Goal: Contribute content: Contribute content

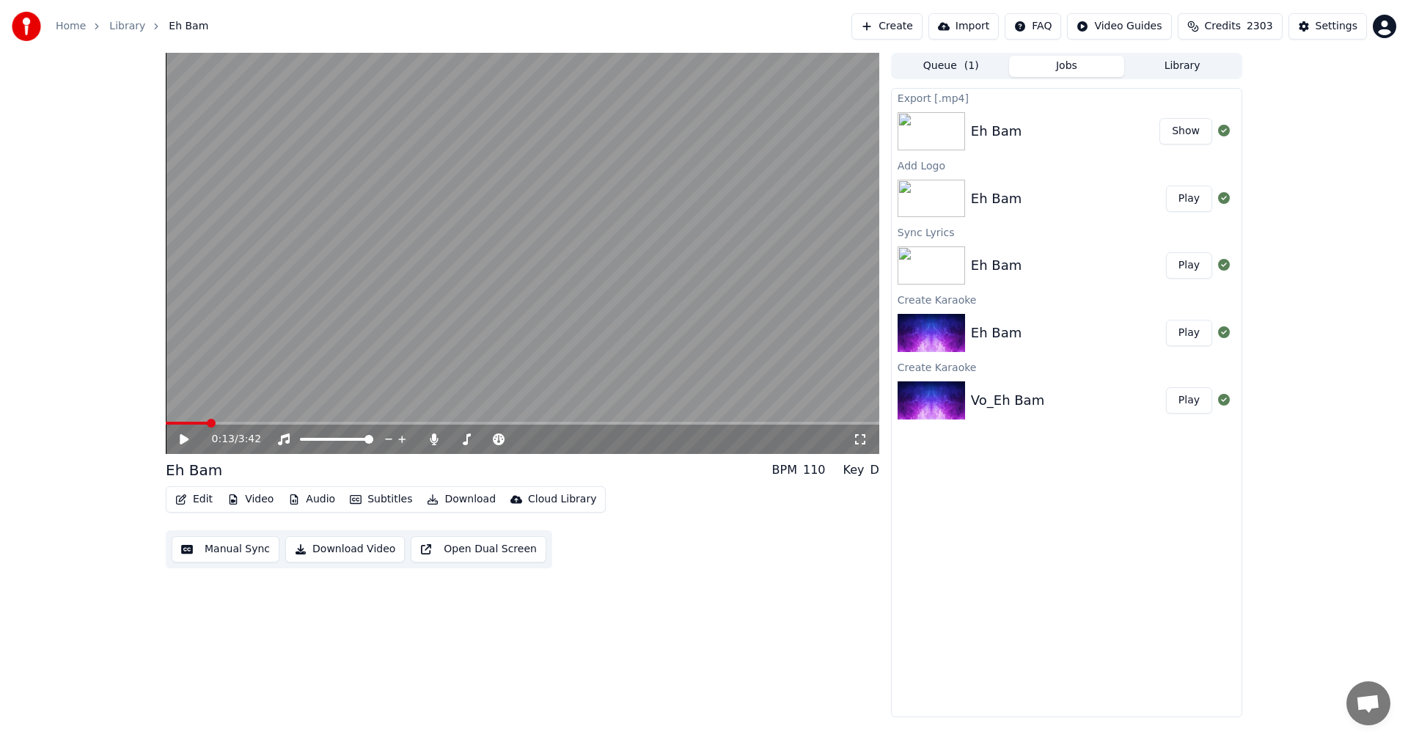
click at [1326, 197] on div "0:13 / 3:42 Eh Bam BPM 110 Key D Edit Video Audio Subtitles Download Cloud Libr…" at bounding box center [704, 385] width 1408 height 664
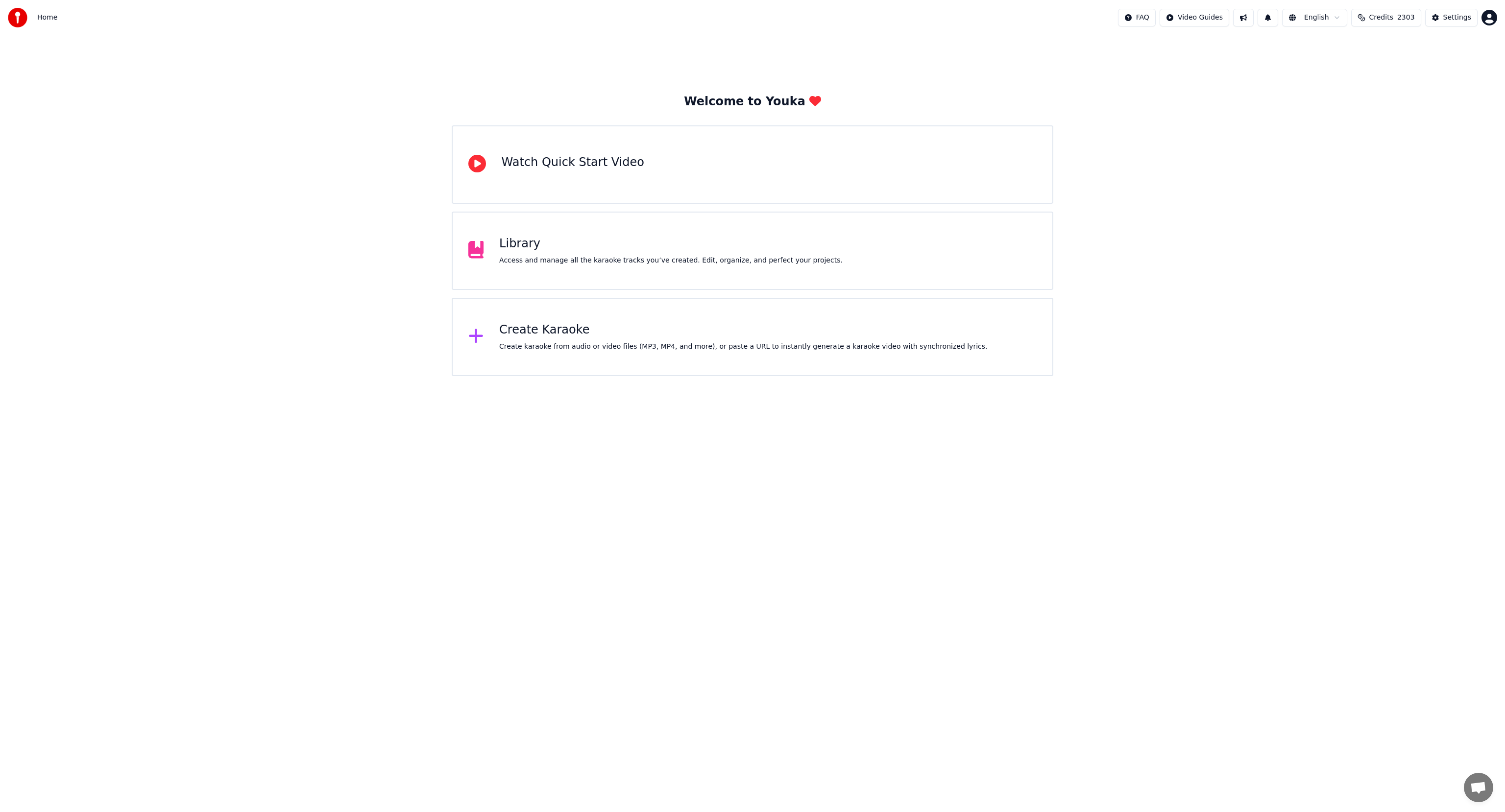
click at [994, 345] on div "Create Karaoke Create karaoke from audio or video files (MP3, MP4, and more), o…" at bounding box center [752, 337] width 602 height 78
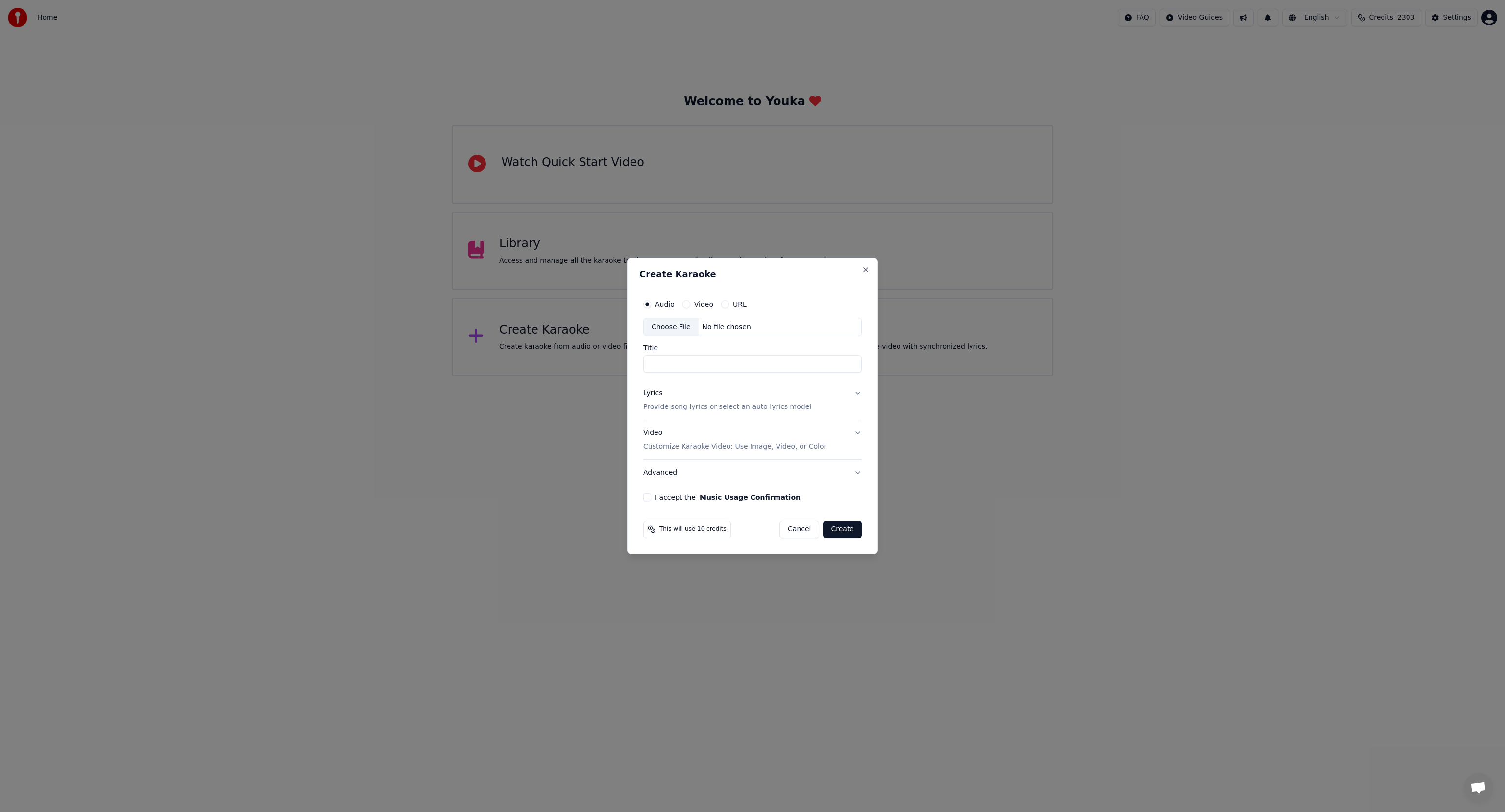
click at [661, 324] on div "Choose File" at bounding box center [671, 327] width 55 height 17
type input "**********"
click at [736, 405] on p "Provide song lyrics or select an auto lyrics model" at bounding box center [725, 407] width 168 height 10
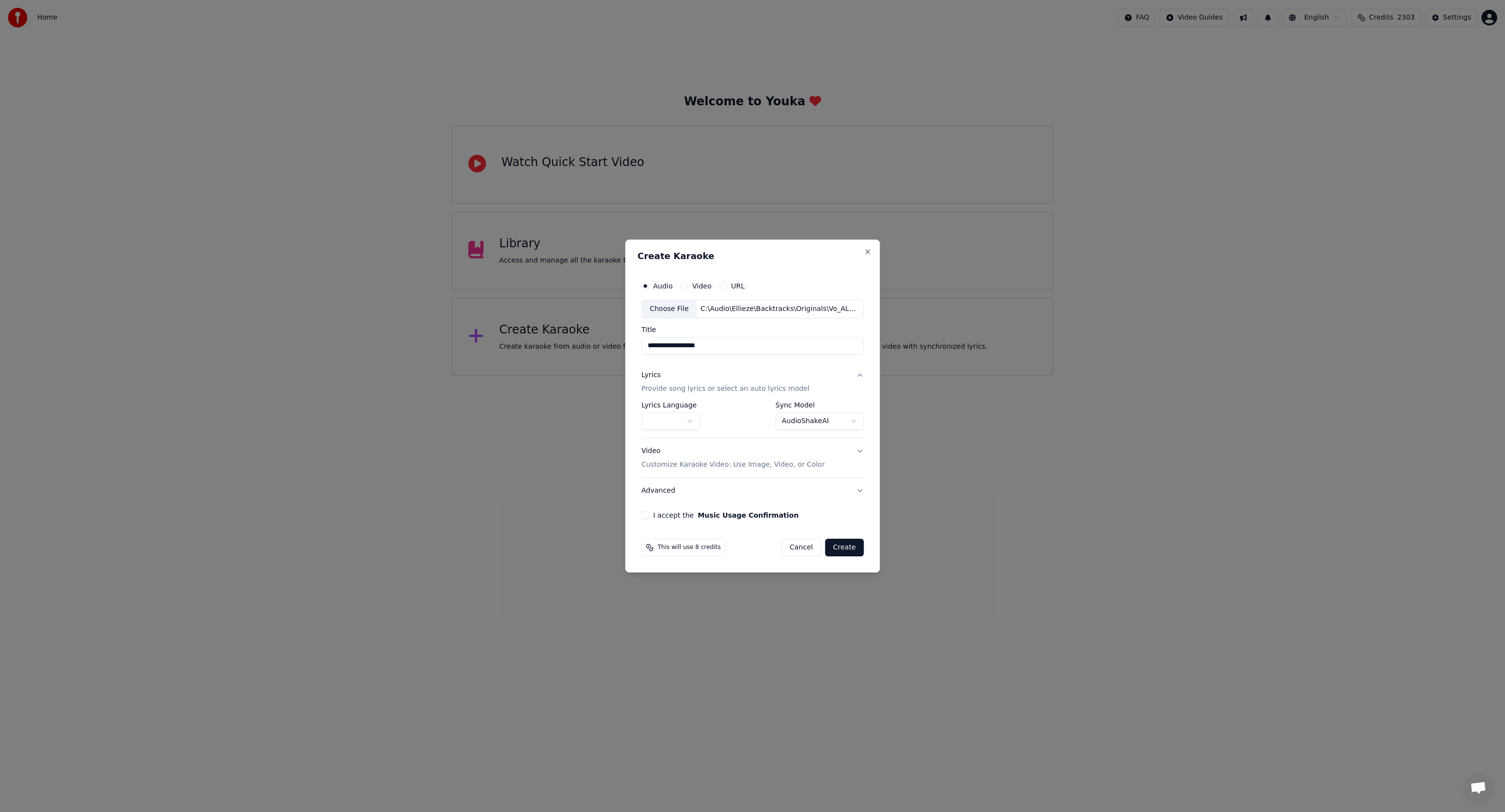
click at [690, 418] on button "button" at bounding box center [671, 421] width 59 height 17
select select "**"
click at [647, 513] on button "I accept the Music Usage Confirmation" at bounding box center [645, 516] width 8 height 8
click at [800, 376] on body "**********" at bounding box center [752, 188] width 1505 height 376
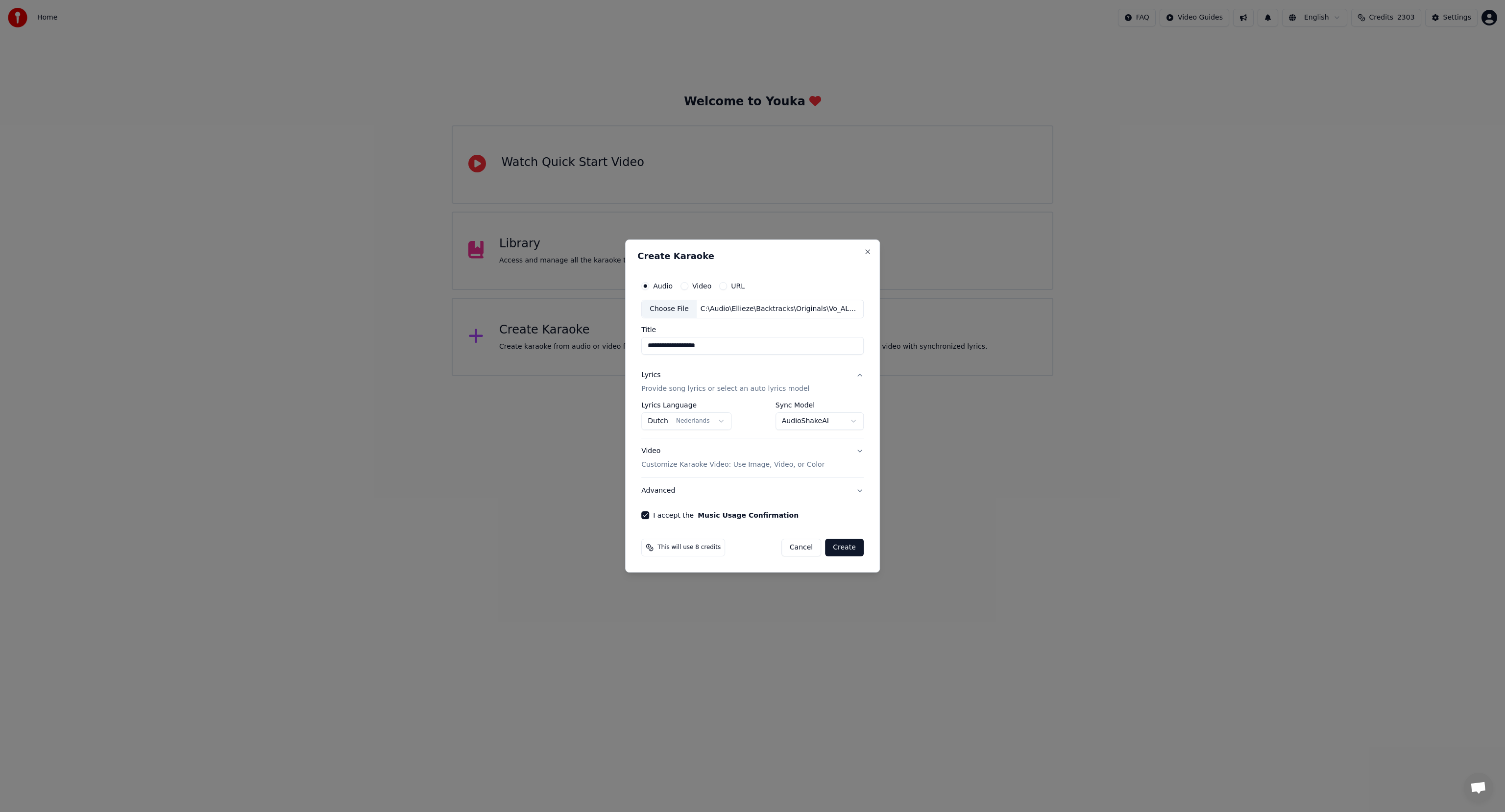
click at [848, 549] on button "Create" at bounding box center [844, 548] width 39 height 17
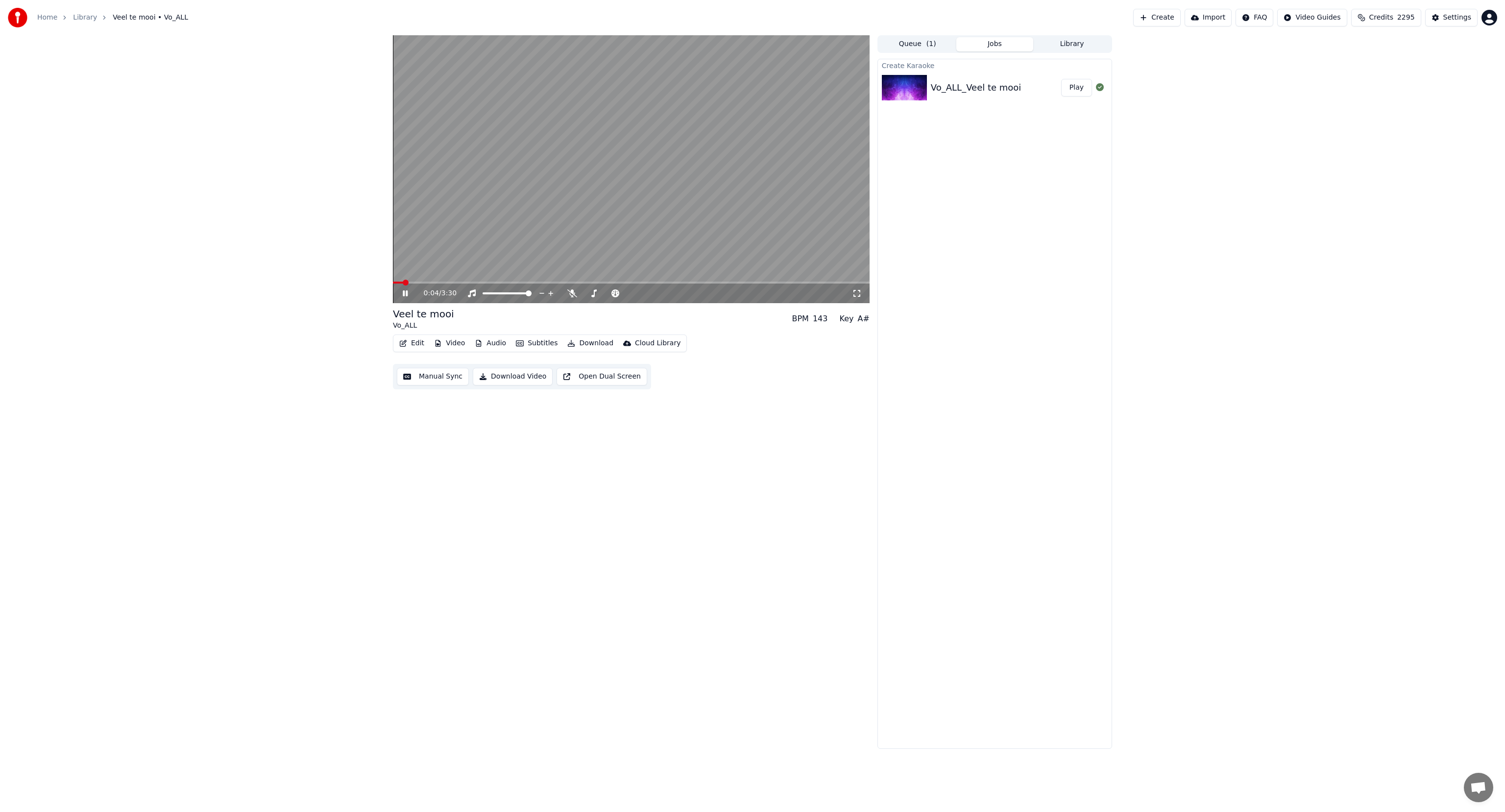
click at [751, 252] on video at bounding box center [631, 169] width 476 height 268
click at [571, 292] on icon at bounding box center [572, 293] width 10 height 8
click at [417, 341] on button "Edit" at bounding box center [411, 343] width 33 height 14
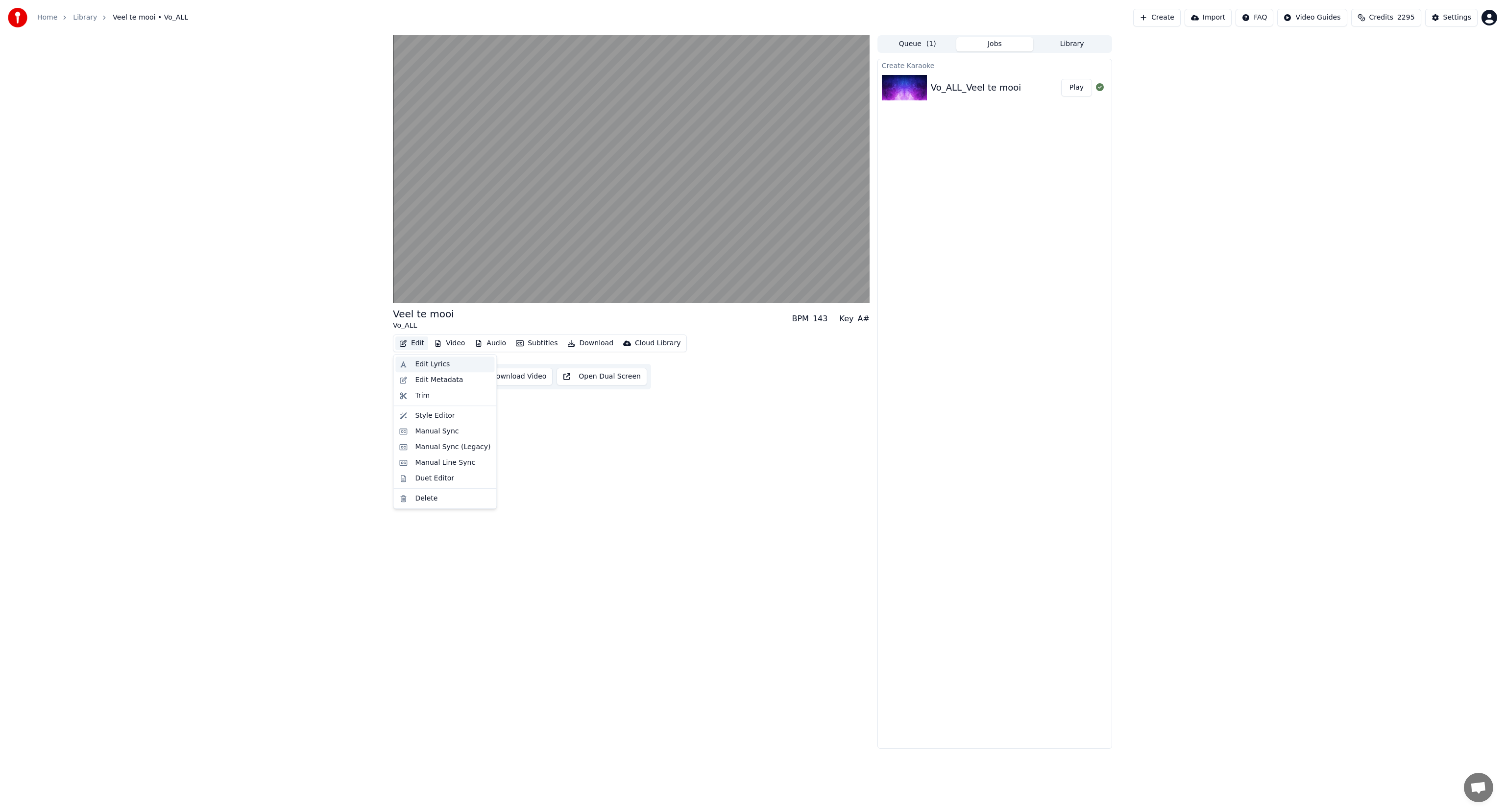
click at [424, 363] on div "Edit Lyrics" at bounding box center [432, 364] width 35 height 10
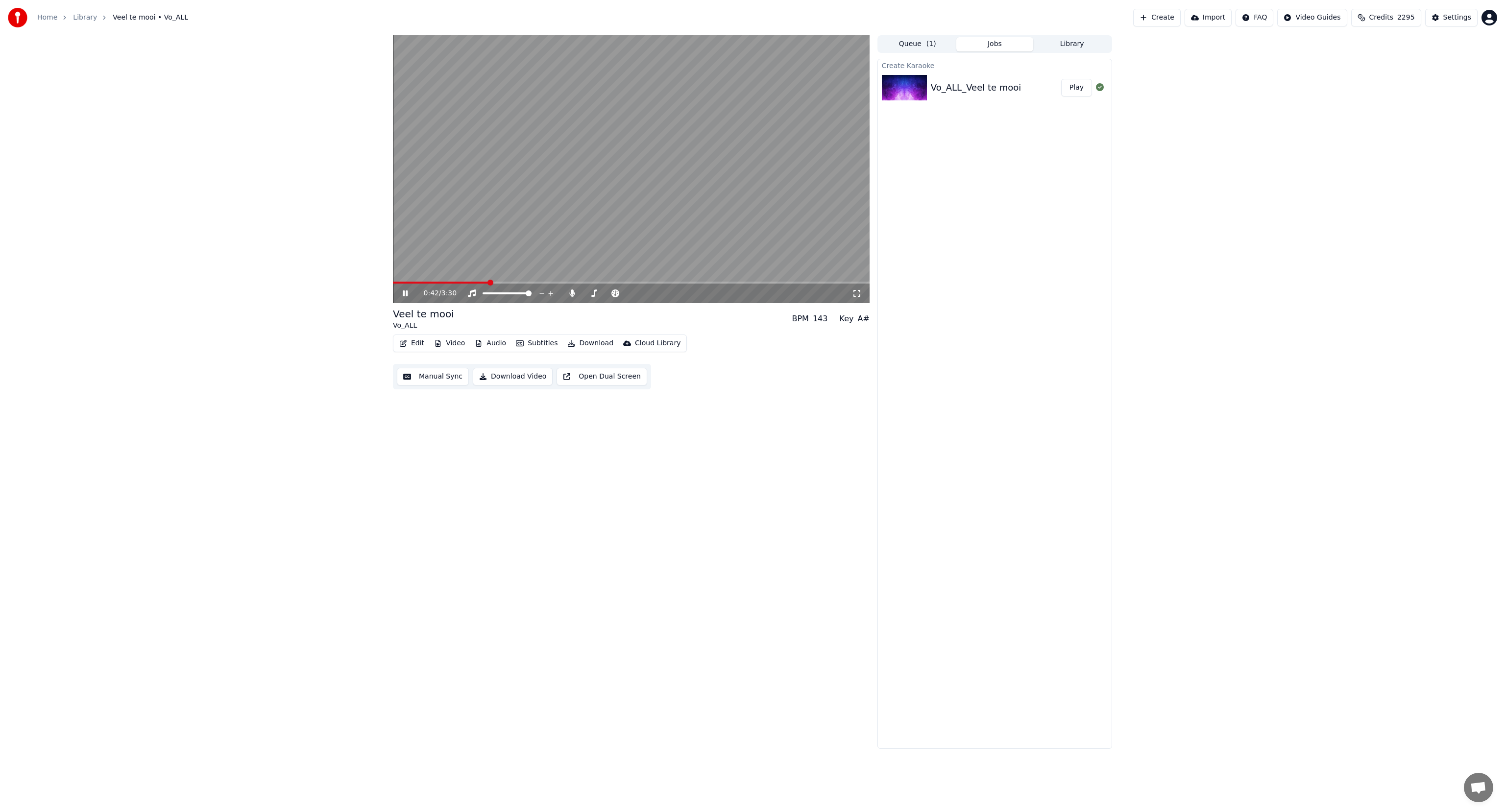
click at [404, 293] on icon at bounding box center [405, 293] width 5 height 6
click at [410, 343] on button "Edit" at bounding box center [411, 343] width 33 height 14
click at [422, 365] on div "Edit Lyrics" at bounding box center [432, 364] width 35 height 10
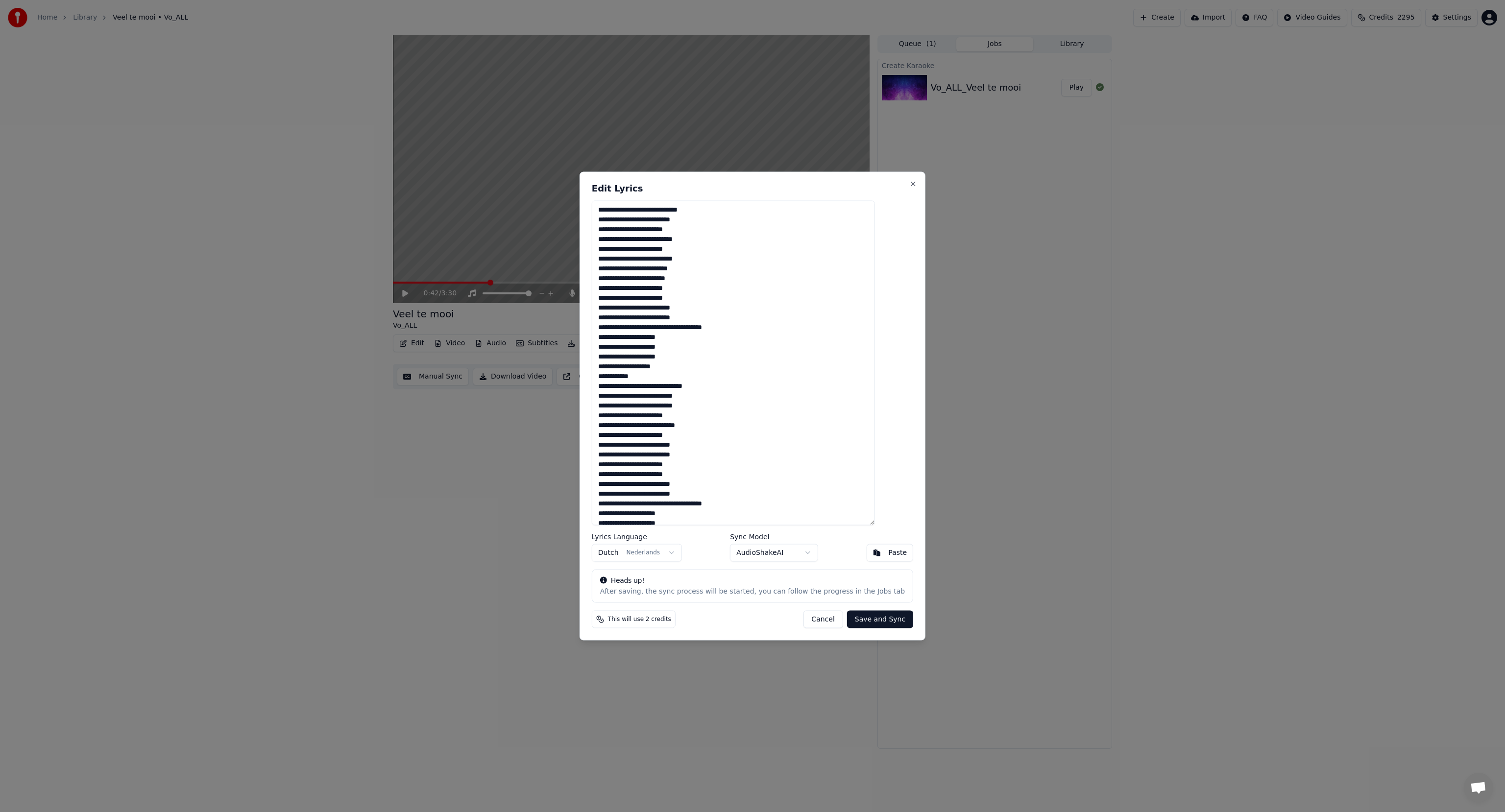
click at [685, 279] on textarea at bounding box center [733, 363] width 283 height 325
click at [689, 219] on textarea at bounding box center [733, 363] width 283 height 325
click at [705, 278] on textarea at bounding box center [733, 363] width 283 height 325
click at [631, 327] on textarea at bounding box center [733, 363] width 283 height 325
click at [641, 328] on textarea at bounding box center [733, 363] width 283 height 325
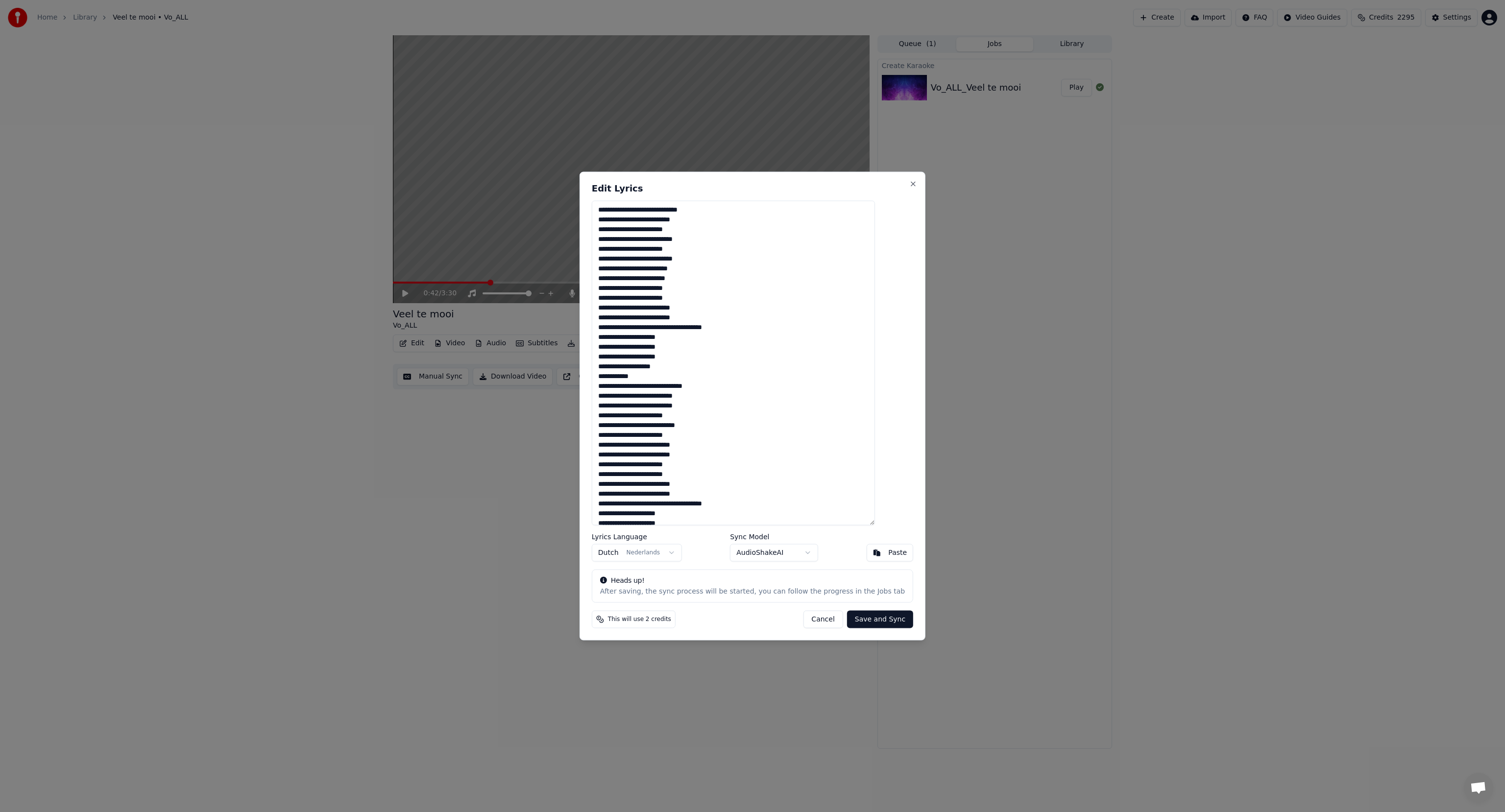
click at [689, 325] on textarea at bounding box center [733, 363] width 283 height 325
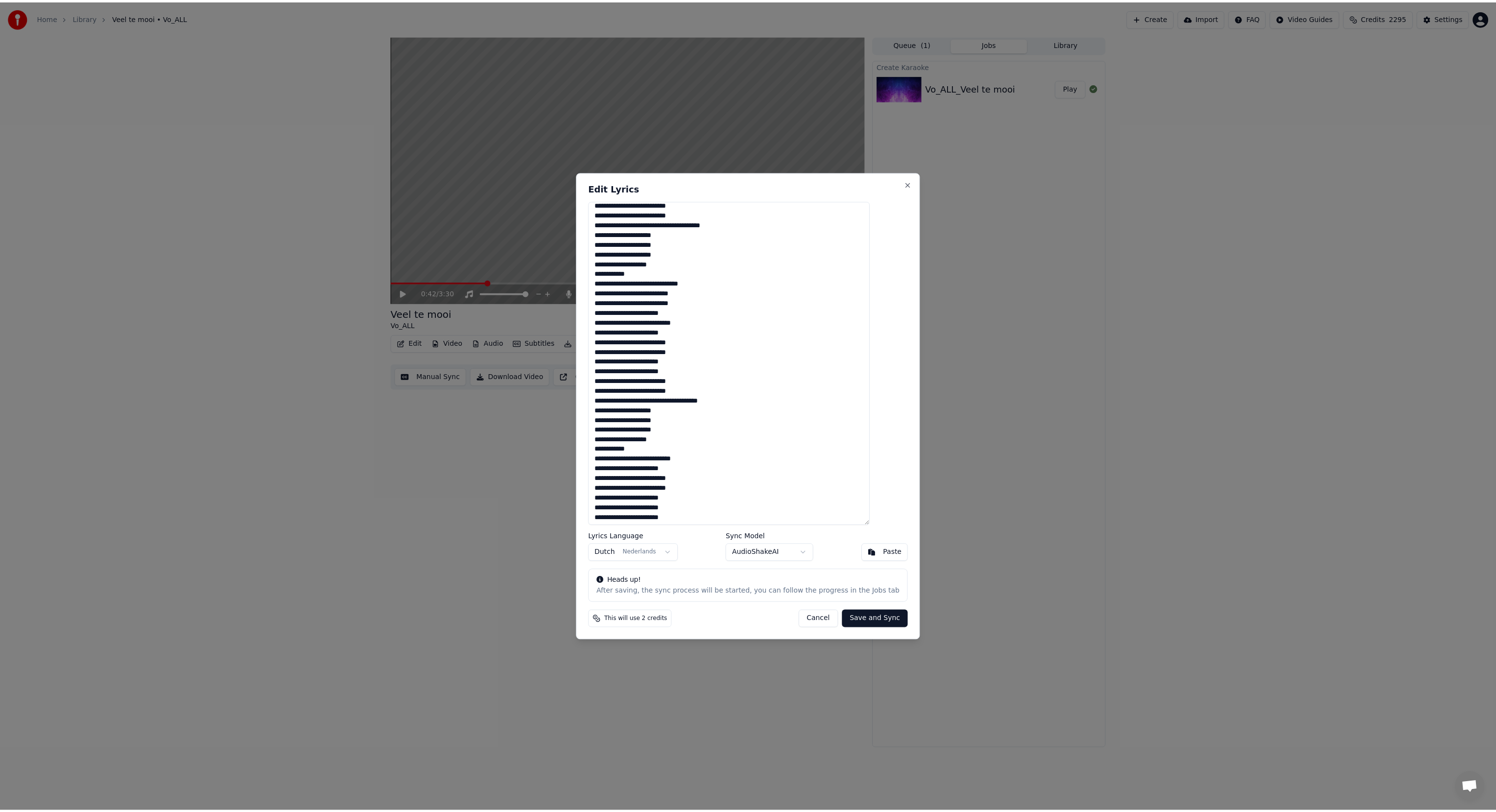
scroll to position [104, 0]
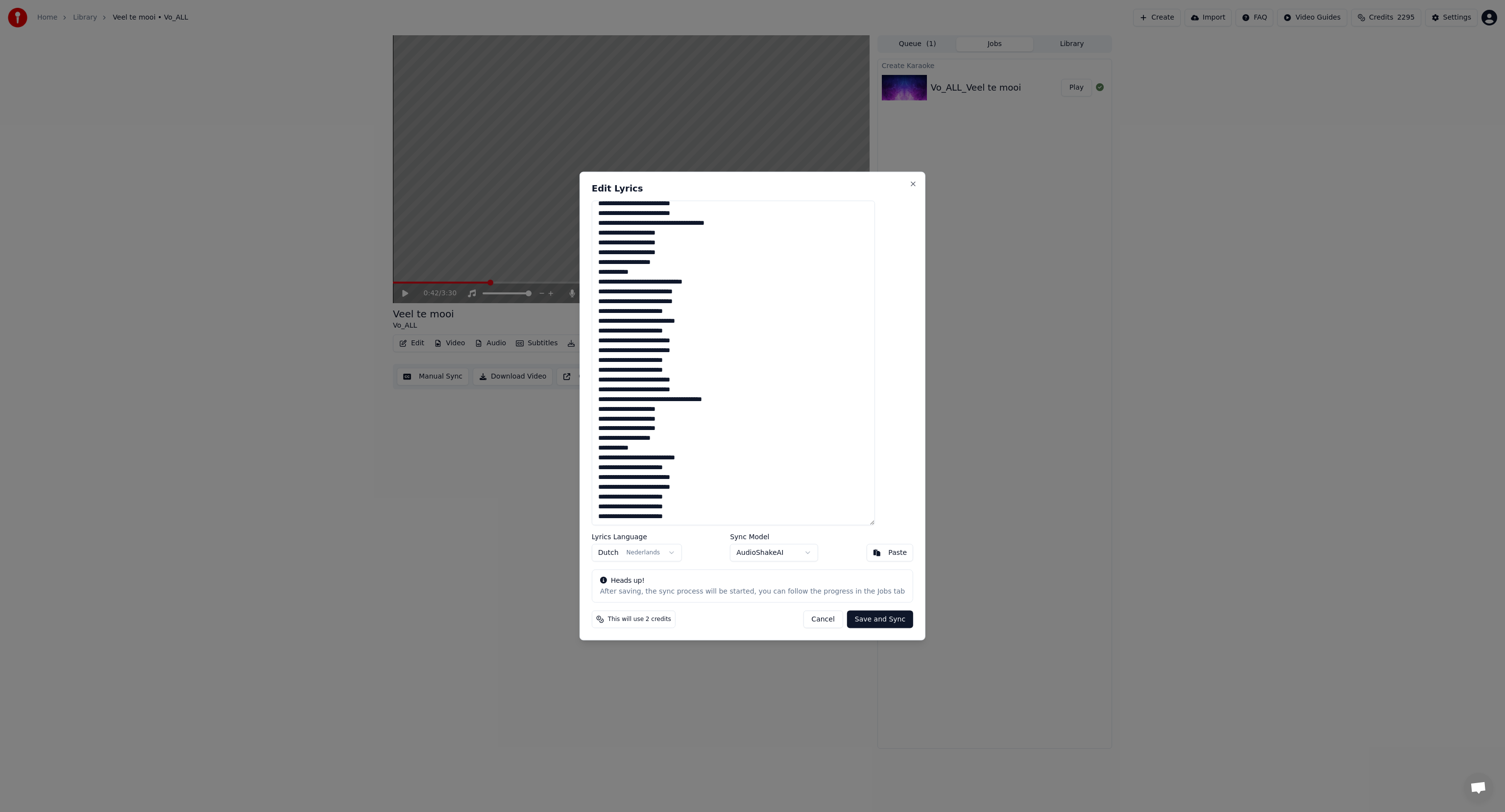
click at [617, 300] on textarea at bounding box center [733, 363] width 283 height 325
click at [693, 311] on textarea at bounding box center [733, 363] width 283 height 325
click at [629, 339] on textarea at bounding box center [733, 363] width 283 height 325
click at [649, 349] on textarea at bounding box center [733, 363] width 283 height 325
click at [653, 398] on textarea at bounding box center [733, 363] width 283 height 325
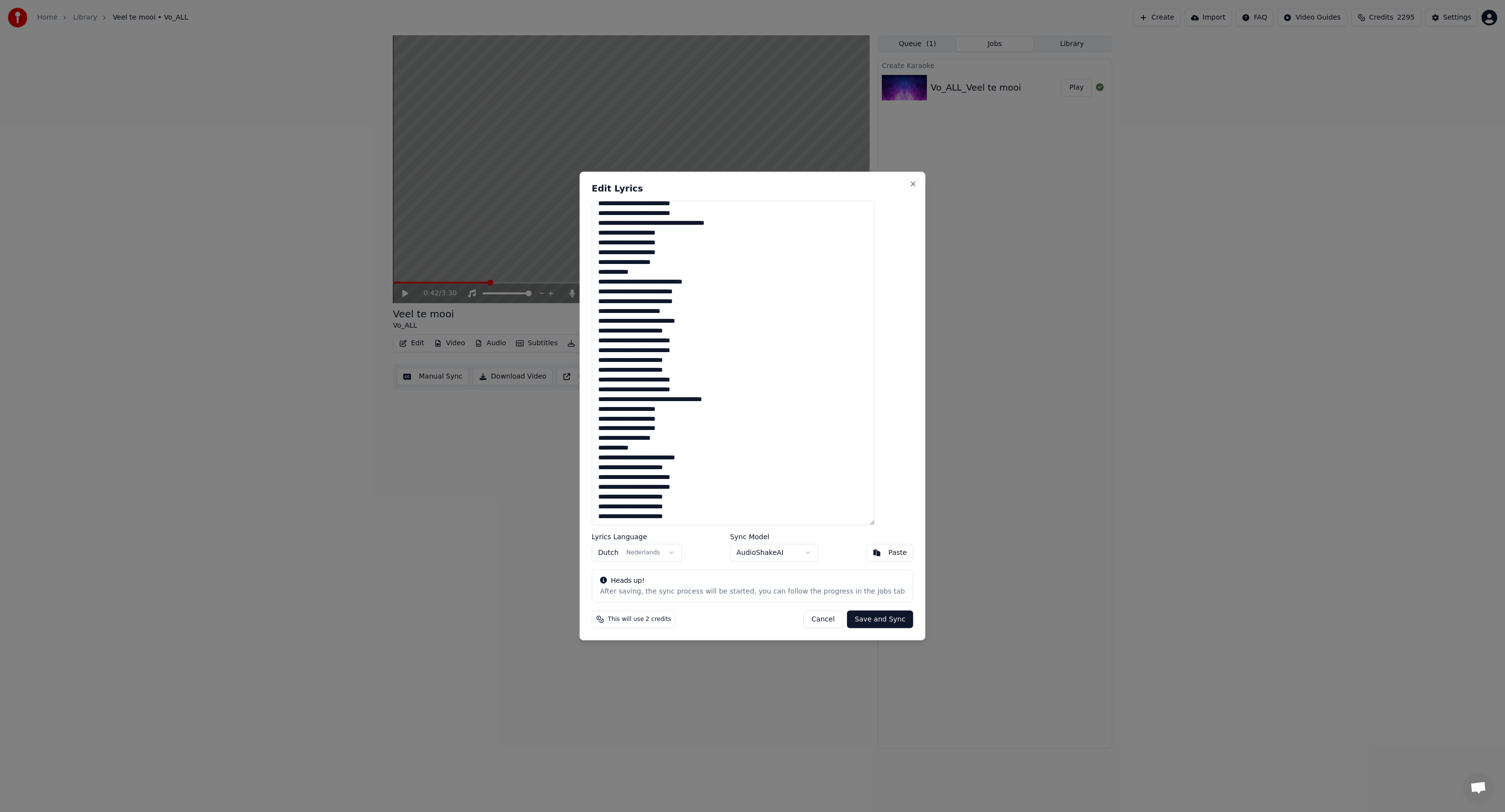
click at [642, 399] on textarea at bounding box center [733, 363] width 283 height 325
click at [668, 451] on textarea at bounding box center [733, 363] width 283 height 325
click at [635, 495] on textarea at bounding box center [733, 363] width 283 height 325
type textarea "**********"
click at [851, 616] on button "Save and Sync" at bounding box center [880, 619] width 66 height 17
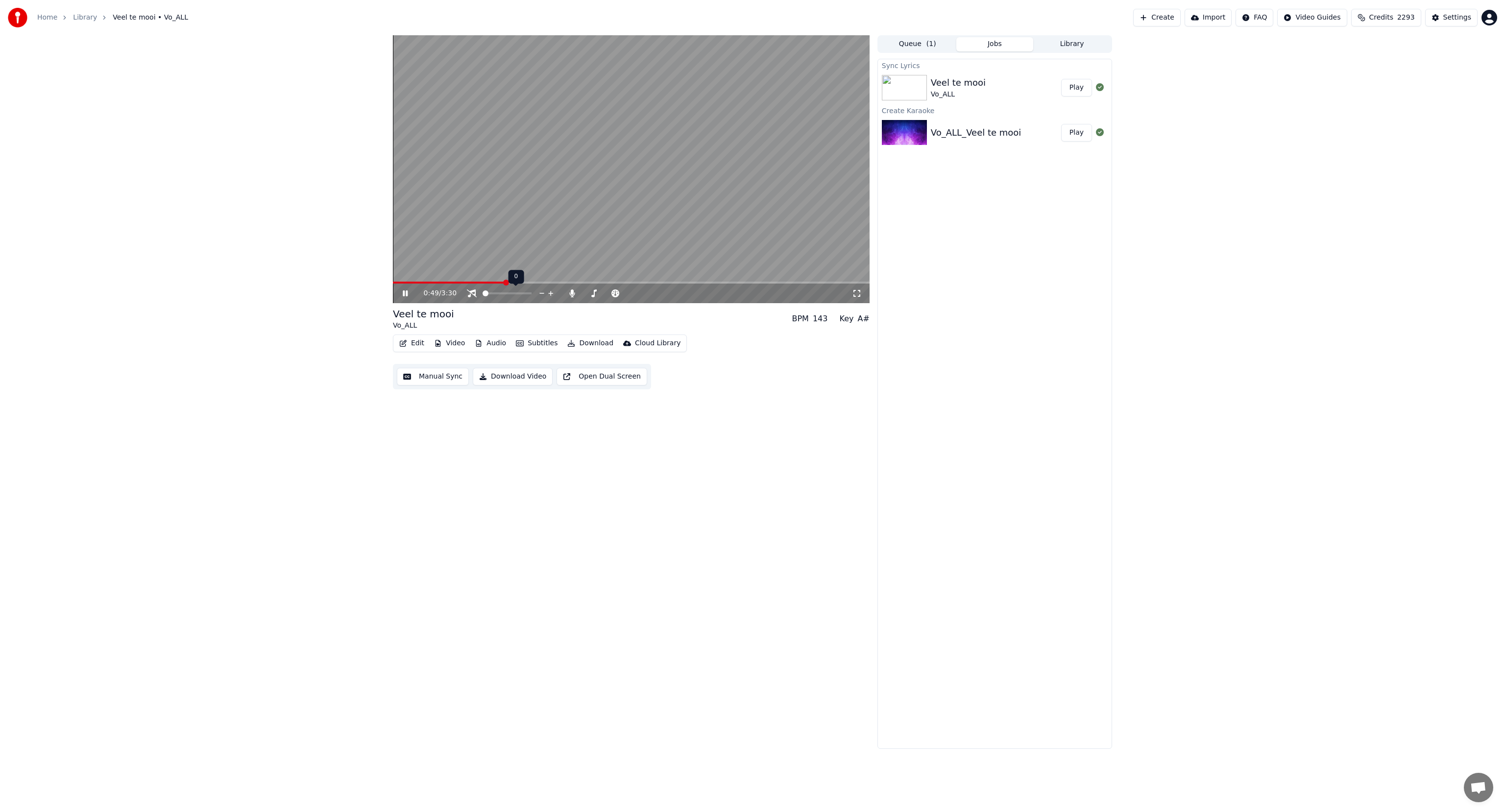
click at [482, 292] on span at bounding box center [485, 293] width 6 height 6
click at [393, 285] on span at bounding box center [395, 282] width 6 height 6
click at [405, 297] on icon at bounding box center [412, 293] width 23 height 8
click at [393, 281] on span at bounding box center [395, 282] width 6 height 6
click at [404, 292] on icon at bounding box center [405, 293] width 6 height 7
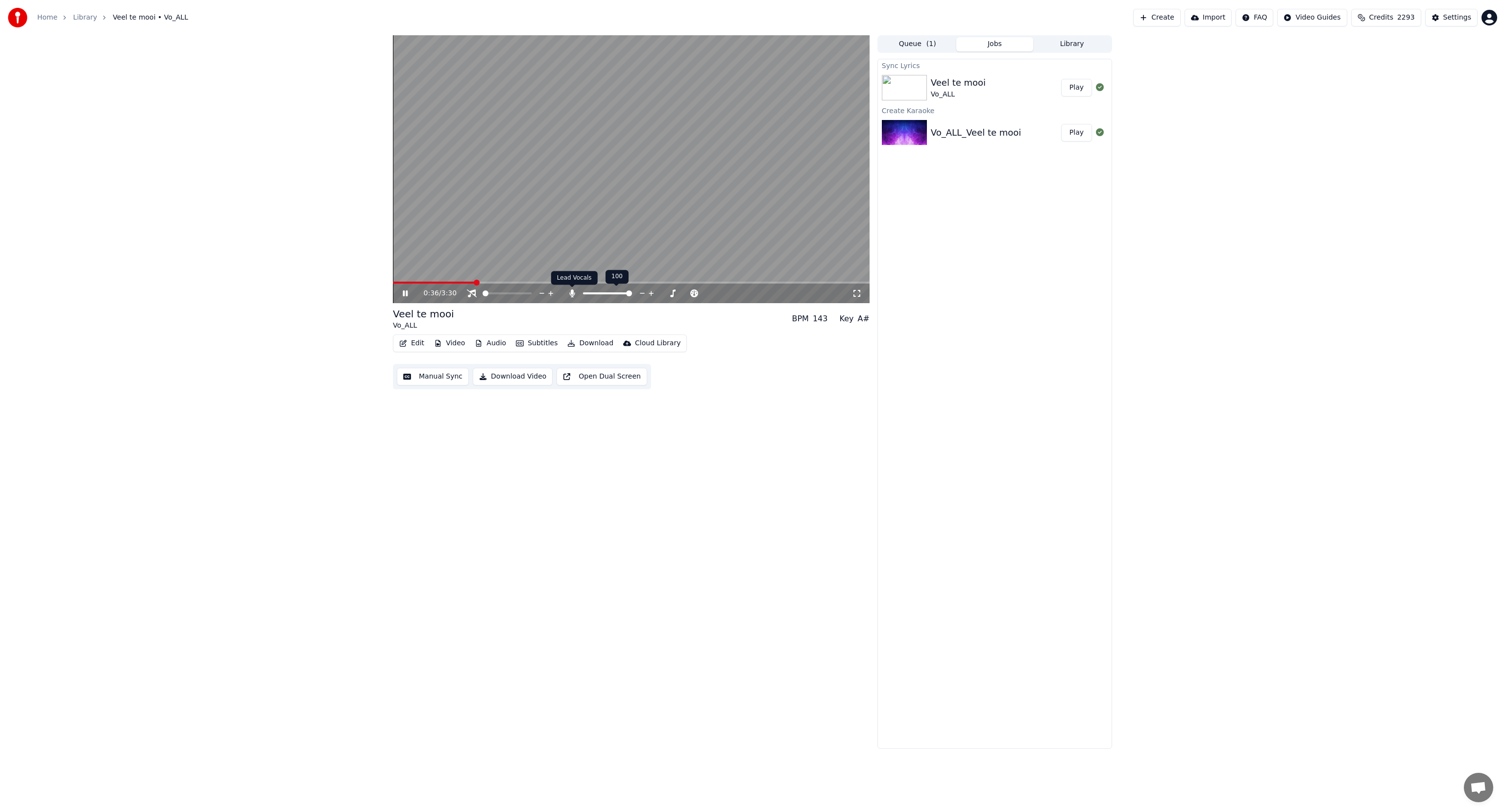
click at [571, 294] on icon at bounding box center [572, 293] width 10 height 8
click at [409, 343] on button "Edit" at bounding box center [411, 343] width 33 height 14
click at [458, 415] on div "Add Logo" at bounding box center [465, 415] width 32 height 10
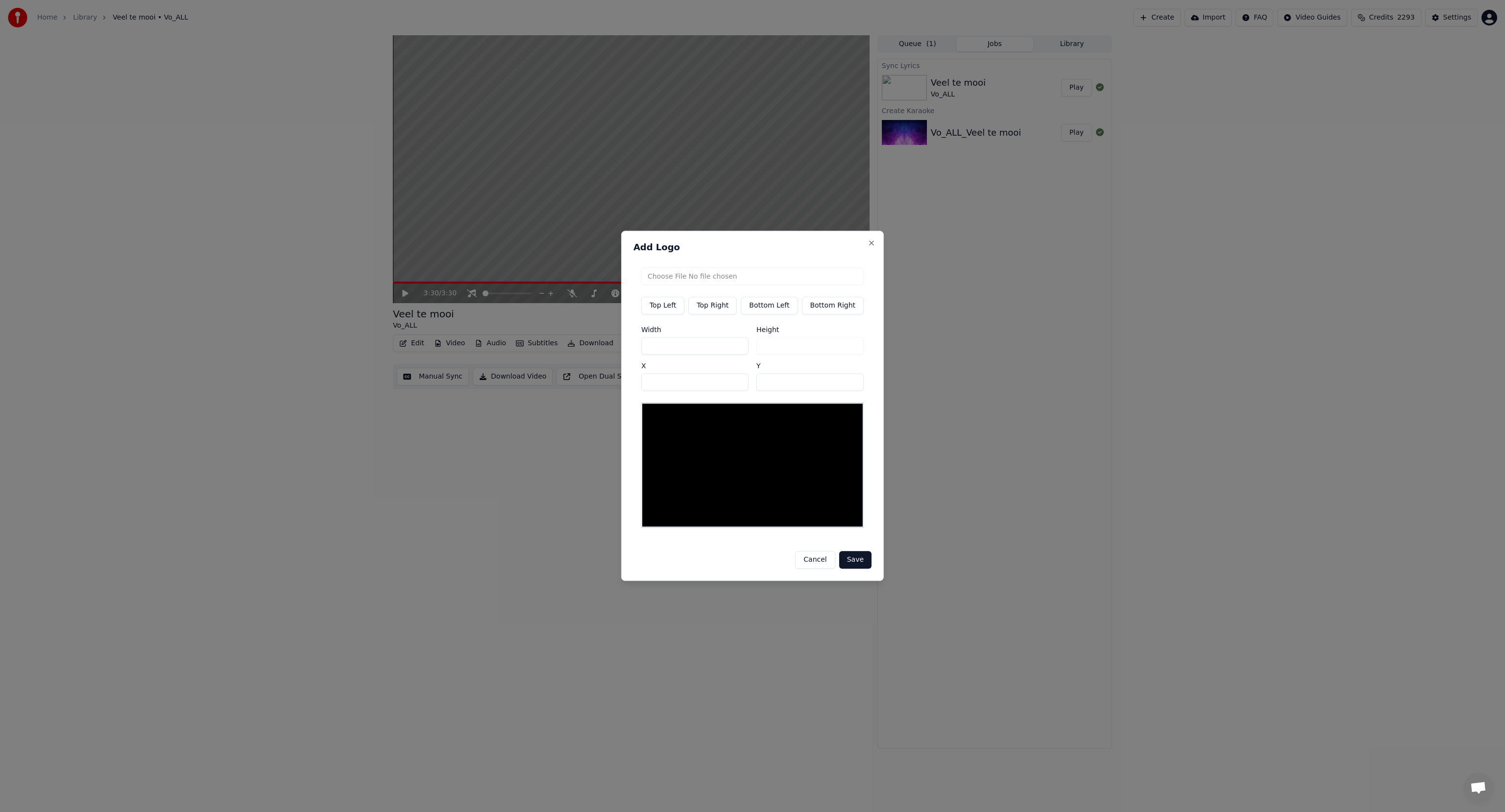
click at [685, 279] on input "file" at bounding box center [752, 276] width 222 height 17
type input "**********"
type input "***"
click at [666, 350] on input "***" at bounding box center [695, 345] width 108 height 17
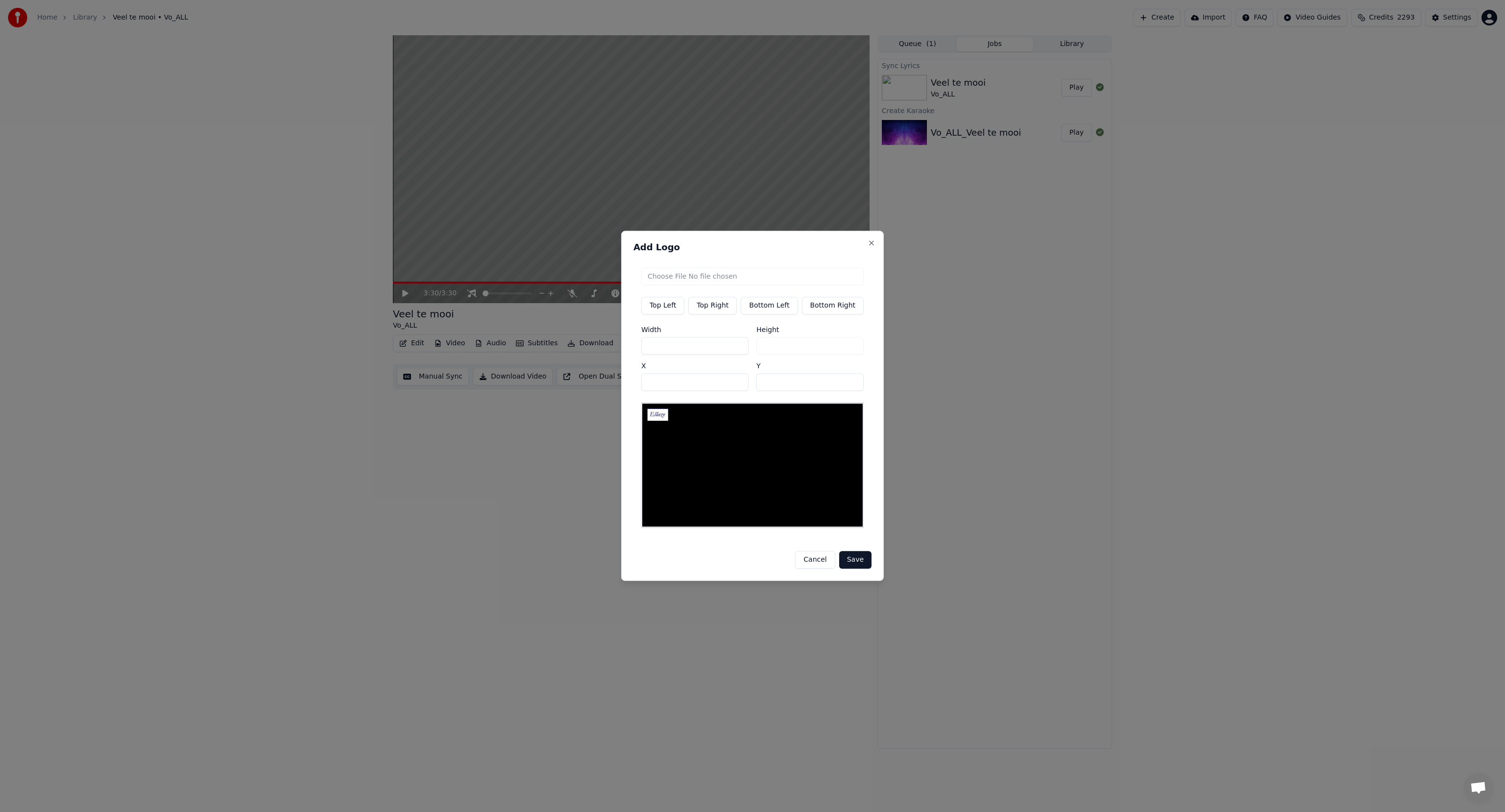
click at [666, 350] on input "***" at bounding box center [695, 345] width 108 height 17
type input "*"
type input "**"
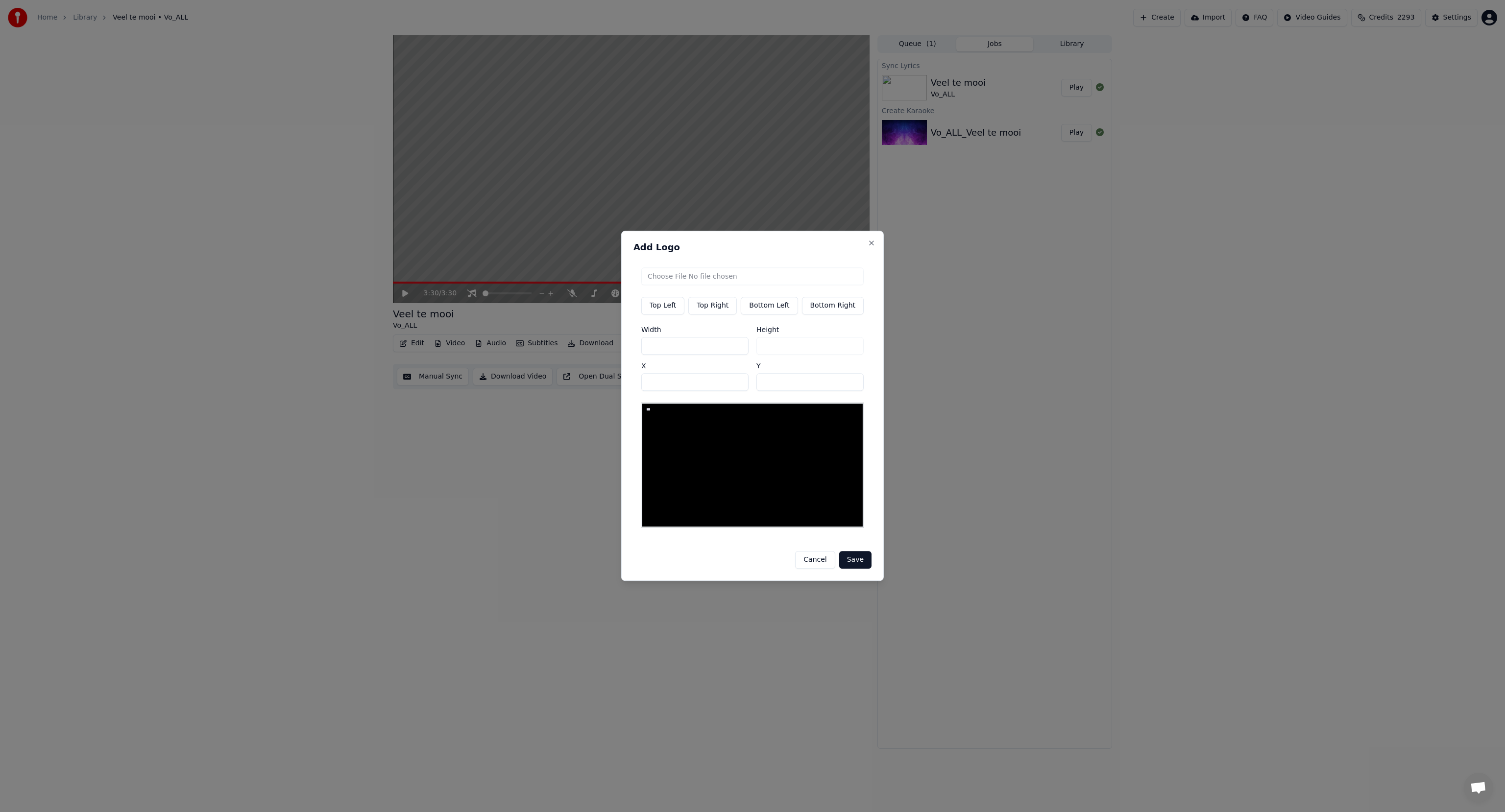
type input "***"
click at [844, 556] on button "Save" at bounding box center [855, 560] width 32 height 17
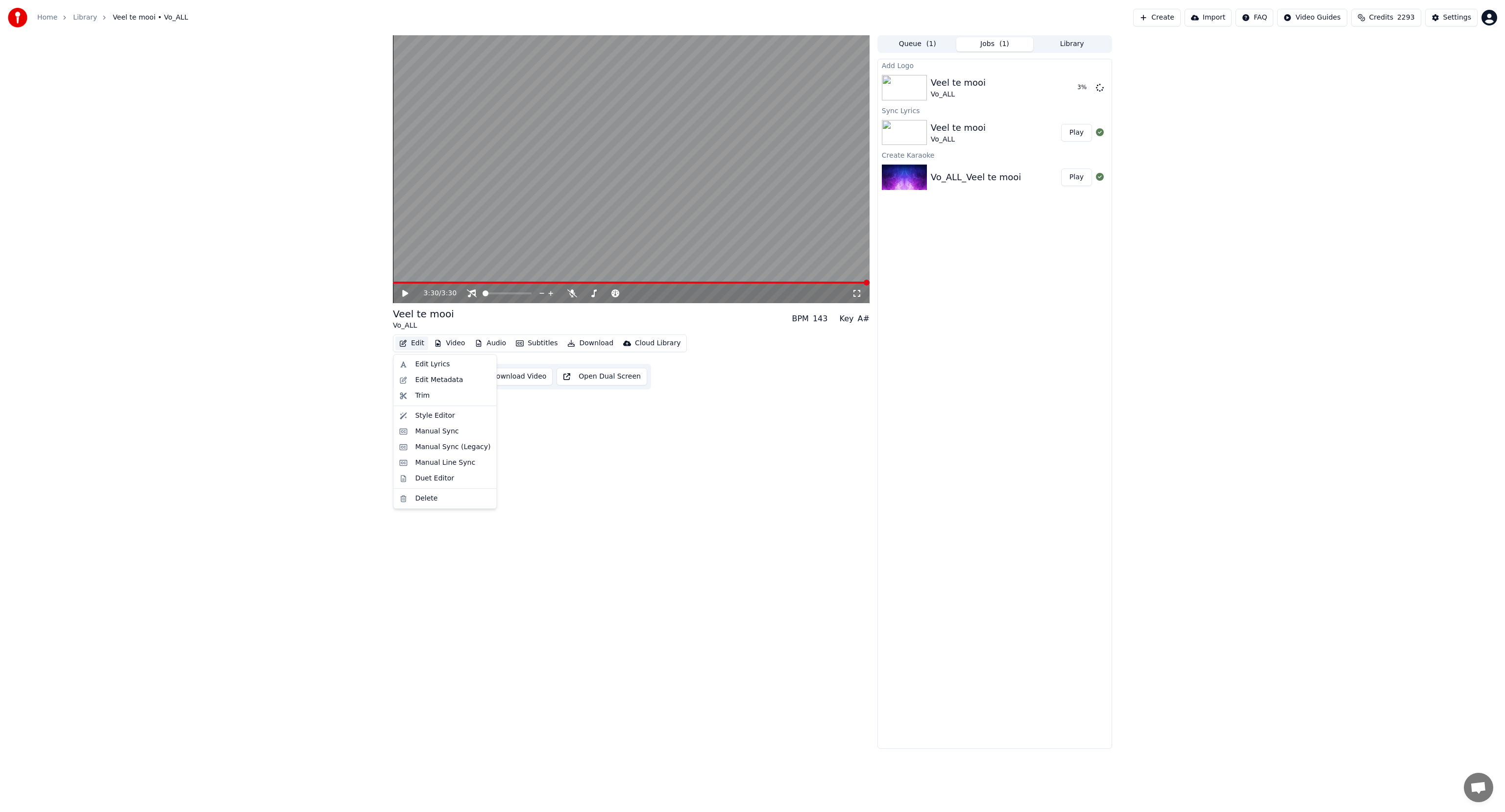
click at [416, 342] on button "Edit" at bounding box center [411, 343] width 33 height 14
click at [422, 480] on div "Duet Editor" at bounding box center [434, 478] width 39 height 10
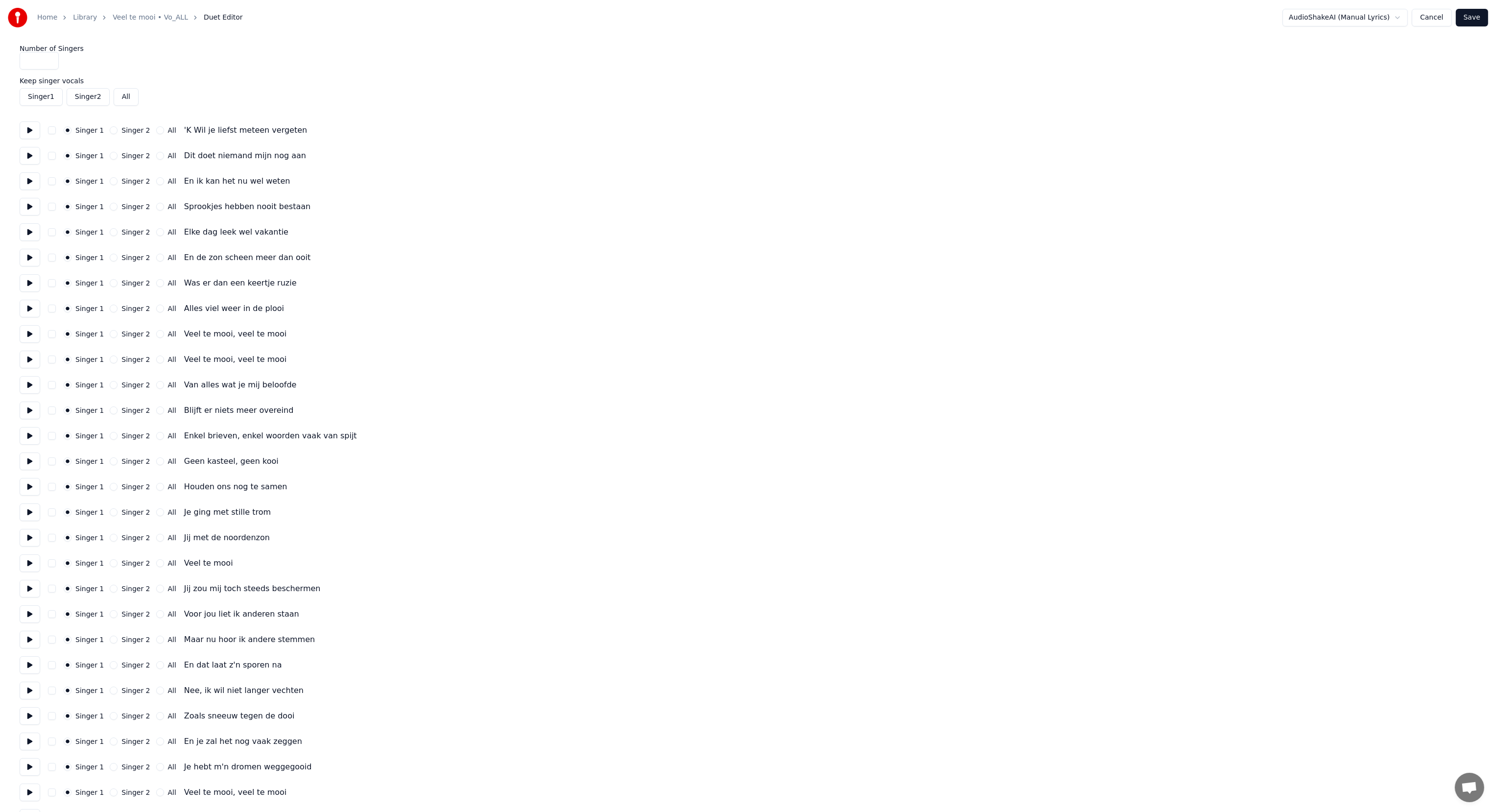
click at [35, 130] on button at bounding box center [29, 130] width 21 height 17
click at [31, 130] on button at bounding box center [29, 130] width 21 height 17
click at [112, 130] on button "Singer 2" at bounding box center [114, 130] width 8 height 8
click at [112, 156] on button "Singer 2" at bounding box center [114, 156] width 8 height 8
click at [110, 184] on button "Singer 2" at bounding box center [114, 181] width 8 height 8
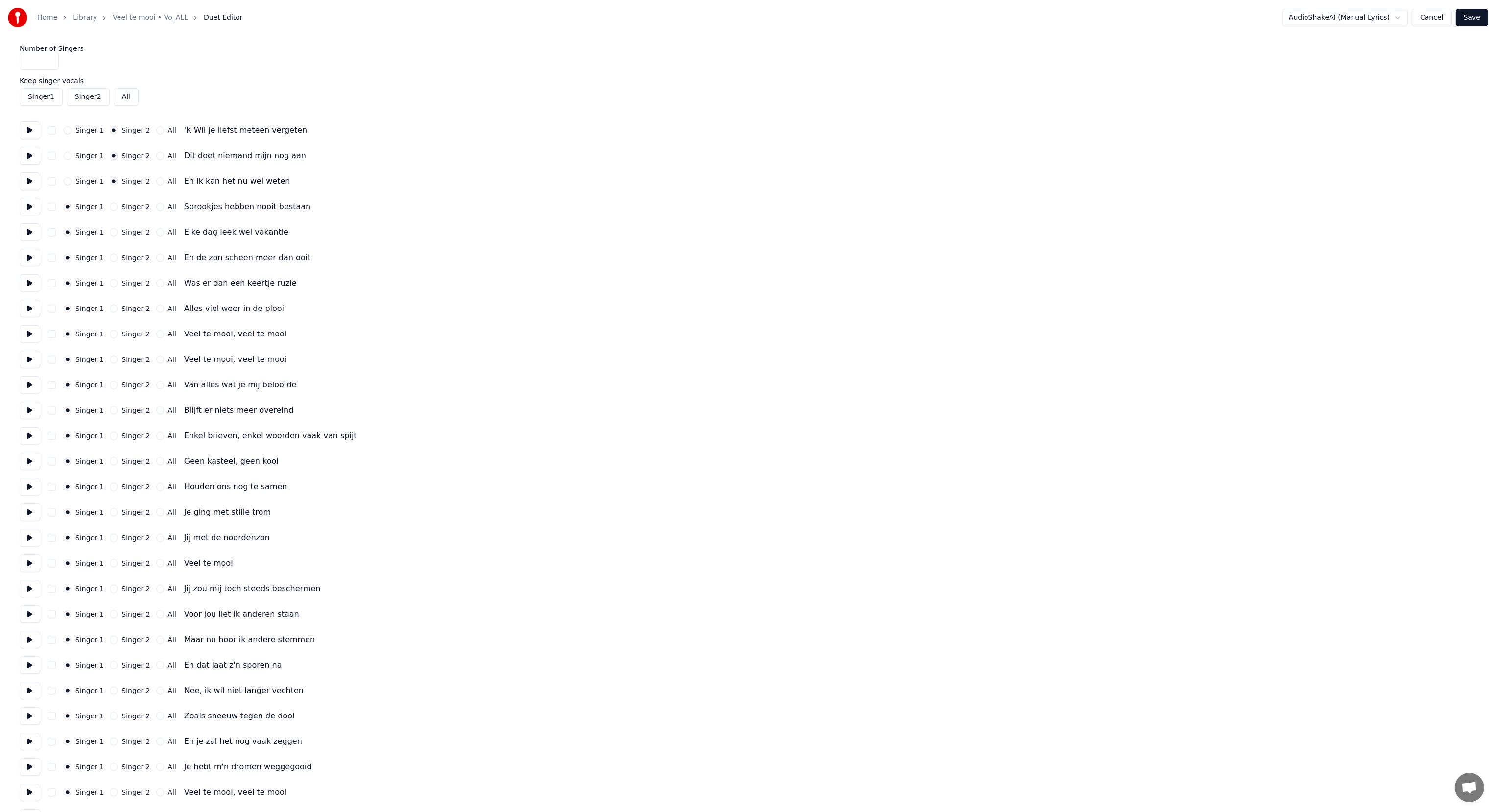
click at [110, 206] on button "Singer 2" at bounding box center [114, 207] width 8 height 8
click at [29, 207] on button at bounding box center [29, 206] width 21 height 17
click at [27, 230] on button at bounding box center [29, 232] width 21 height 17
click at [25, 257] on button at bounding box center [29, 257] width 21 height 17
click at [27, 285] on button at bounding box center [29, 283] width 21 height 17
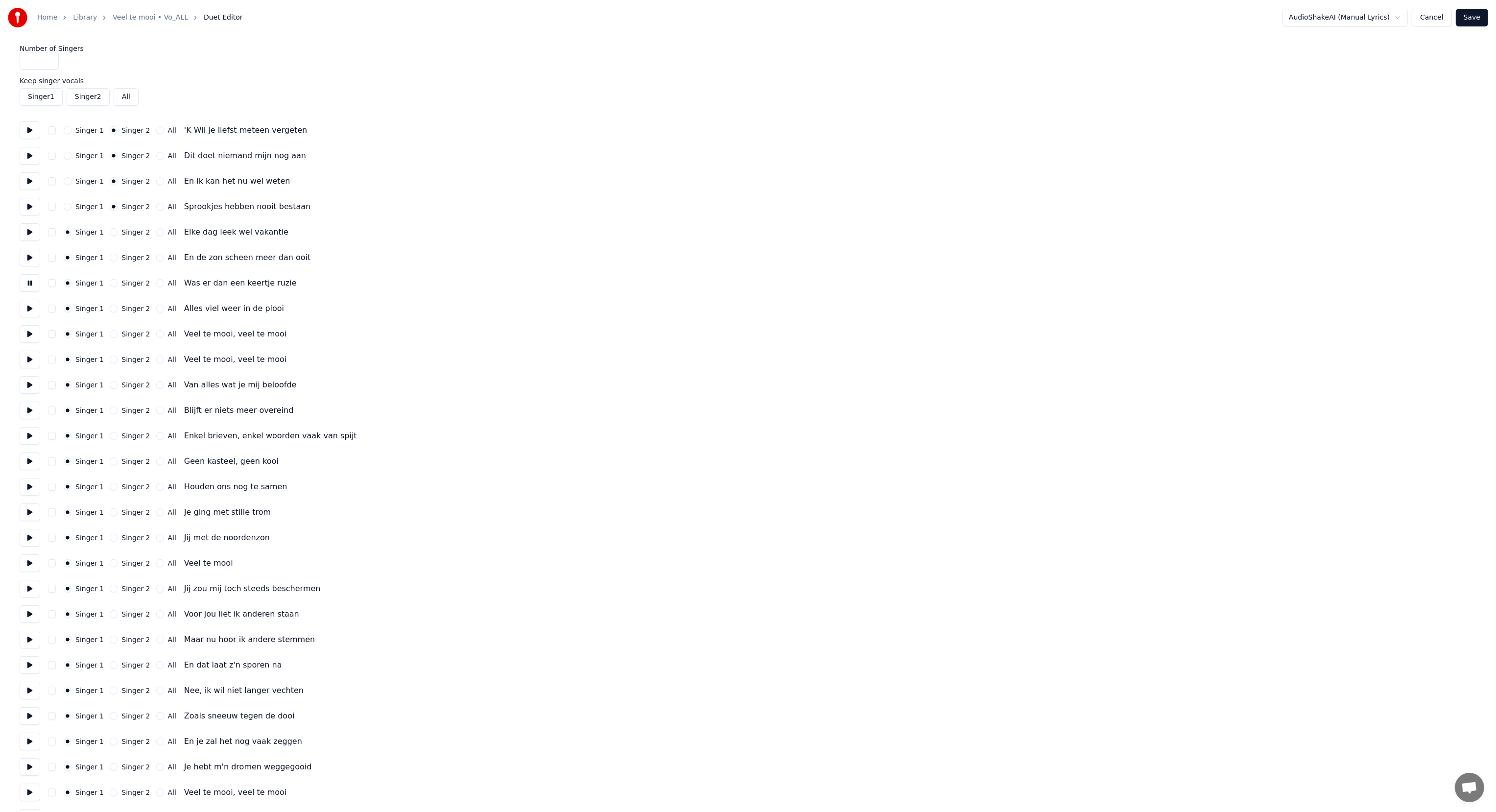
click at [24, 314] on button at bounding box center [29, 309] width 21 height 17
click at [29, 334] on button at bounding box center [29, 334] width 21 height 17
click at [156, 335] on button "All" at bounding box center [160, 334] width 8 height 8
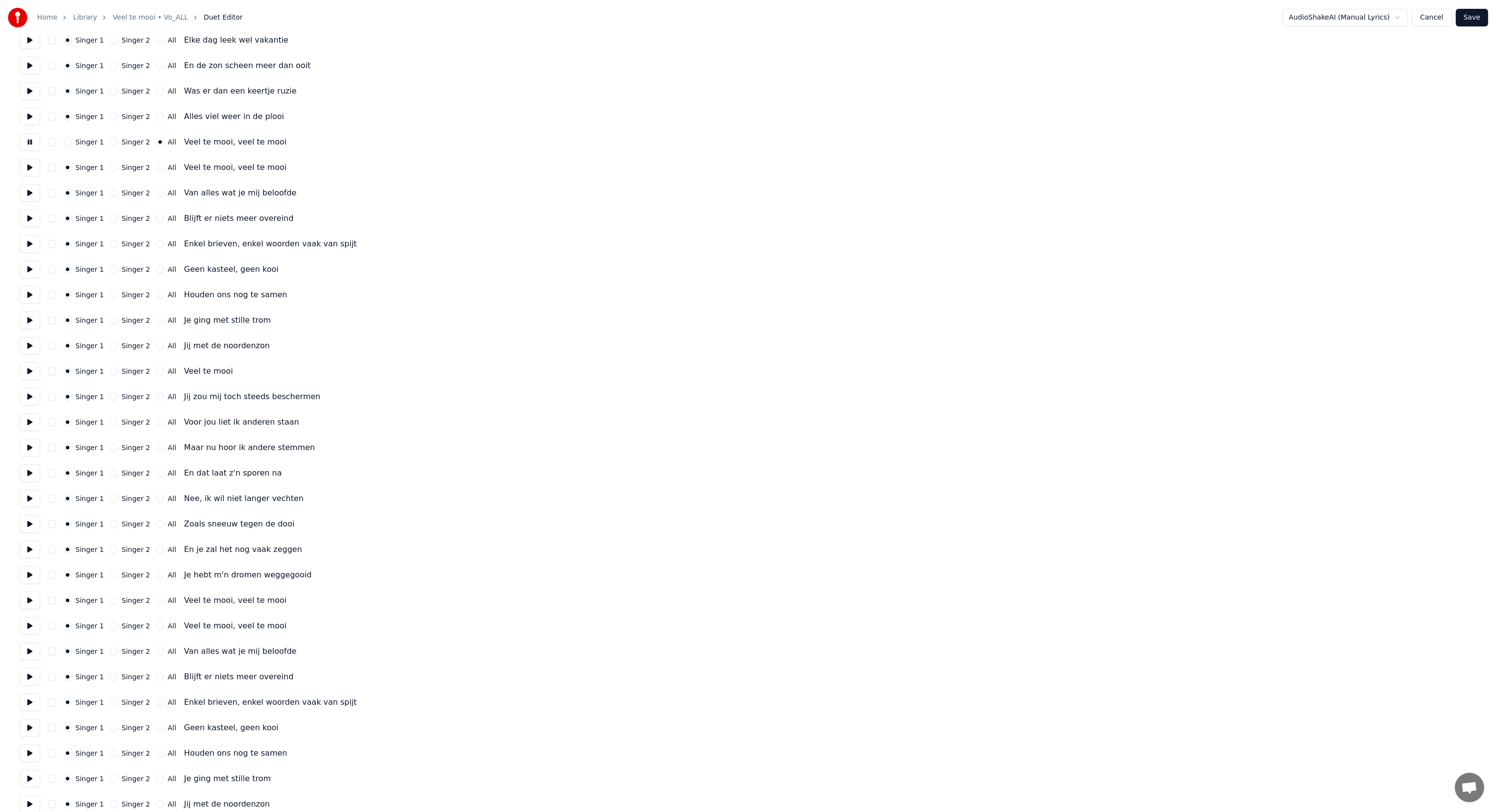
scroll to position [196, 0]
click at [31, 160] on button at bounding box center [29, 164] width 21 height 17
click at [30, 190] on button at bounding box center [29, 189] width 21 height 17
click at [110, 190] on button "Singer 2" at bounding box center [114, 189] width 8 height 8
click at [29, 216] on button at bounding box center [29, 214] width 21 height 17
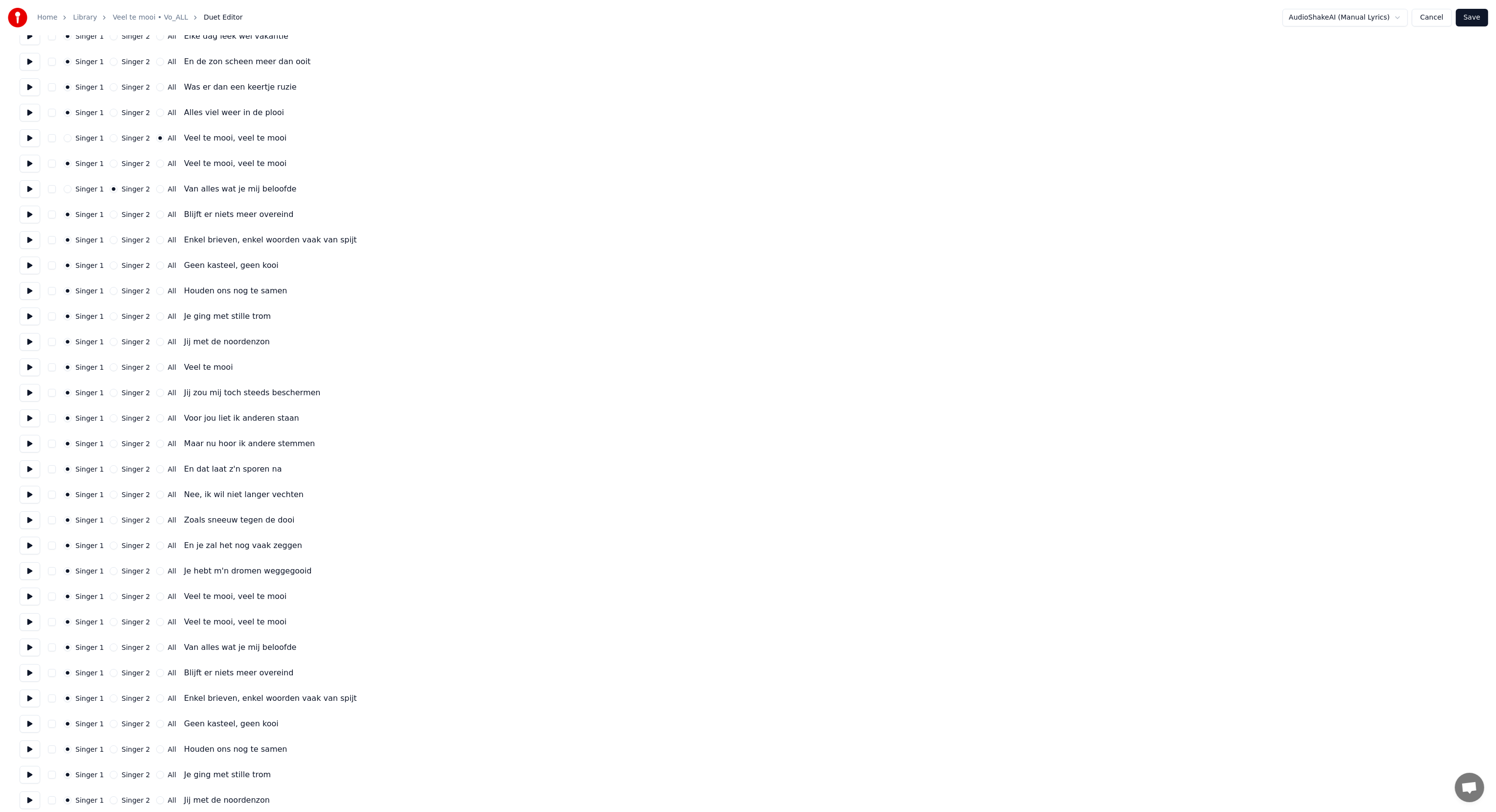
click at [31, 239] on button at bounding box center [29, 240] width 21 height 17
click at [28, 268] on button at bounding box center [29, 265] width 21 height 17
click at [110, 239] on button "Singer 2" at bounding box center [114, 240] width 8 height 8
click at [110, 214] on button "Singer 2" at bounding box center [114, 214] width 8 height 8
click at [30, 291] on button at bounding box center [29, 290] width 21 height 17
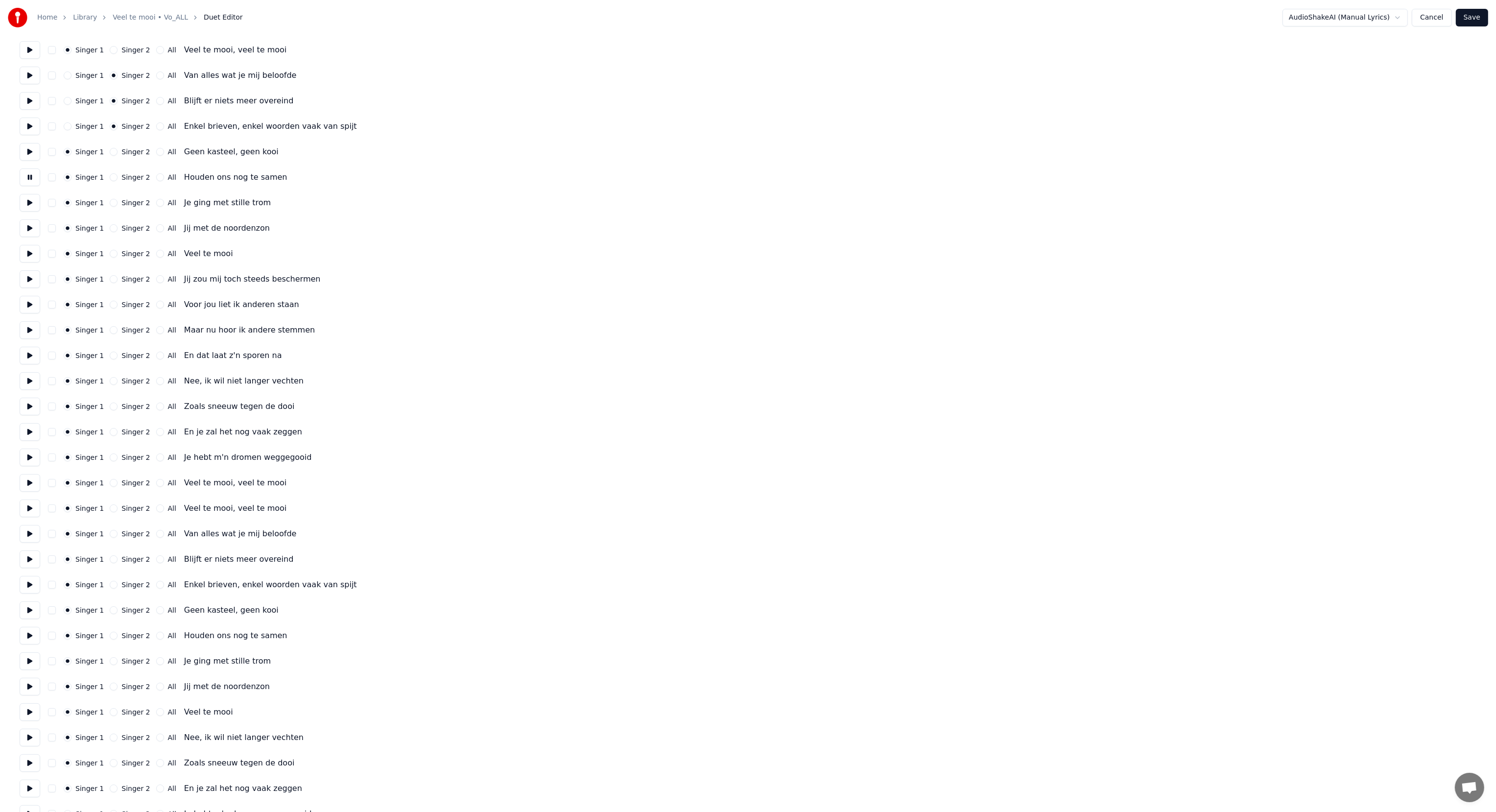
scroll to position [392, 0]
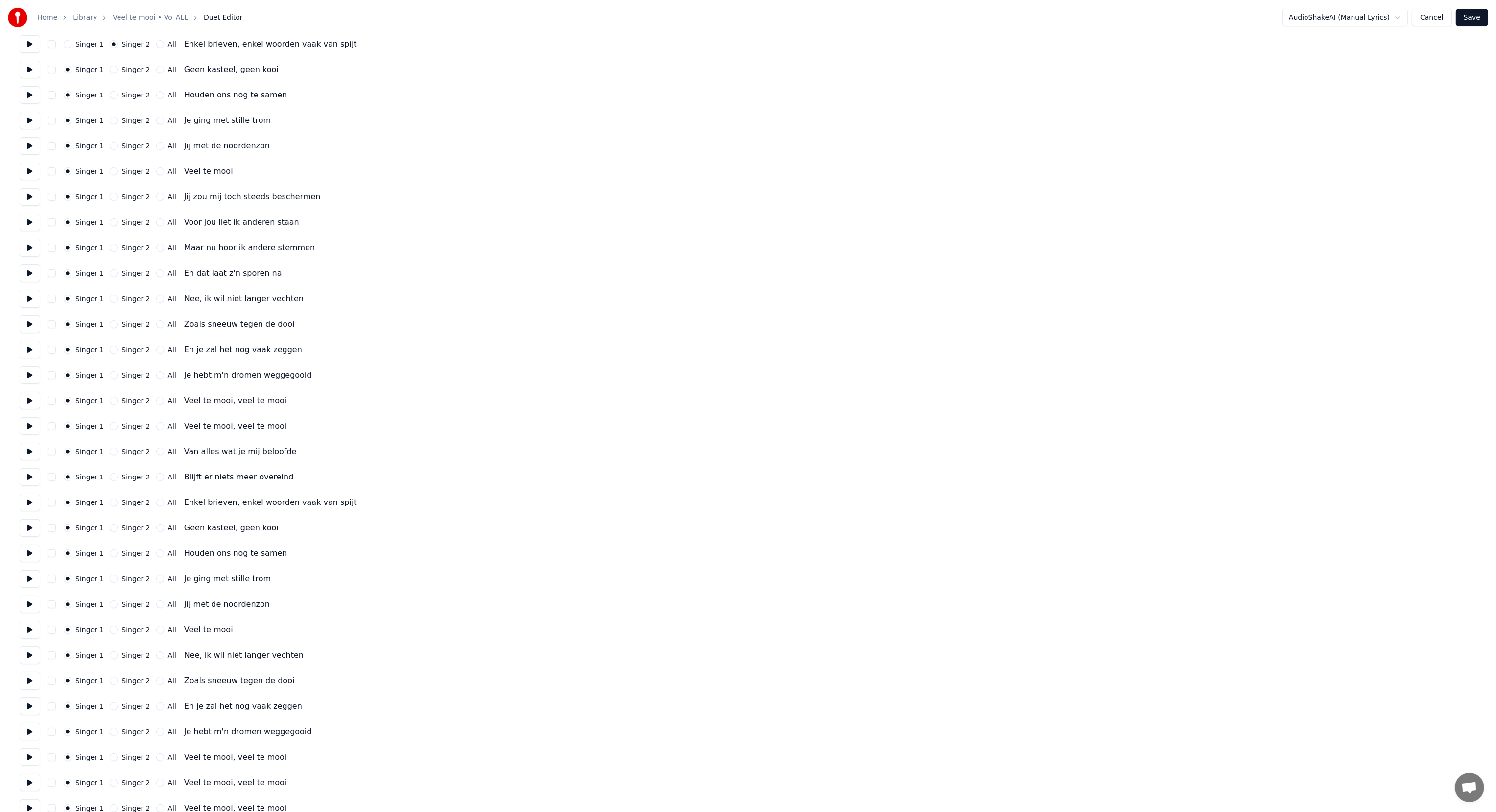
click at [27, 117] on button at bounding box center [29, 120] width 21 height 17
click at [111, 146] on button "Singer 2" at bounding box center [114, 146] width 8 height 8
click at [25, 170] on button at bounding box center [29, 171] width 21 height 17
click at [27, 147] on button at bounding box center [29, 146] width 21 height 17
click at [25, 168] on button at bounding box center [29, 171] width 21 height 17
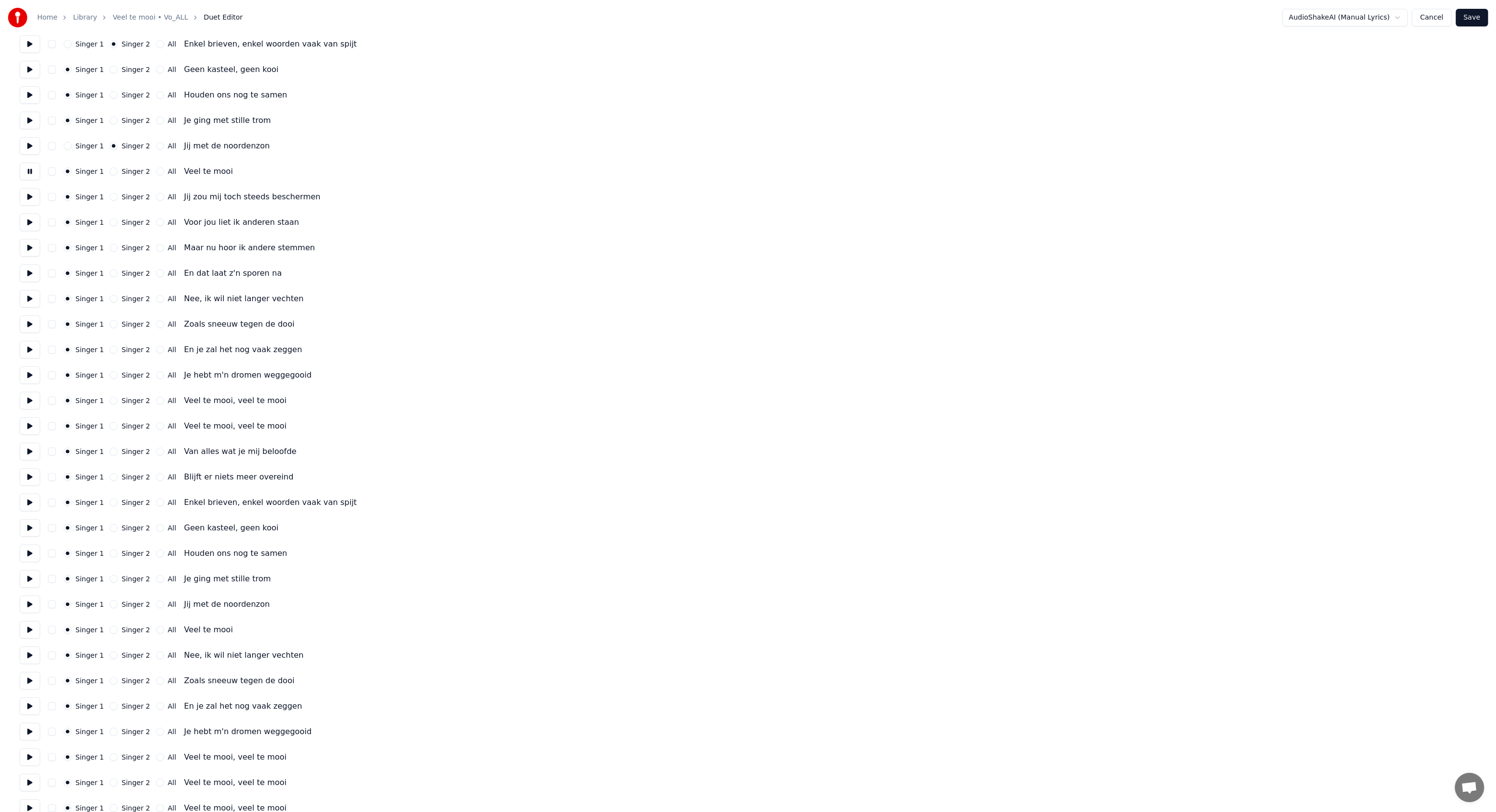
click at [112, 172] on button "Singer 2" at bounding box center [114, 172] width 8 height 8
click at [29, 196] on button at bounding box center [29, 197] width 21 height 17
click at [23, 218] on button at bounding box center [29, 222] width 21 height 17
click at [27, 245] on button at bounding box center [29, 248] width 21 height 17
click at [27, 272] on button at bounding box center [29, 273] width 21 height 17
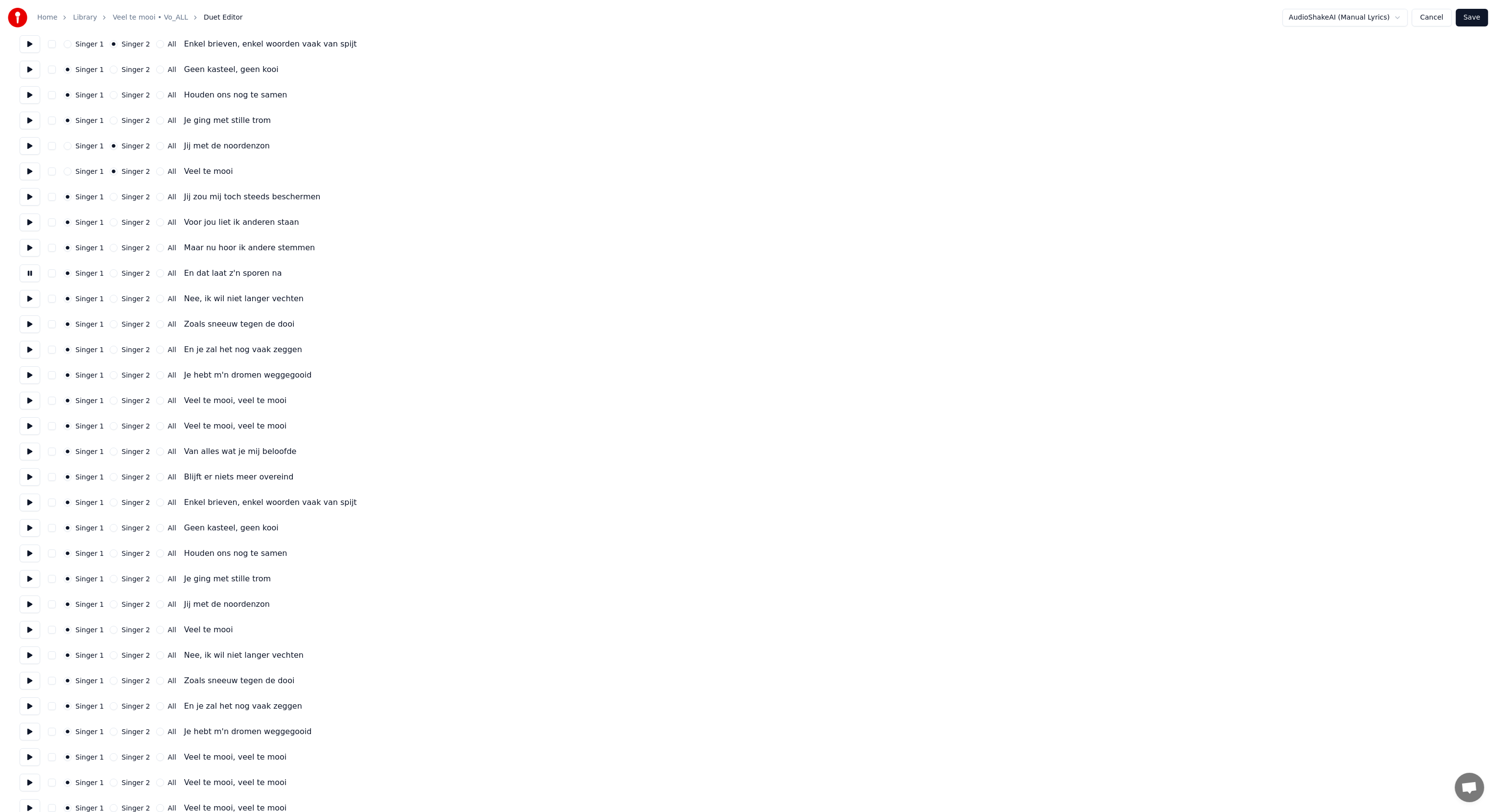
click at [30, 300] on button at bounding box center [29, 298] width 21 height 17
click at [110, 270] on button "Singer 2" at bounding box center [114, 273] width 8 height 8
click at [110, 245] on button "Singer 2" at bounding box center [114, 248] width 8 height 8
click at [111, 216] on div "Singer 1 Singer 2 All Voor jou liet ik anderen staan" at bounding box center [747, 222] width 1457 height 17
click at [110, 196] on button "Singer 2" at bounding box center [114, 197] width 8 height 8
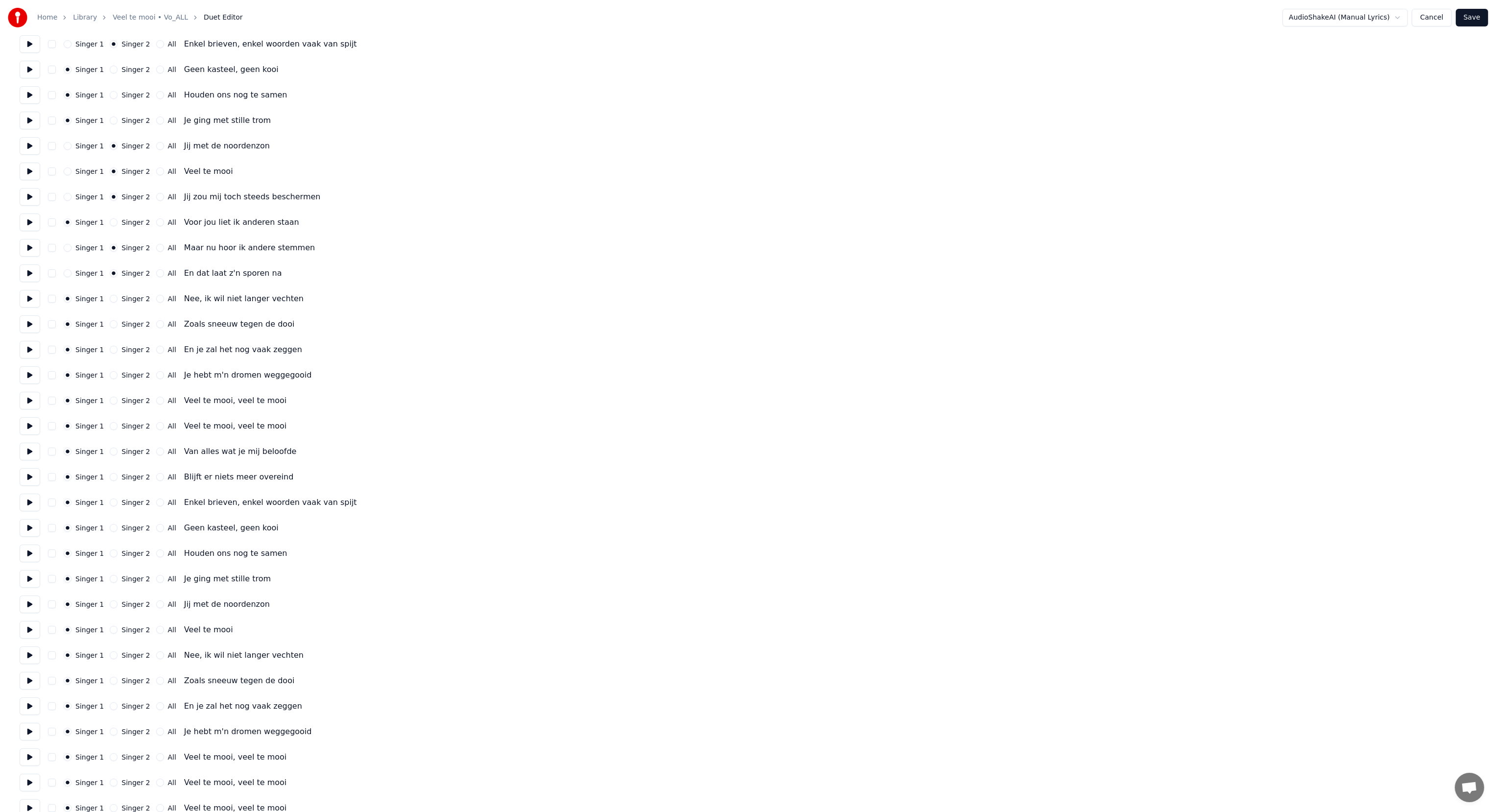
click at [110, 222] on button "Singer 2" at bounding box center [114, 222] width 8 height 8
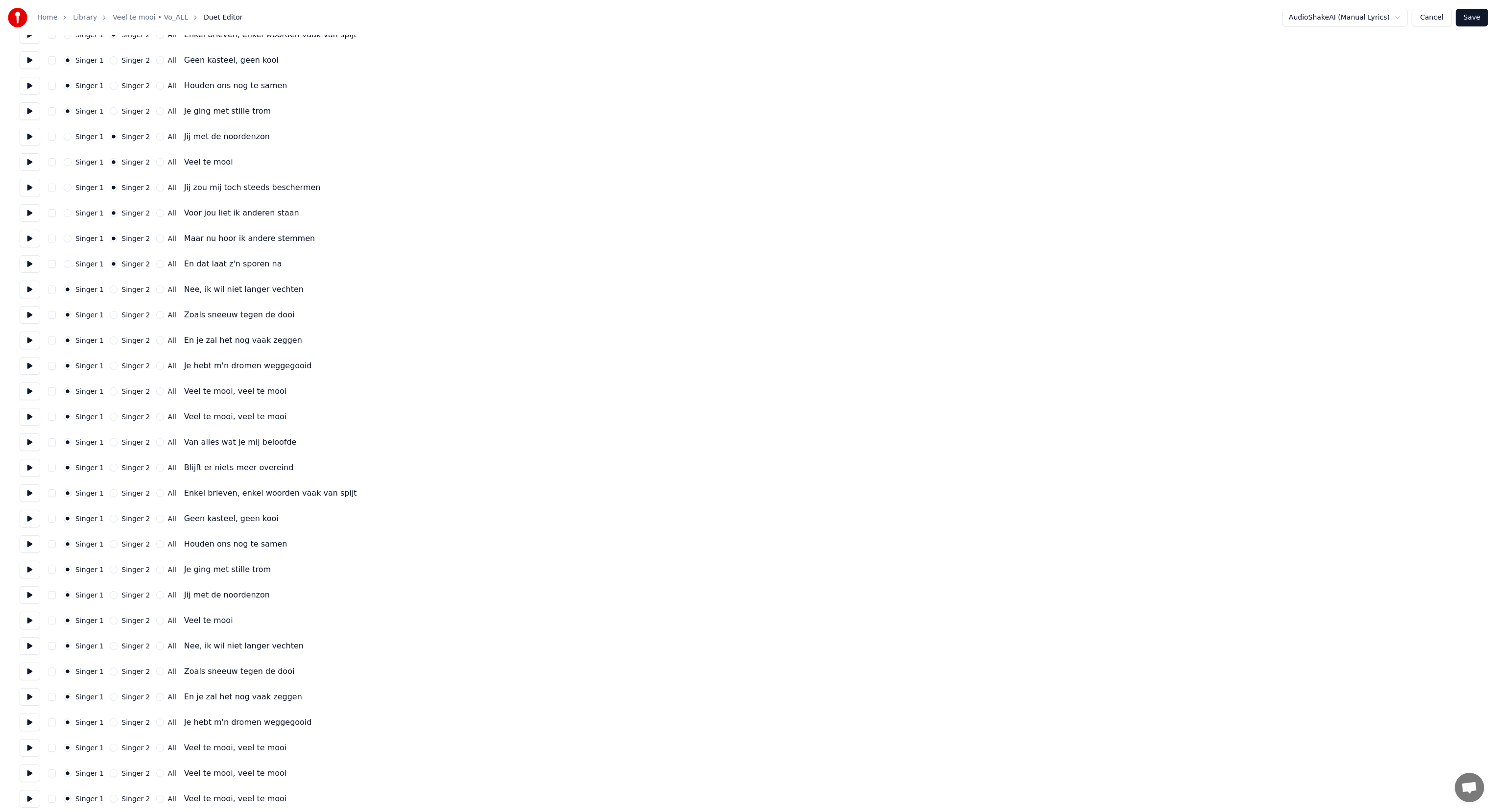
scroll to position [407, 0]
click at [29, 309] on button at bounding box center [29, 309] width 21 height 17
click at [31, 335] on button at bounding box center [29, 335] width 21 height 17
click at [33, 365] on button at bounding box center [29, 360] width 21 height 17
click at [29, 383] on button at bounding box center [29, 386] width 21 height 17
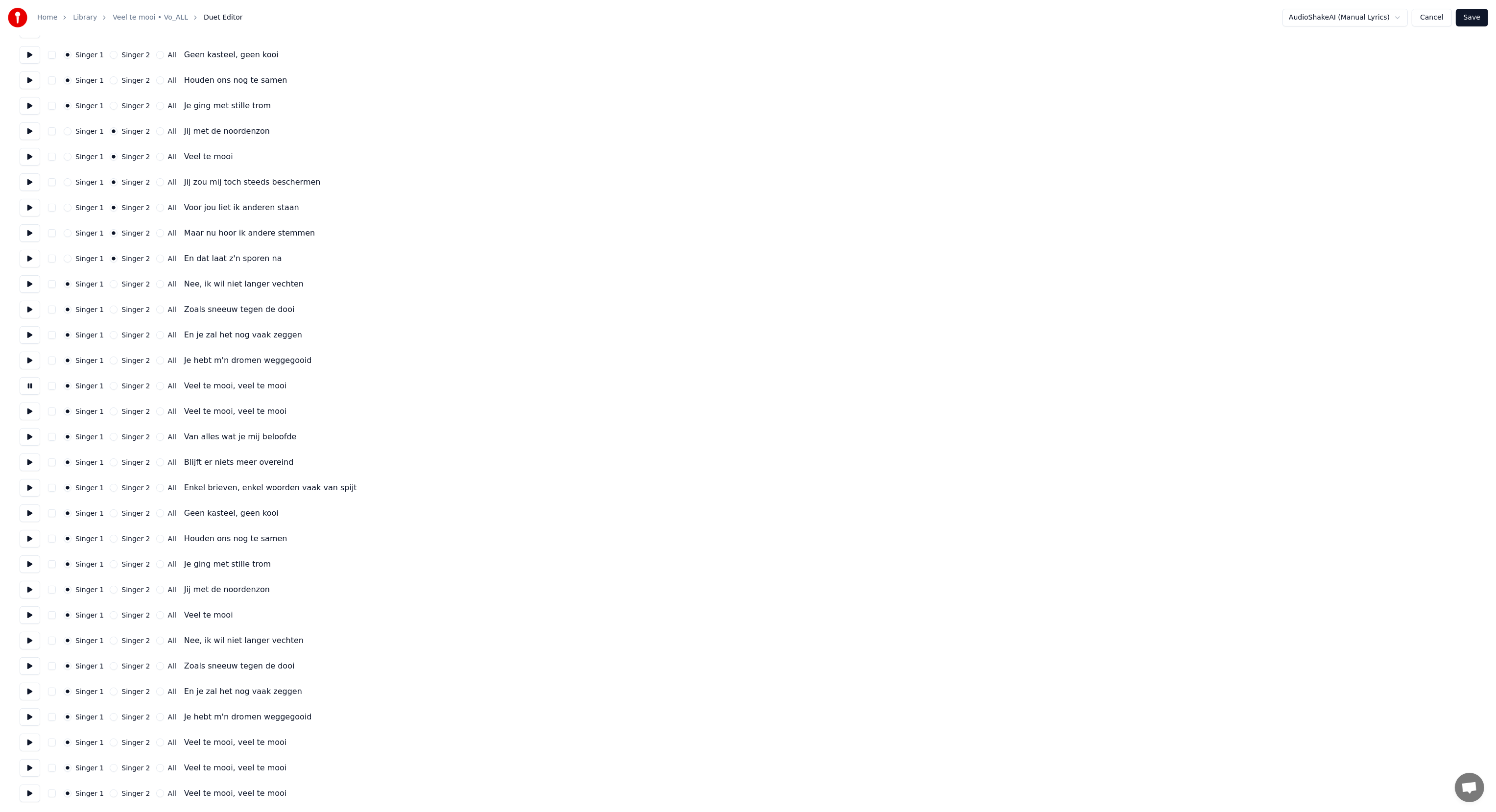
click at [156, 386] on button "All" at bounding box center [160, 386] width 8 height 8
click at [29, 411] on button at bounding box center [29, 411] width 21 height 17
click at [29, 433] on button at bounding box center [29, 437] width 21 height 17
click at [110, 439] on button "Singer 2" at bounding box center [114, 437] width 8 height 8
click at [156, 412] on button "All" at bounding box center [160, 411] width 8 height 8
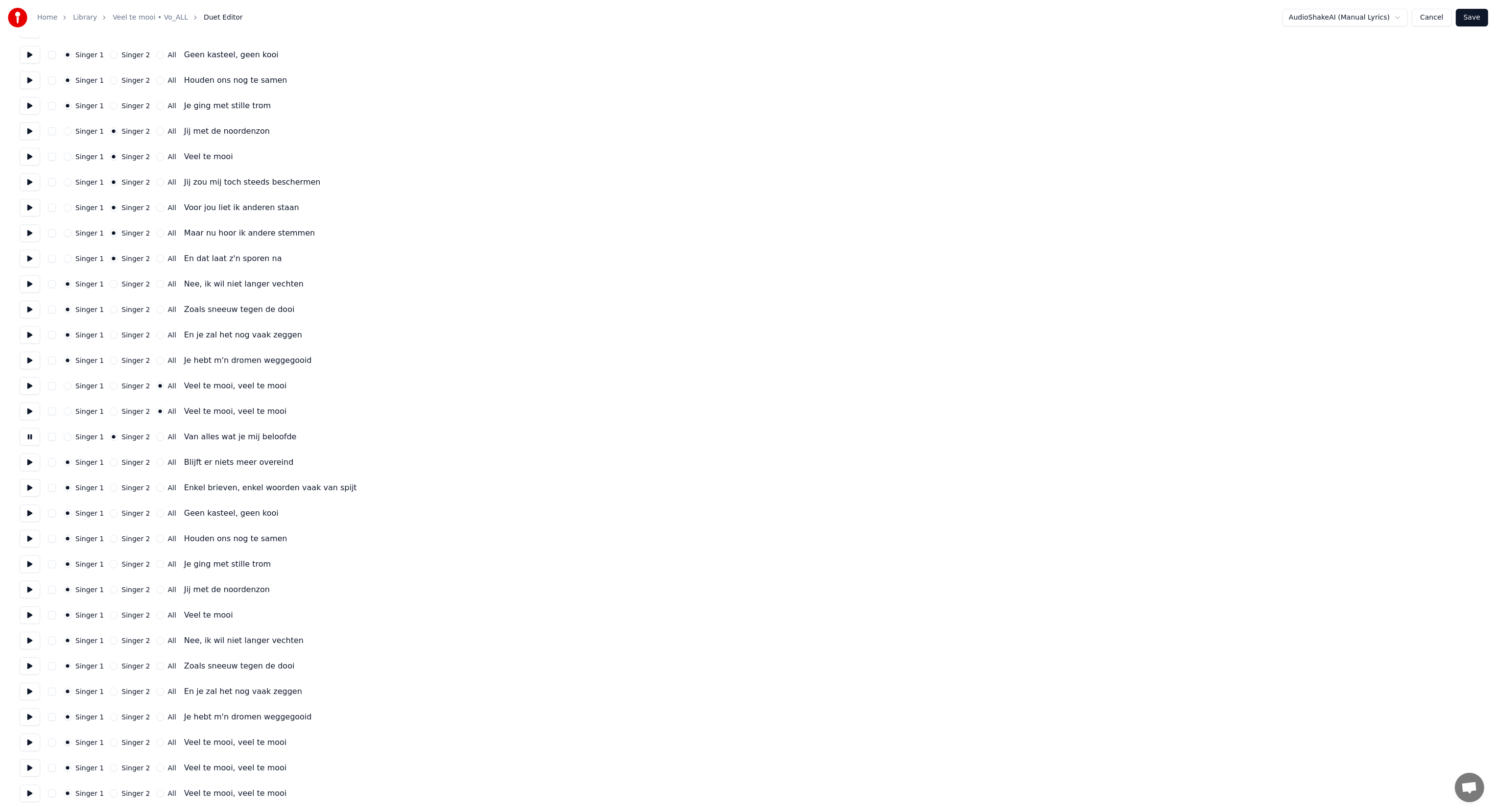
click at [34, 463] on button at bounding box center [29, 462] width 21 height 17
click at [32, 487] on button at bounding box center [29, 487] width 21 height 17
click at [32, 512] on button at bounding box center [29, 513] width 21 height 17
click at [109, 491] on div "Singer 1 Singer 2 All Enkel brieven, enkel woorden vaak van spijt" at bounding box center [747, 487] width 1457 height 17
click at [111, 489] on button "Singer 2" at bounding box center [114, 487] width 8 height 8
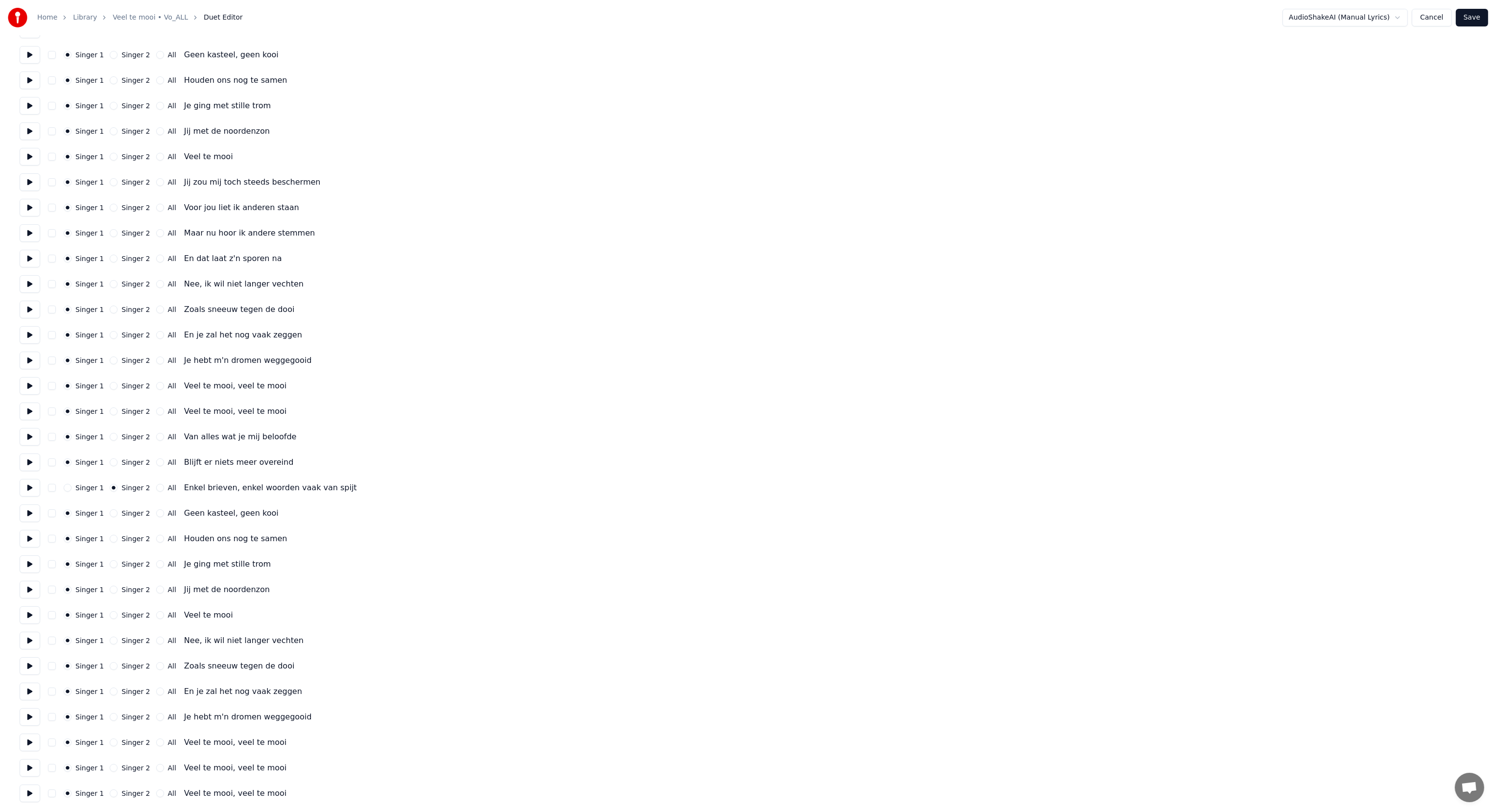
drag, startPoint x: 1086, startPoint y: 186, endPoint x: 1075, endPoint y: 183, distance: 11.4
click at [1433, 17] on button "Cancel" at bounding box center [1431, 17] width 39 height 17
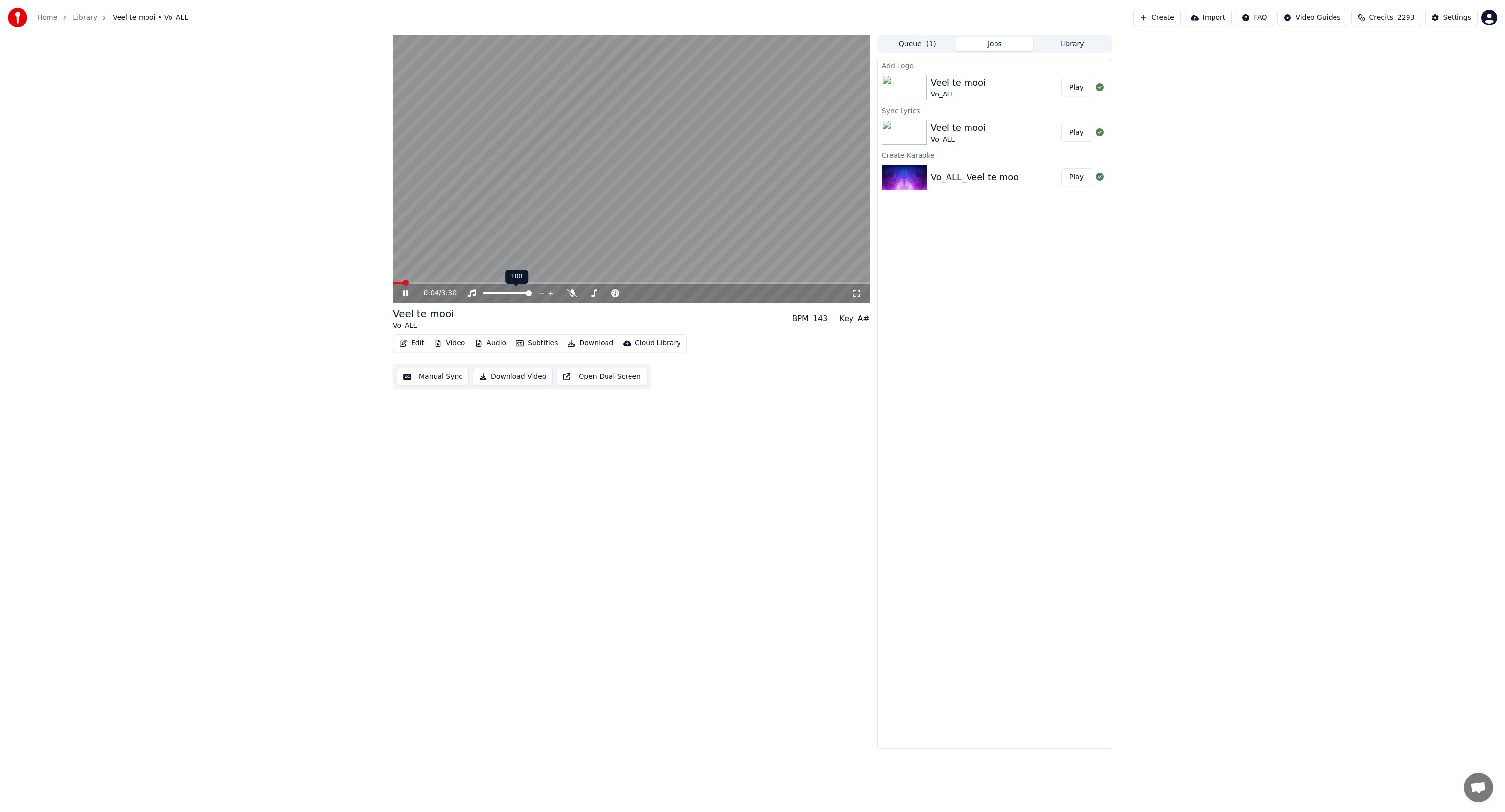
click at [532, 296] on span at bounding box center [528, 293] width 6 height 6
click at [572, 293] on icon at bounding box center [572, 293] width 10 height 8
click at [409, 292] on icon at bounding box center [412, 293] width 23 height 8
click at [411, 344] on button "Edit" at bounding box center [411, 343] width 33 height 14
click at [426, 477] on div "Duet Editor" at bounding box center [434, 478] width 39 height 10
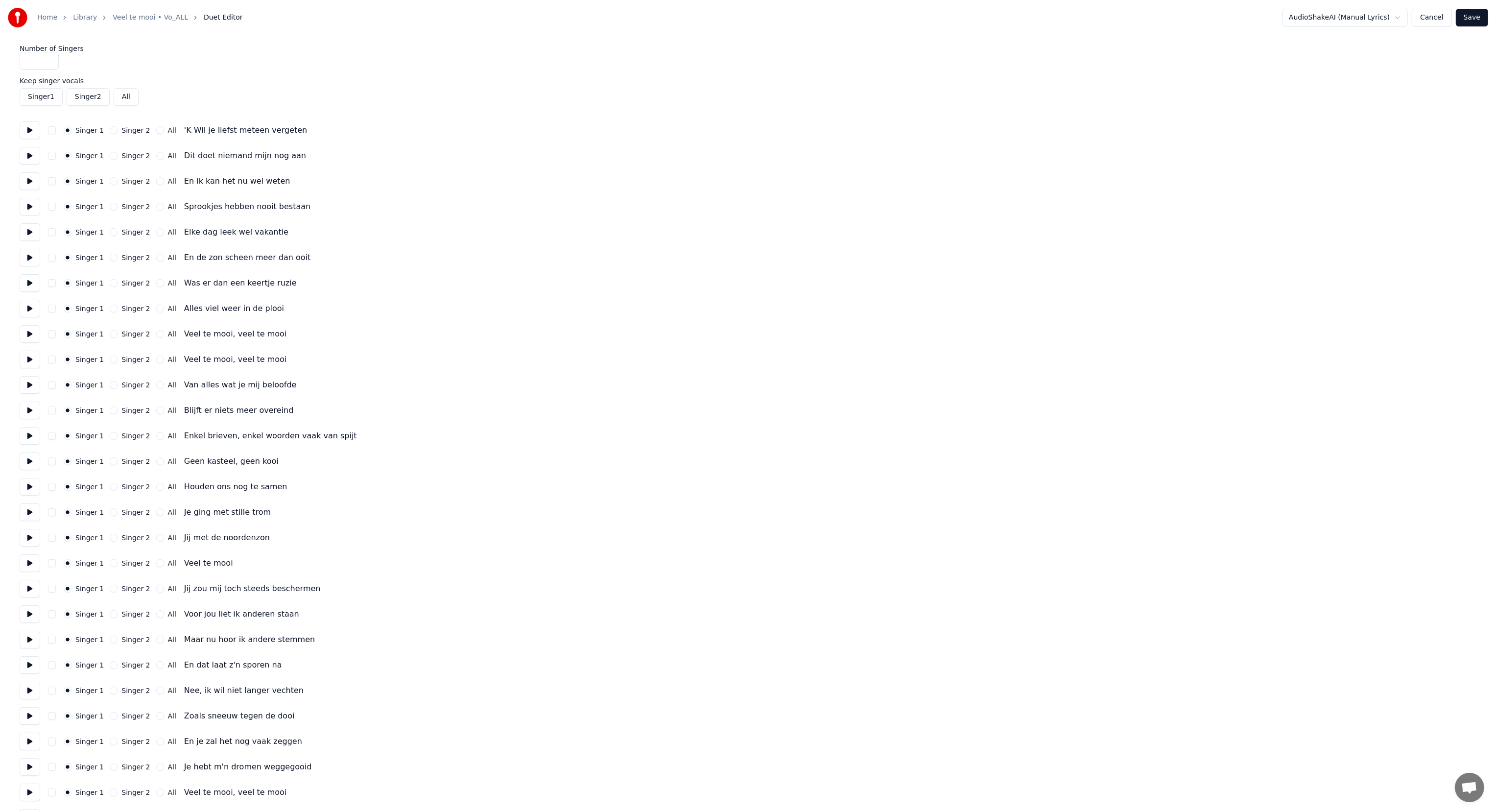
click at [110, 132] on button "Singer 2" at bounding box center [114, 130] width 8 height 8
click at [110, 155] on button "Singer 2" at bounding box center [114, 156] width 8 height 8
click at [110, 183] on button "Singer 2" at bounding box center [114, 181] width 8 height 8
click at [27, 208] on button at bounding box center [29, 206] width 21 height 17
click at [27, 208] on button at bounding box center [29, 206] width 21 height 17
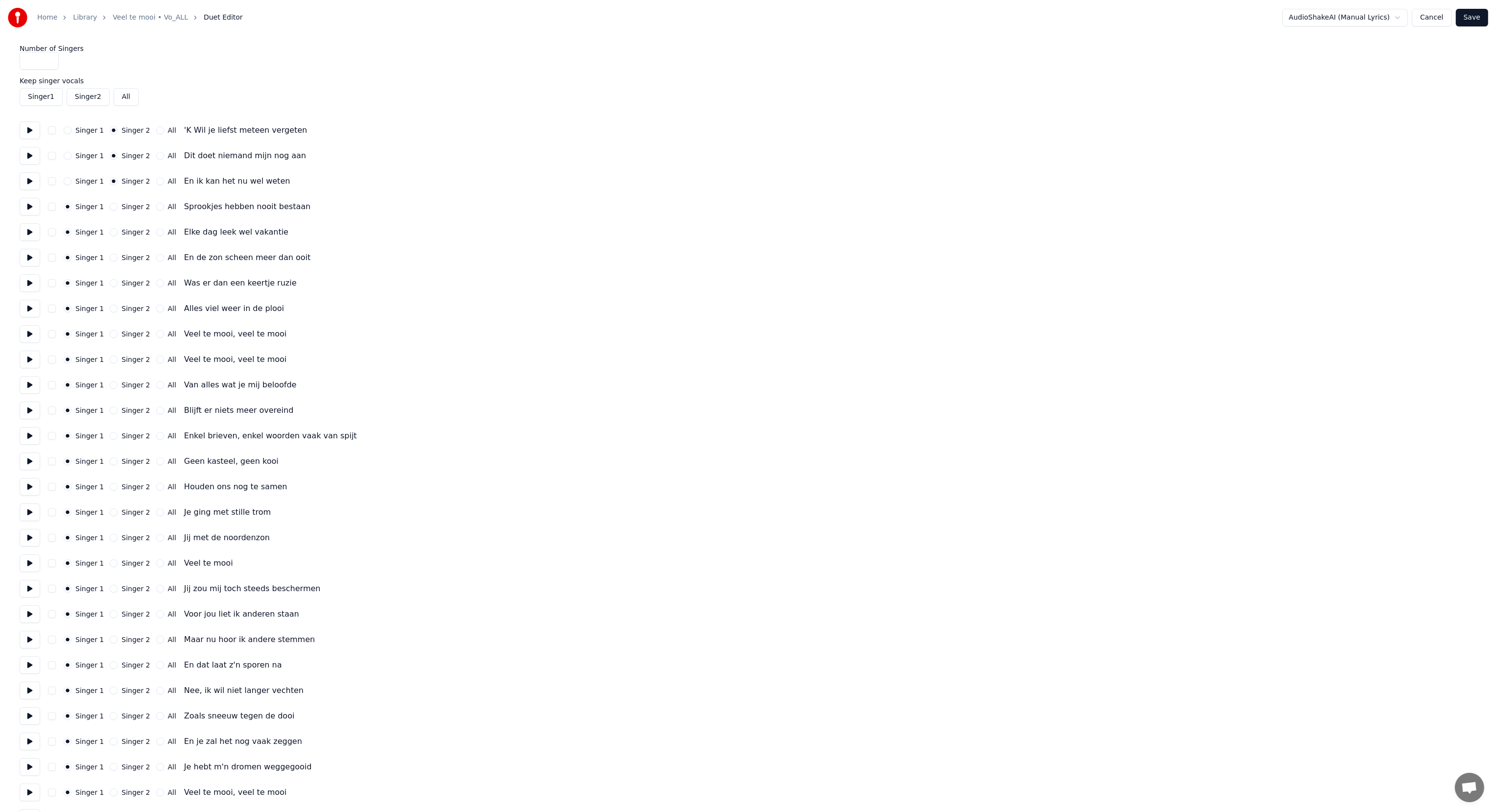
click at [30, 229] on button at bounding box center [29, 232] width 21 height 17
click at [110, 204] on button "Singer 2" at bounding box center [114, 207] width 8 height 8
click at [35, 258] on button at bounding box center [29, 257] width 21 height 17
click at [32, 282] on button at bounding box center [29, 283] width 21 height 17
click at [27, 307] on button at bounding box center [29, 309] width 21 height 17
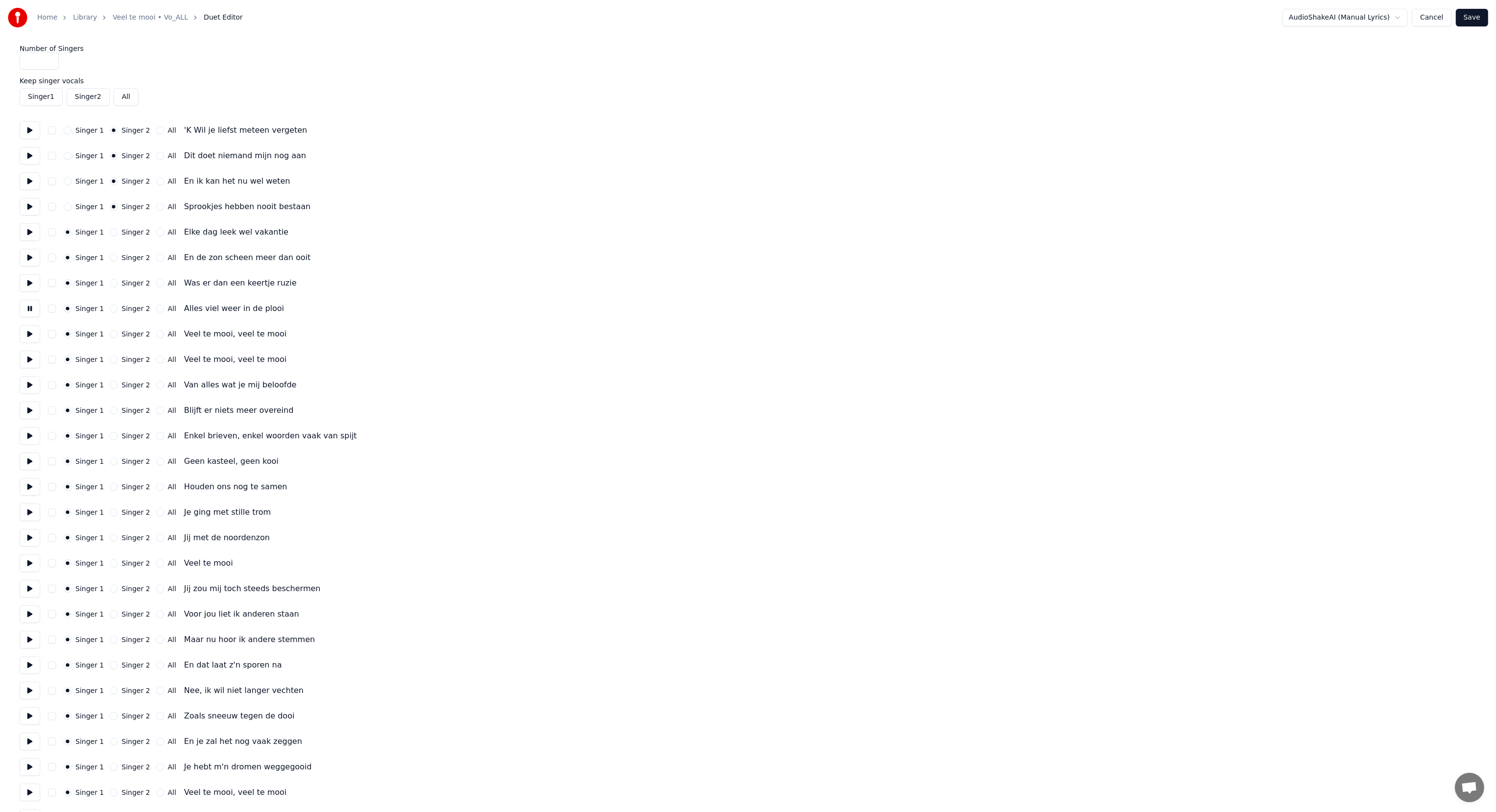
click at [26, 333] on button at bounding box center [29, 334] width 21 height 17
click at [156, 335] on button "All" at bounding box center [160, 334] width 8 height 8
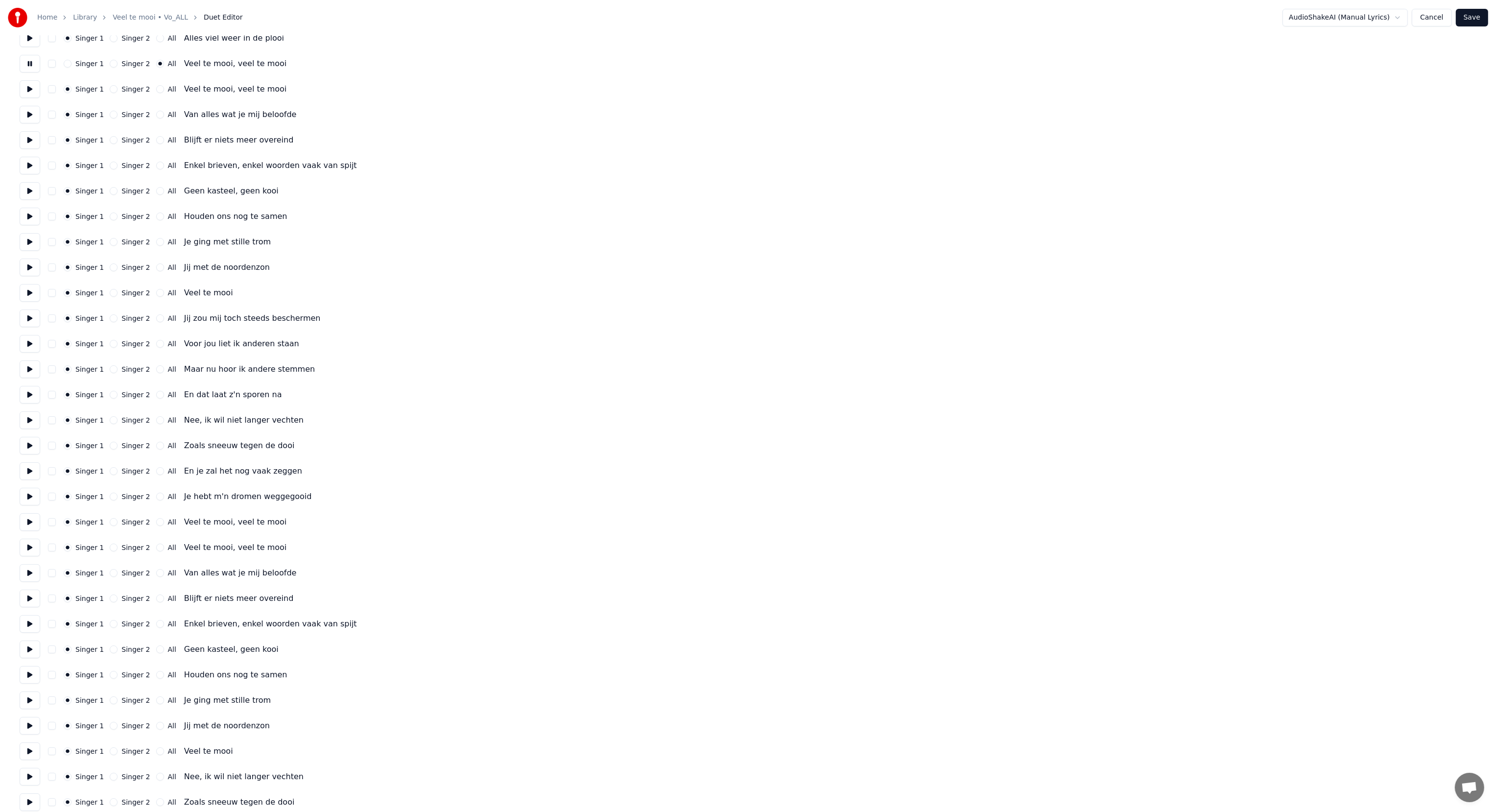
scroll to position [294, 0]
click at [29, 65] on button at bounding box center [29, 65] width 21 height 17
click at [156, 67] on button "All" at bounding box center [160, 65] width 8 height 8
click at [23, 89] on button at bounding box center [29, 91] width 21 height 17
click at [110, 93] on button "Singer 2" at bounding box center [114, 91] width 8 height 8
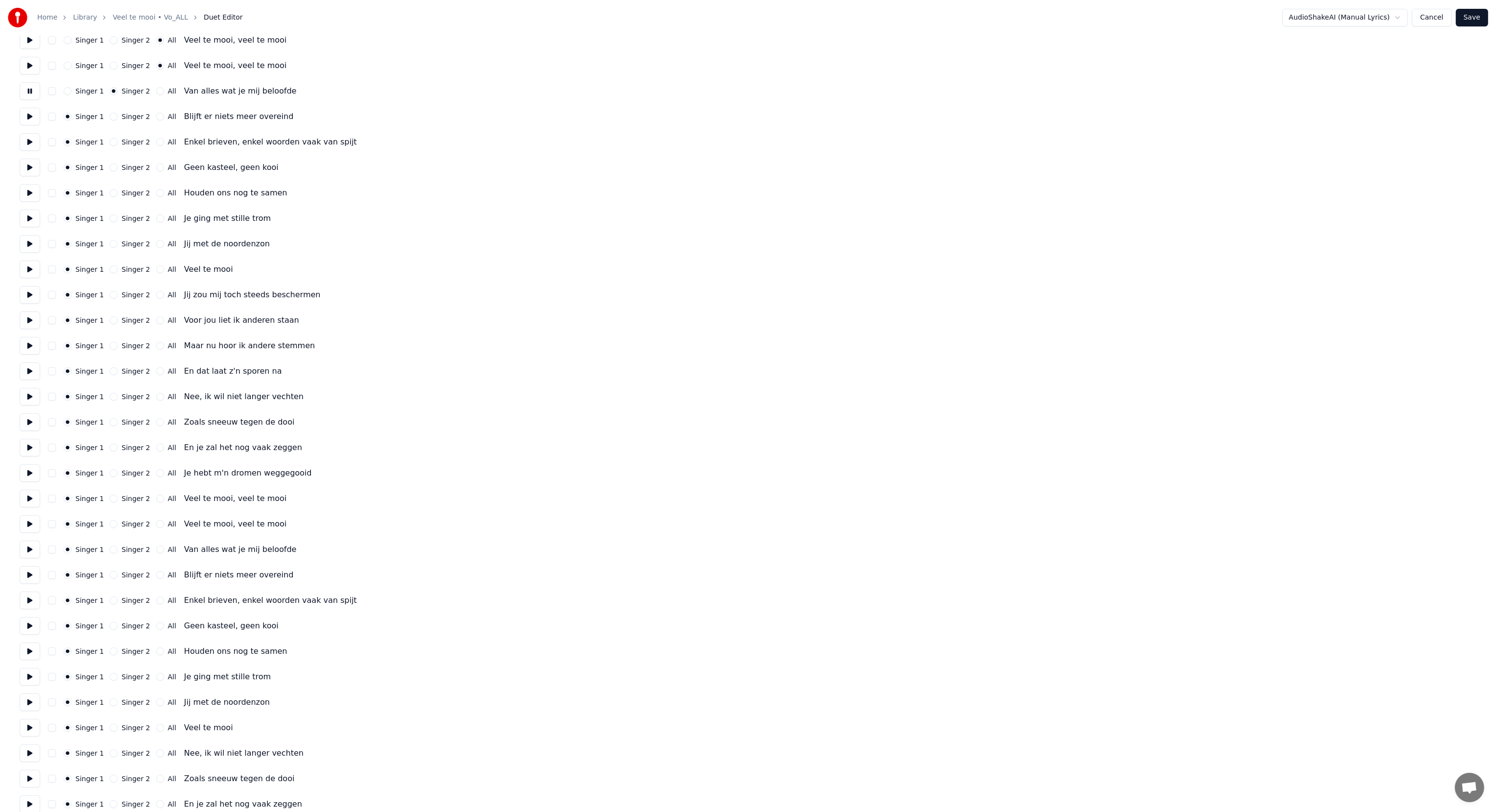
click at [31, 116] on button at bounding box center [29, 116] width 21 height 17
click at [27, 140] on button at bounding box center [29, 142] width 21 height 17
click at [27, 170] on button at bounding box center [29, 168] width 21 height 17
click at [111, 139] on button "Singer 2" at bounding box center [114, 142] width 8 height 8
click at [112, 115] on button "Singer 2" at bounding box center [114, 117] width 8 height 8
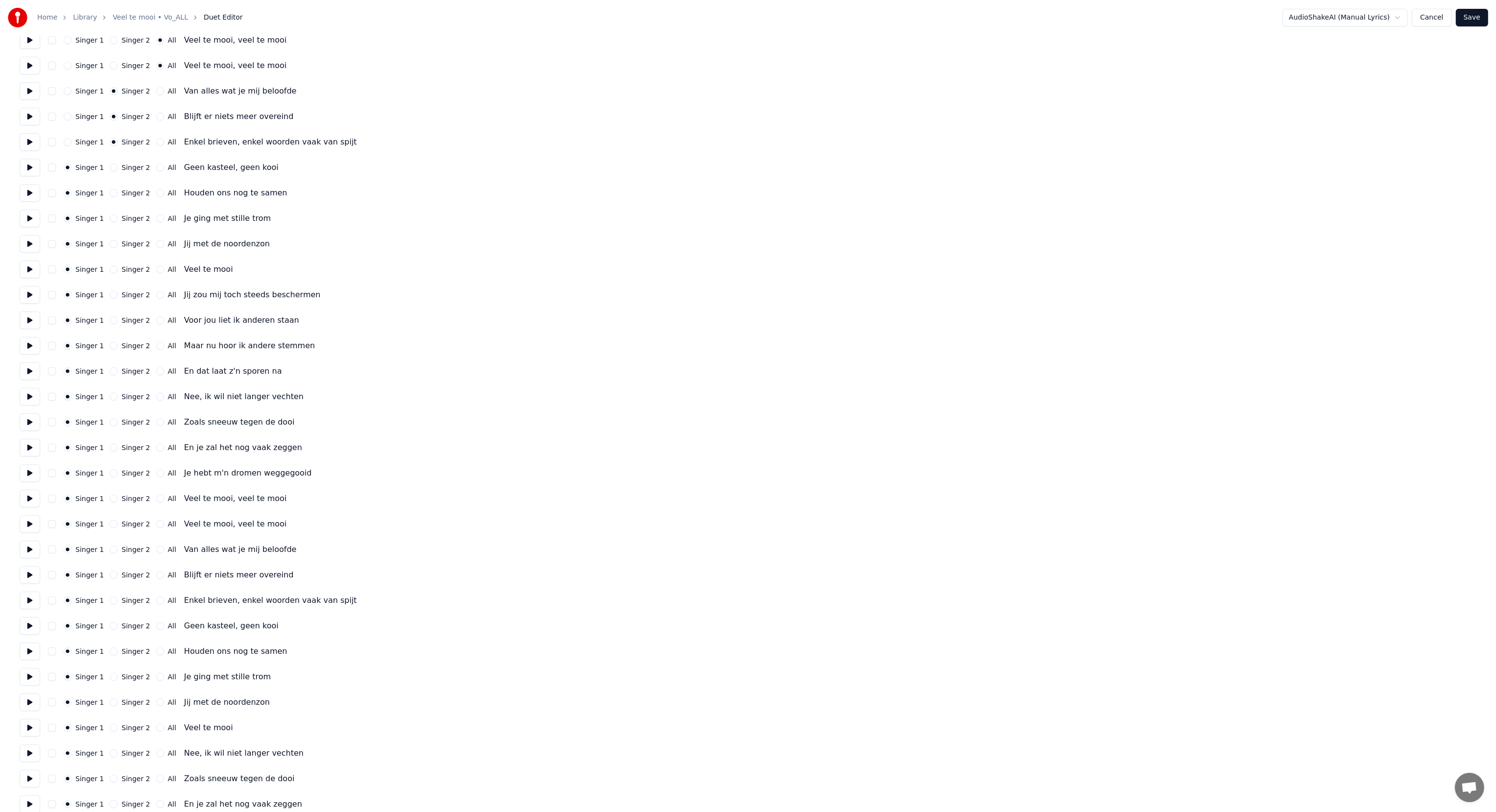
click at [27, 192] on button at bounding box center [29, 193] width 21 height 17
click at [27, 219] on button at bounding box center [29, 218] width 21 height 17
click at [29, 252] on button at bounding box center [29, 244] width 21 height 17
click at [111, 244] on button "Singer 2" at bounding box center [114, 244] width 8 height 8
click at [28, 270] on button at bounding box center [29, 269] width 21 height 17
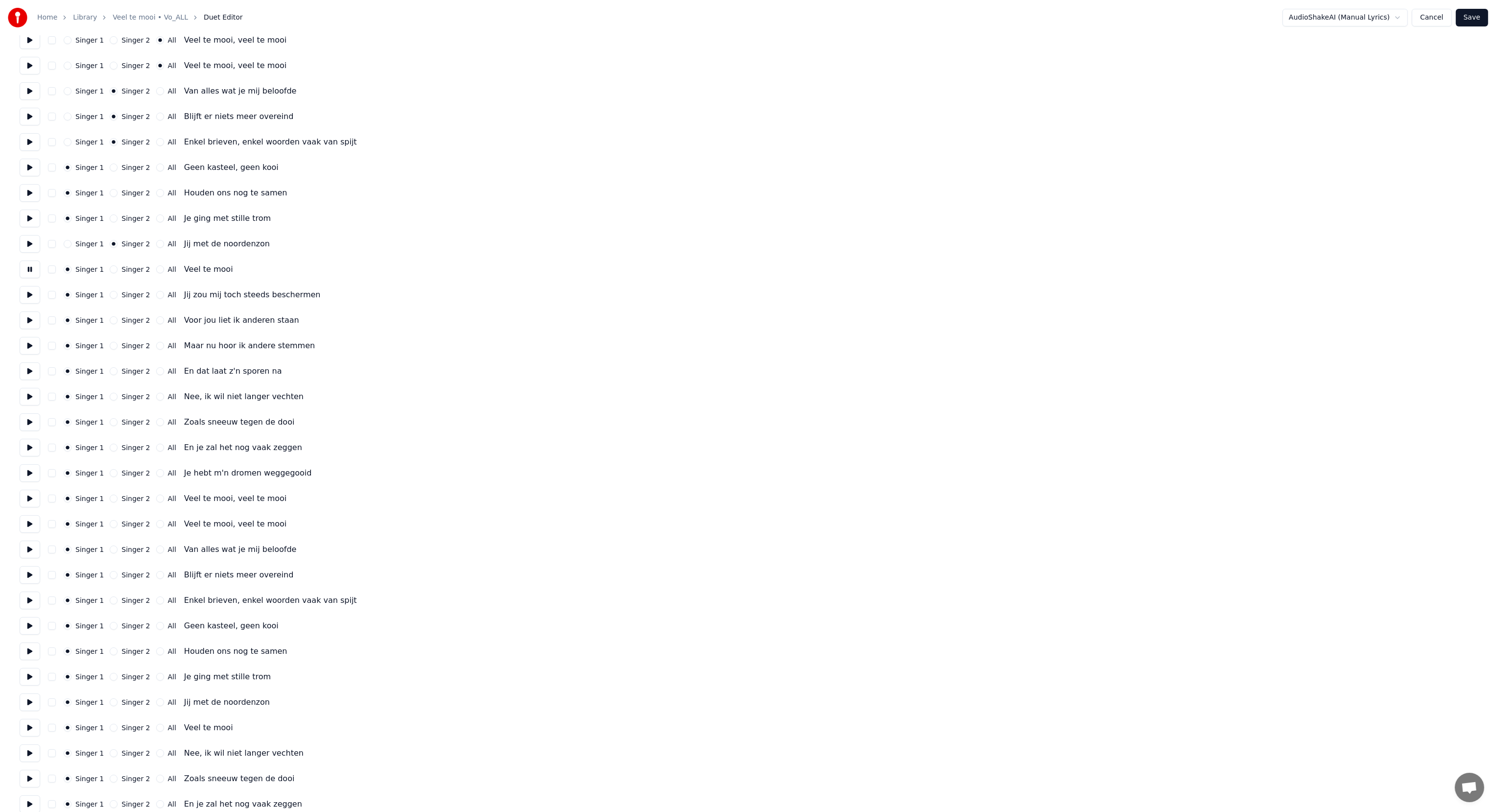
click at [110, 269] on button "Singer 2" at bounding box center [114, 269] width 8 height 8
click at [23, 294] on button at bounding box center [29, 294] width 21 height 17
click at [28, 322] on button at bounding box center [29, 320] width 21 height 17
click at [27, 343] on button at bounding box center [29, 345] width 21 height 17
click at [26, 368] on button at bounding box center [29, 371] width 21 height 17
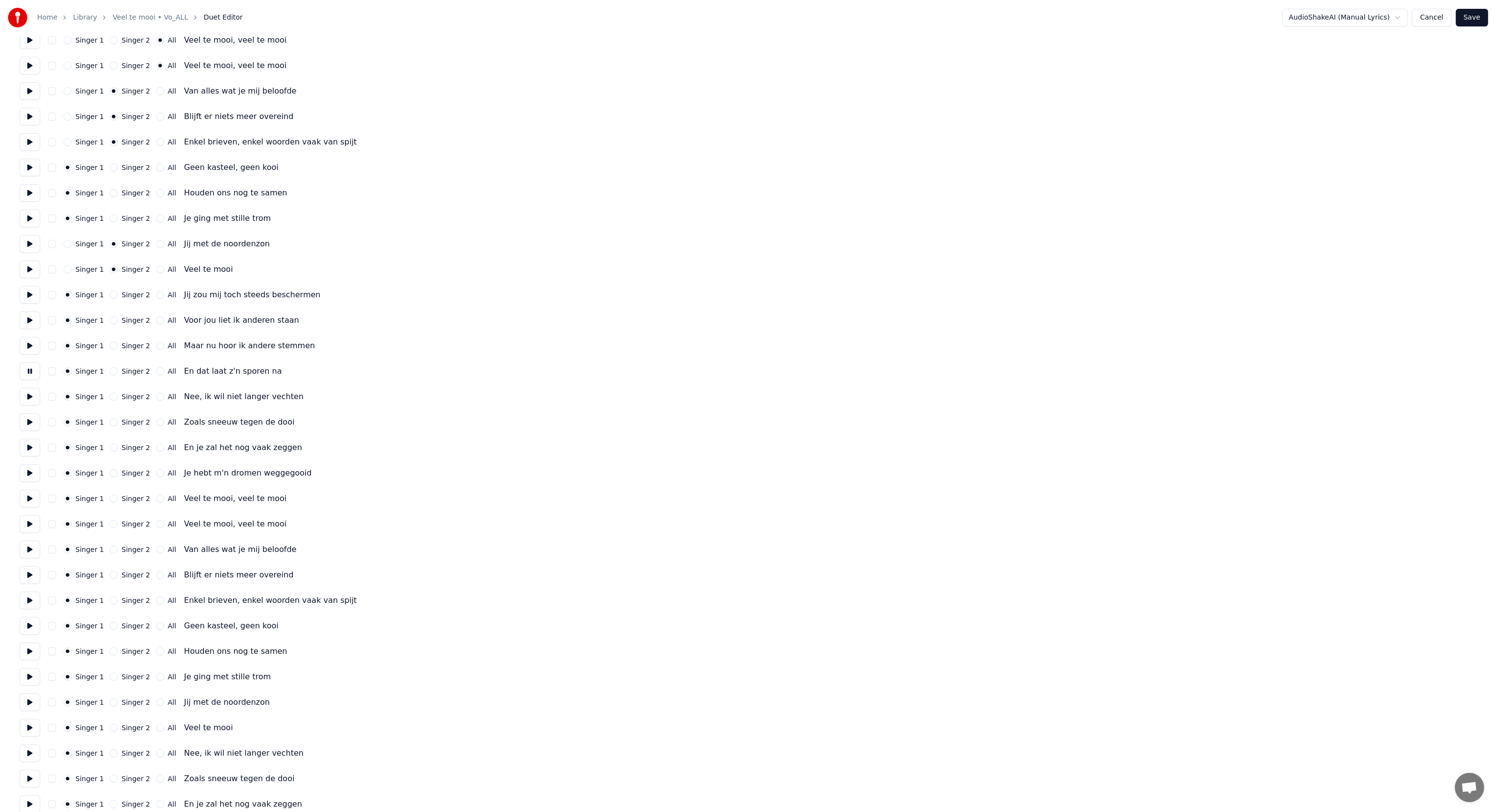
click at [27, 397] on button at bounding box center [29, 397] width 21 height 17
click at [110, 371] on button "Singer 2" at bounding box center [114, 371] width 8 height 8
click at [110, 343] on button "Singer 2" at bounding box center [114, 346] width 8 height 8
click at [111, 319] on button "Singer 2" at bounding box center [114, 321] width 8 height 8
click at [110, 291] on div "Singer 2" at bounding box center [130, 295] width 40 height 8
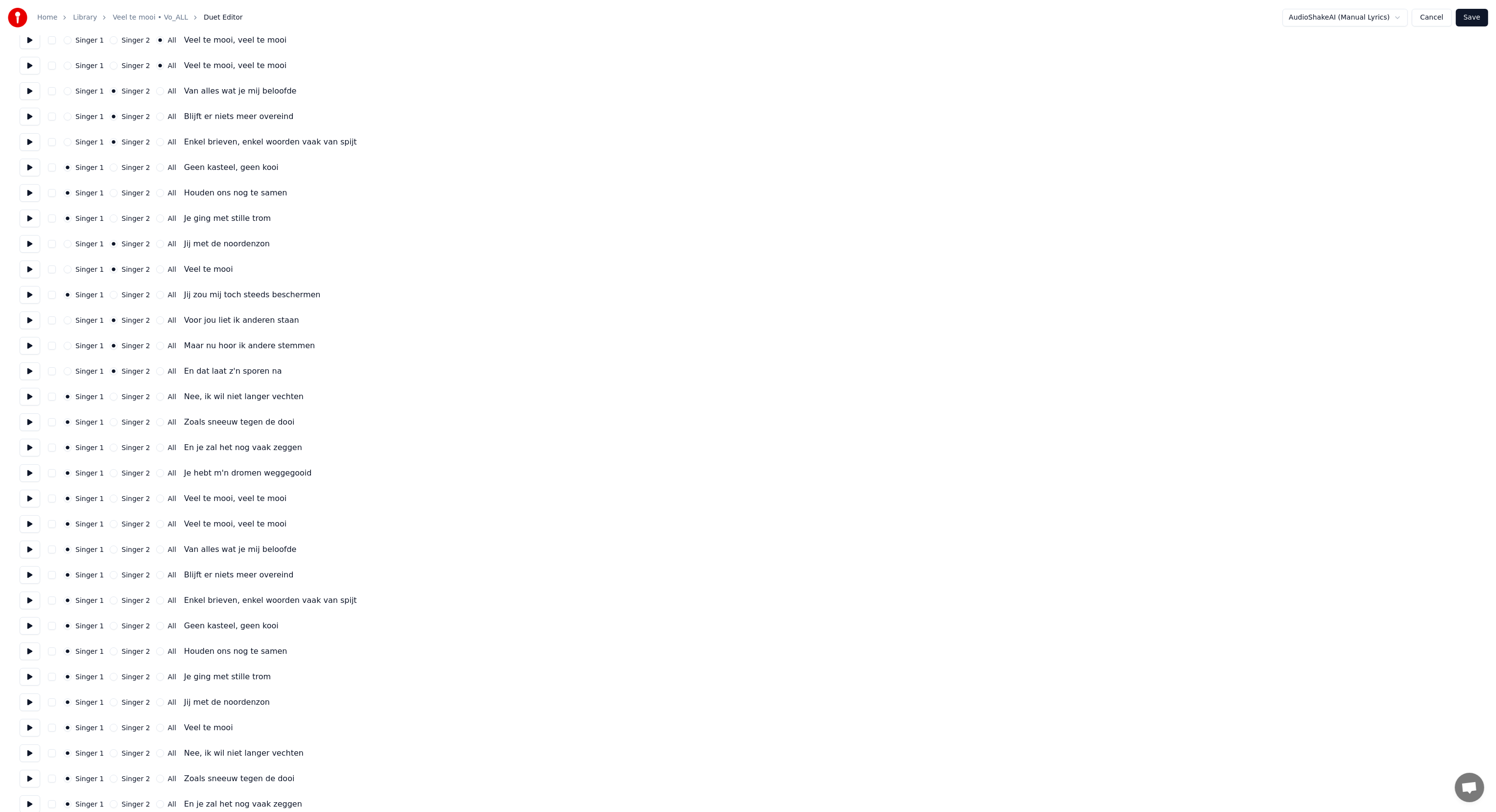
click at [110, 295] on button "Singer 2" at bounding box center [114, 295] width 8 height 8
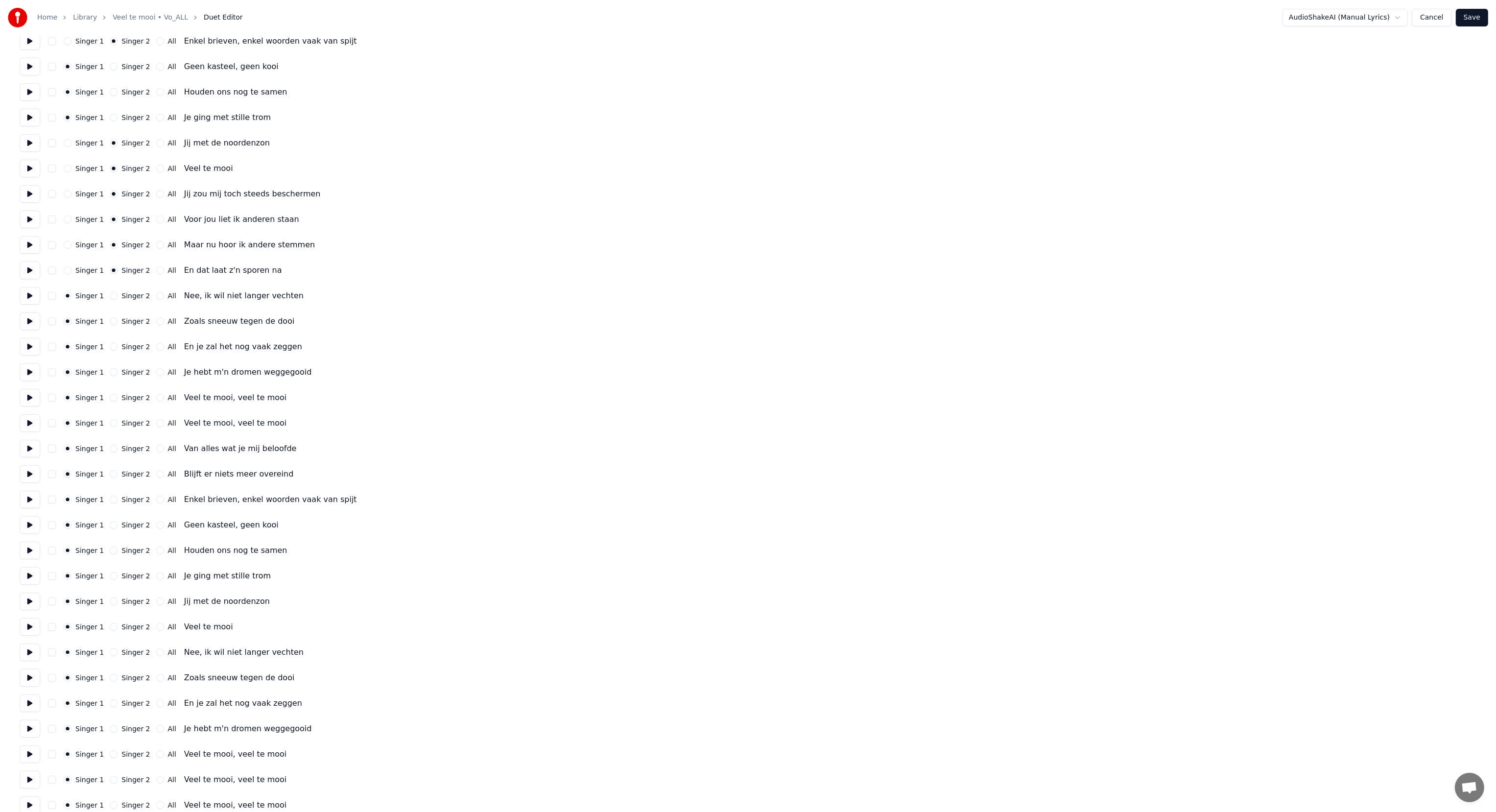
scroll to position [407, 0]
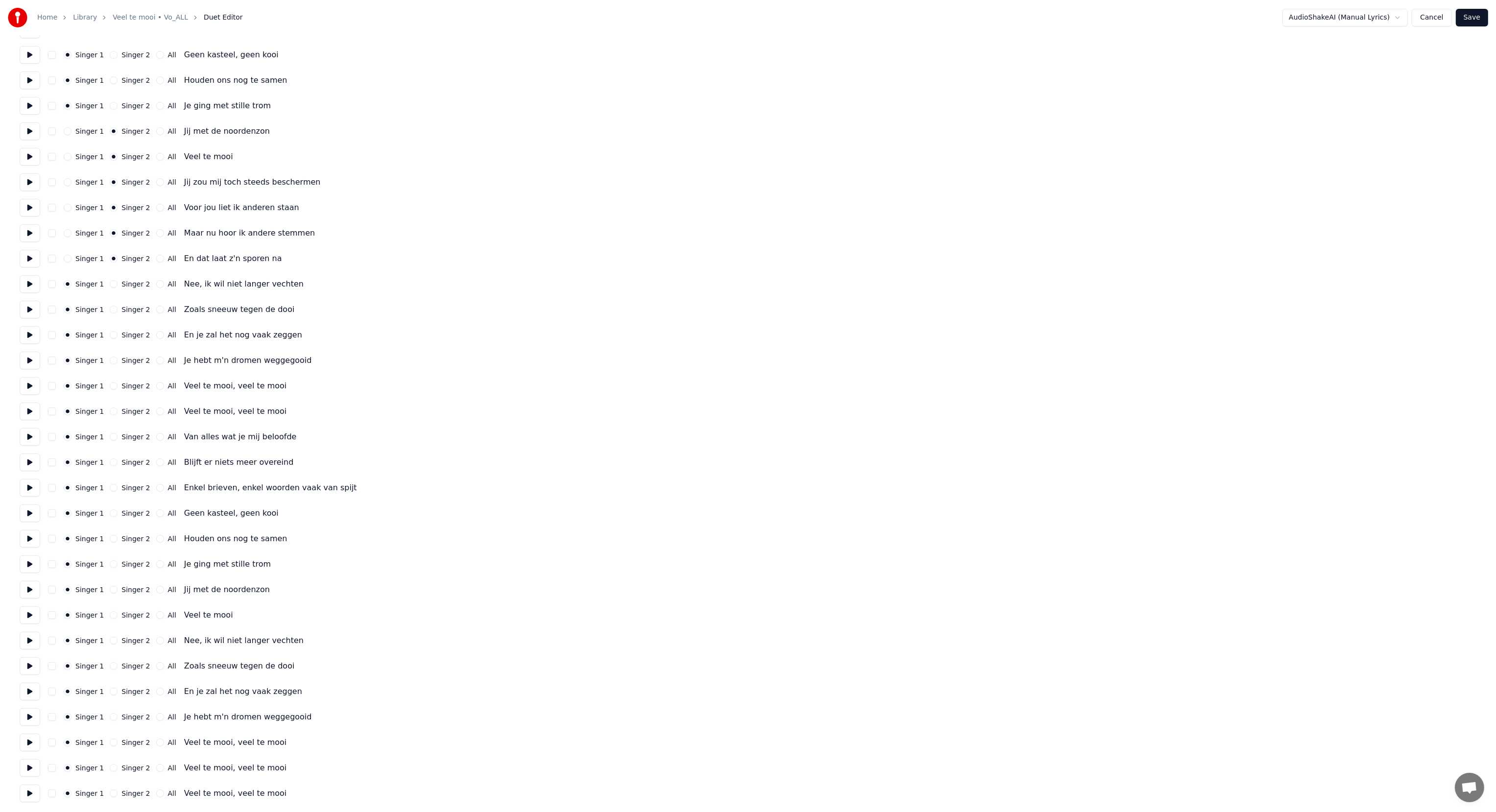
click at [27, 304] on button at bounding box center [29, 309] width 21 height 17
click at [28, 337] on button at bounding box center [29, 335] width 21 height 17
click at [23, 363] on button at bounding box center [29, 360] width 21 height 17
click at [29, 390] on button at bounding box center [29, 386] width 21 height 17
click at [156, 386] on button "All" at bounding box center [160, 386] width 8 height 8
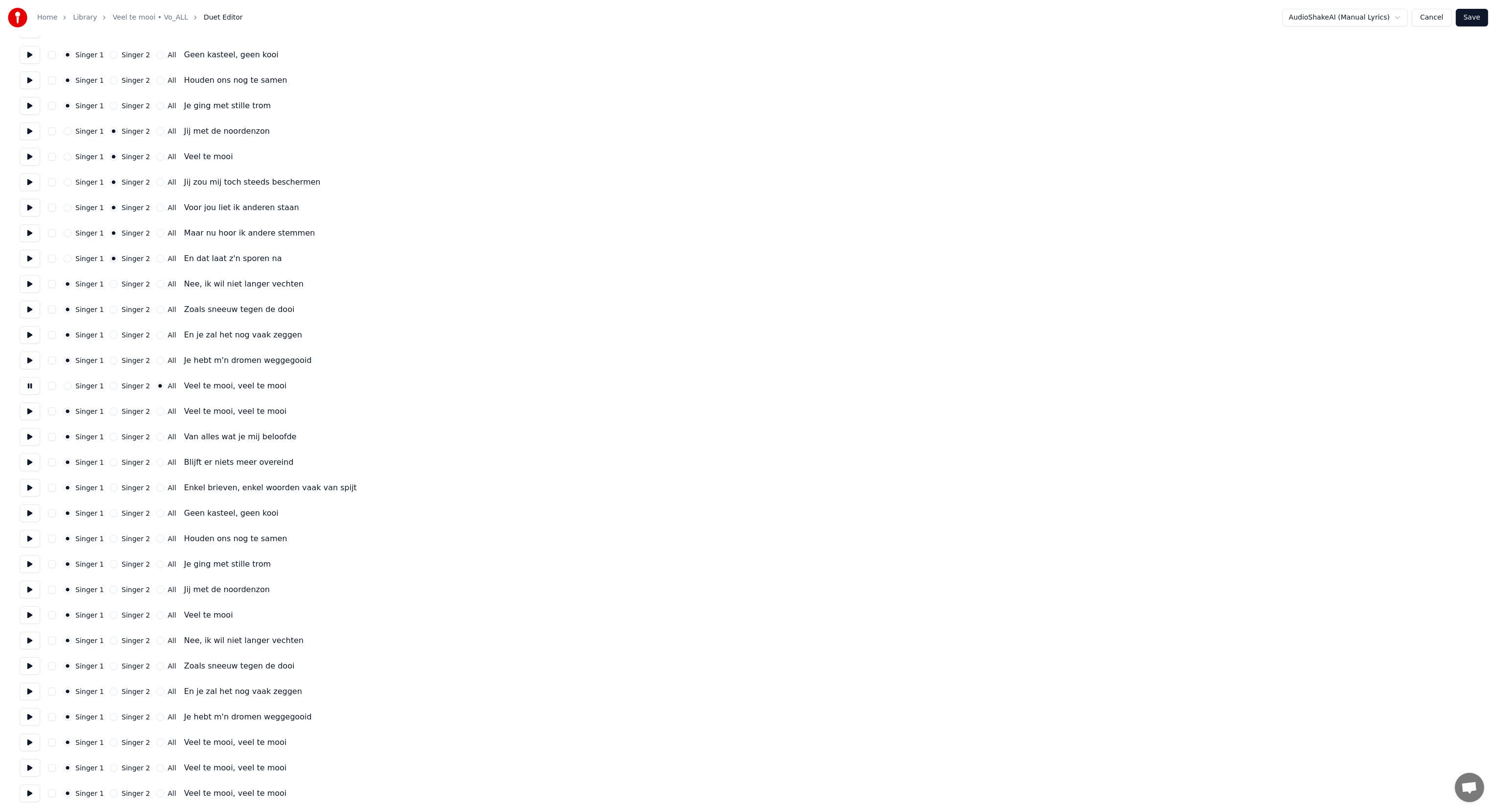
click at [32, 410] on button at bounding box center [29, 411] width 21 height 17
click at [156, 412] on button "All" at bounding box center [160, 411] width 8 height 8
click at [25, 439] on button at bounding box center [29, 437] width 21 height 17
click at [110, 437] on button "Singer 2" at bounding box center [114, 437] width 8 height 8
click at [27, 462] on button at bounding box center [29, 462] width 21 height 17
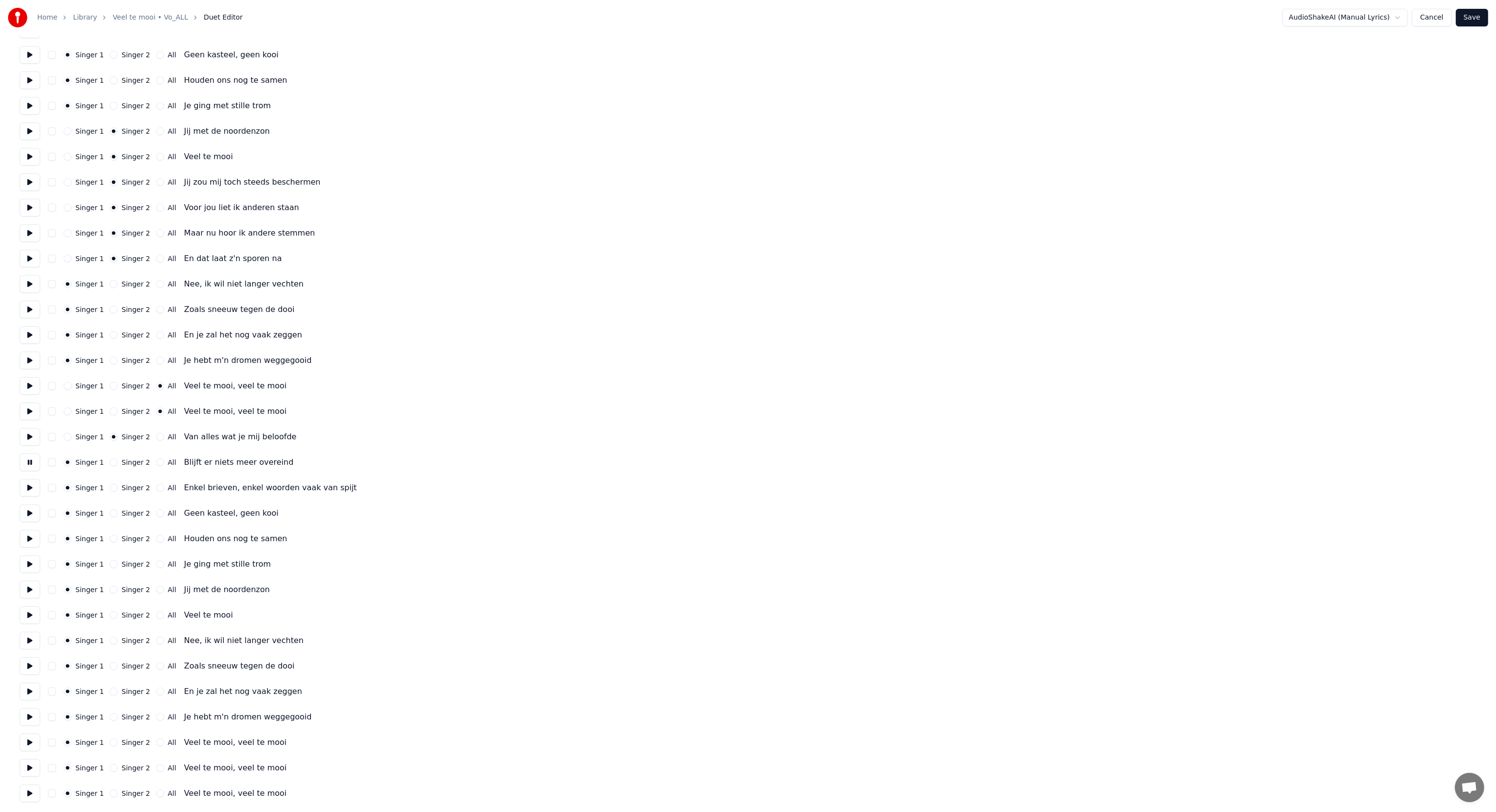
click at [21, 489] on button at bounding box center [29, 487] width 21 height 17
click at [29, 516] on button at bounding box center [29, 513] width 21 height 17
click at [110, 483] on div "Singer 2" at bounding box center [130, 487] width 40 height 8
click at [110, 487] on button "Singer 2" at bounding box center [114, 487] width 8 height 8
click at [110, 461] on button "Singer 2" at bounding box center [114, 462] width 8 height 8
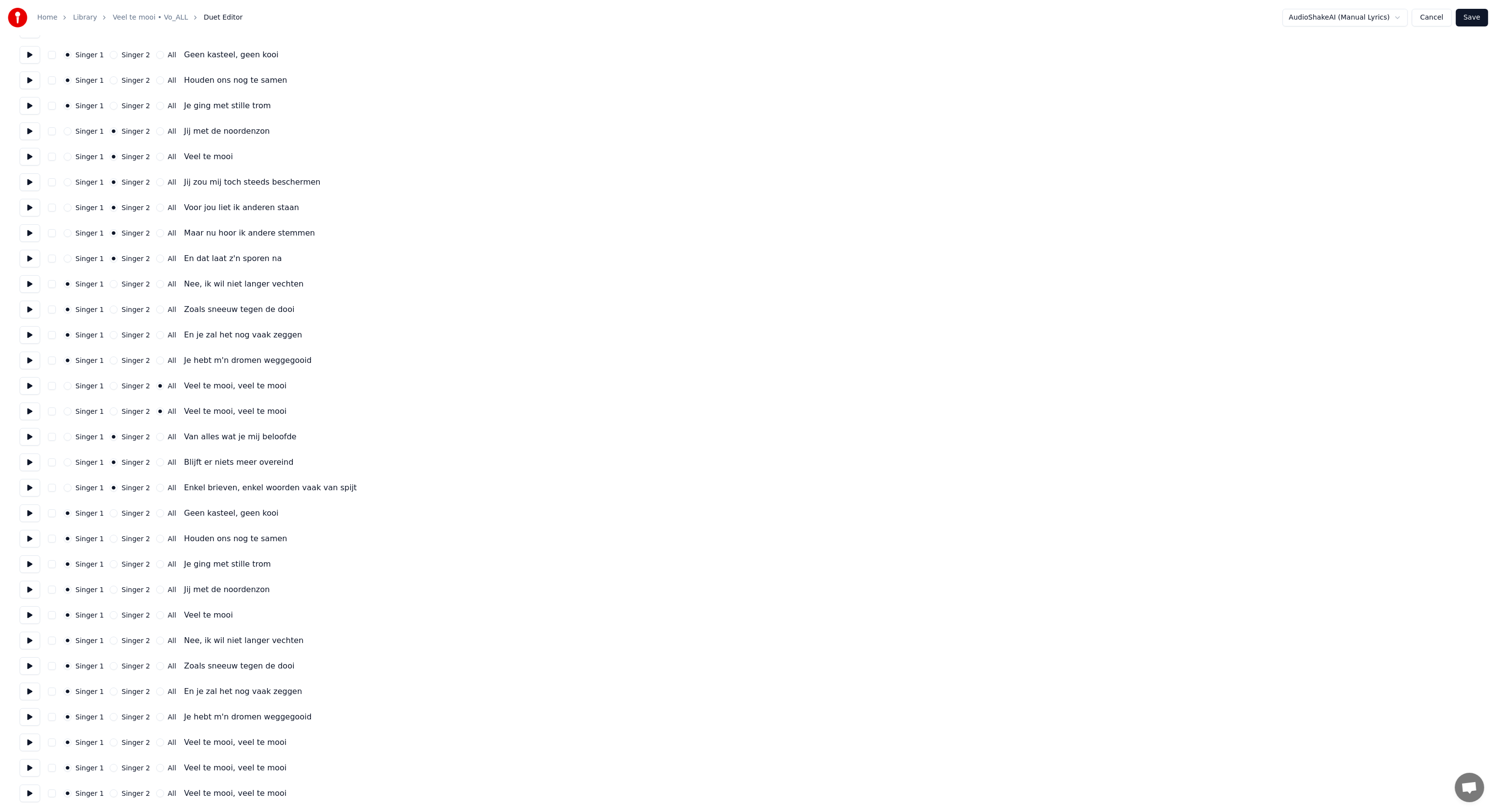
click at [27, 537] on button at bounding box center [29, 538] width 21 height 17
click at [26, 567] on button at bounding box center [29, 564] width 21 height 17
click at [28, 586] on button at bounding box center [29, 590] width 21 height 17
click at [110, 590] on button "Singer 2" at bounding box center [114, 590] width 8 height 8
click at [30, 618] on button at bounding box center [29, 615] width 21 height 17
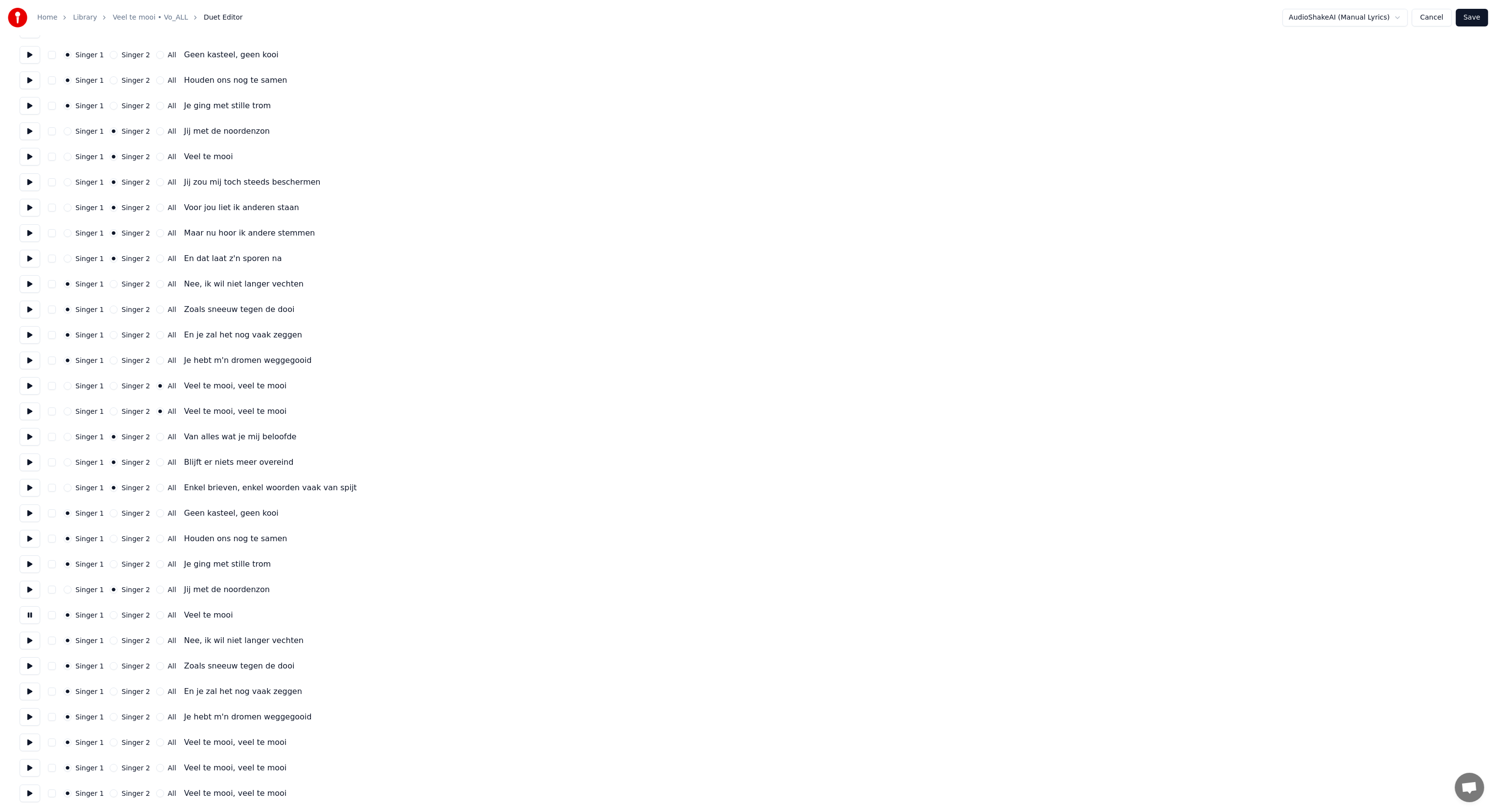
click at [29, 642] on button at bounding box center [29, 640] width 21 height 17
click at [110, 618] on button "Singer 2" at bounding box center [114, 615] width 8 height 8
click at [156, 641] on button "All" at bounding box center [160, 640] width 8 height 8
click at [27, 664] on button at bounding box center [29, 666] width 21 height 17
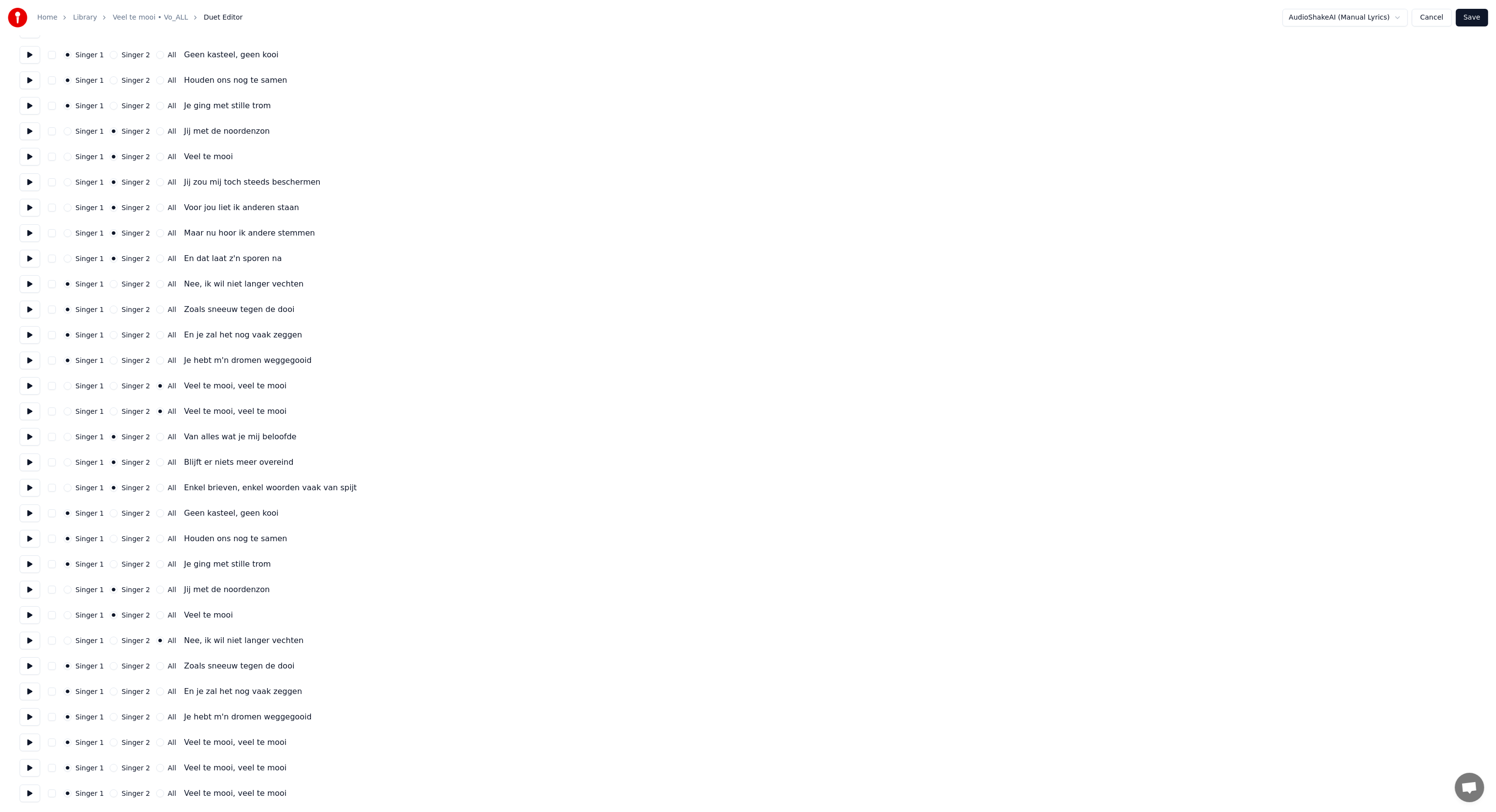
click at [156, 666] on button "All" at bounding box center [160, 666] width 8 height 8
click at [30, 691] on button at bounding box center [29, 691] width 21 height 17
click at [27, 715] on button at bounding box center [29, 717] width 21 height 17
click at [31, 743] on button at bounding box center [29, 742] width 21 height 17
click at [28, 767] on button at bounding box center [29, 768] width 21 height 17
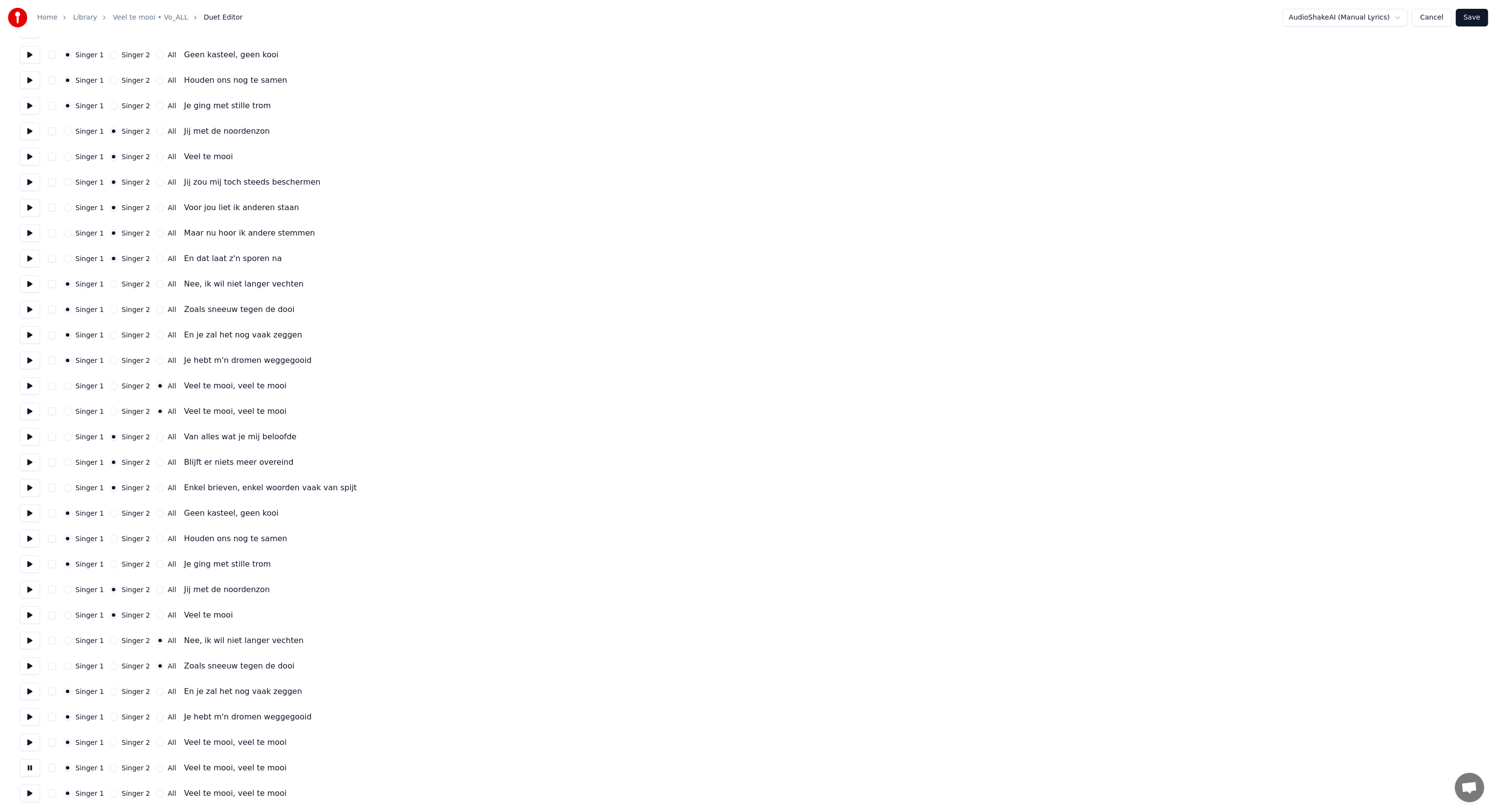
click at [30, 793] on button at bounding box center [29, 793] width 21 height 17
click at [110, 794] on button "Singer 2" at bounding box center [114, 793] width 8 height 8
click at [156, 769] on button "All" at bounding box center [160, 768] width 8 height 8
click at [147, 739] on div "Singer 1 Singer 2 All" at bounding box center [120, 743] width 113 height 8
click at [156, 741] on button "All" at bounding box center [160, 743] width 8 height 8
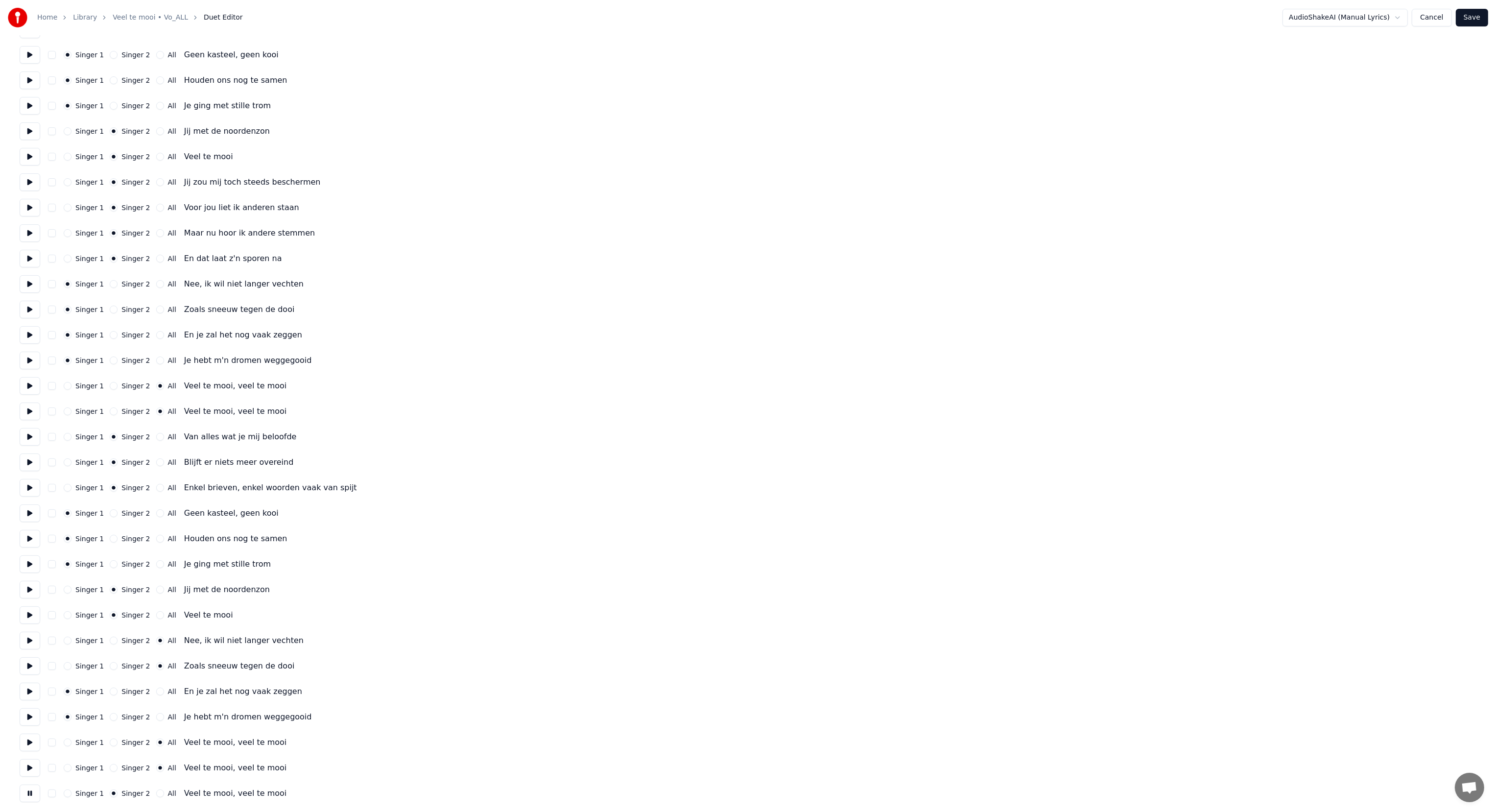
click at [156, 717] on button "All" at bounding box center [160, 717] width 8 height 8
click at [156, 692] on button "All" at bounding box center [160, 691] width 8 height 8
click at [1475, 12] on button "Save" at bounding box center [1472, 17] width 32 height 17
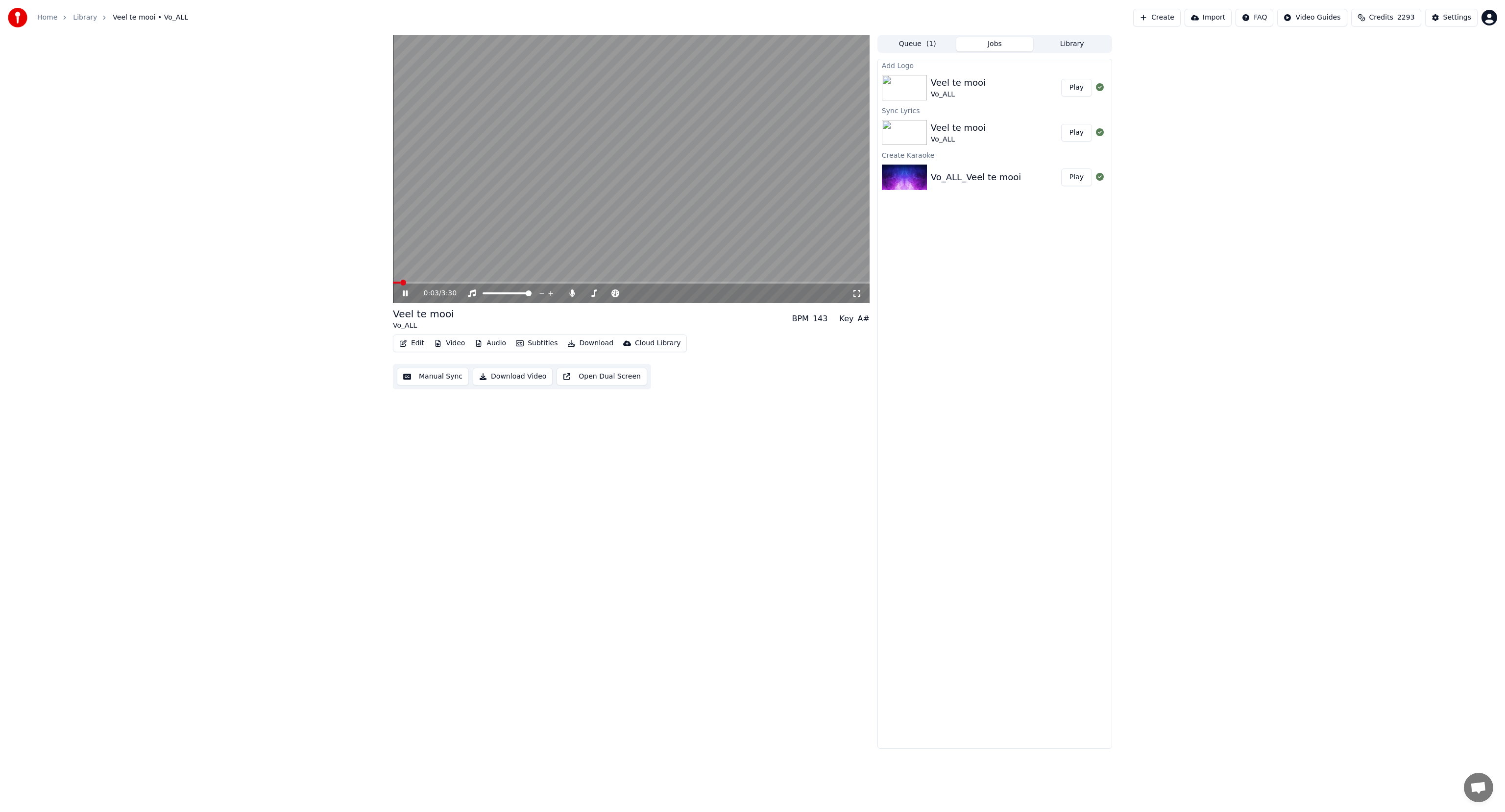
click at [857, 294] on icon at bounding box center [856, 293] width 10 height 8
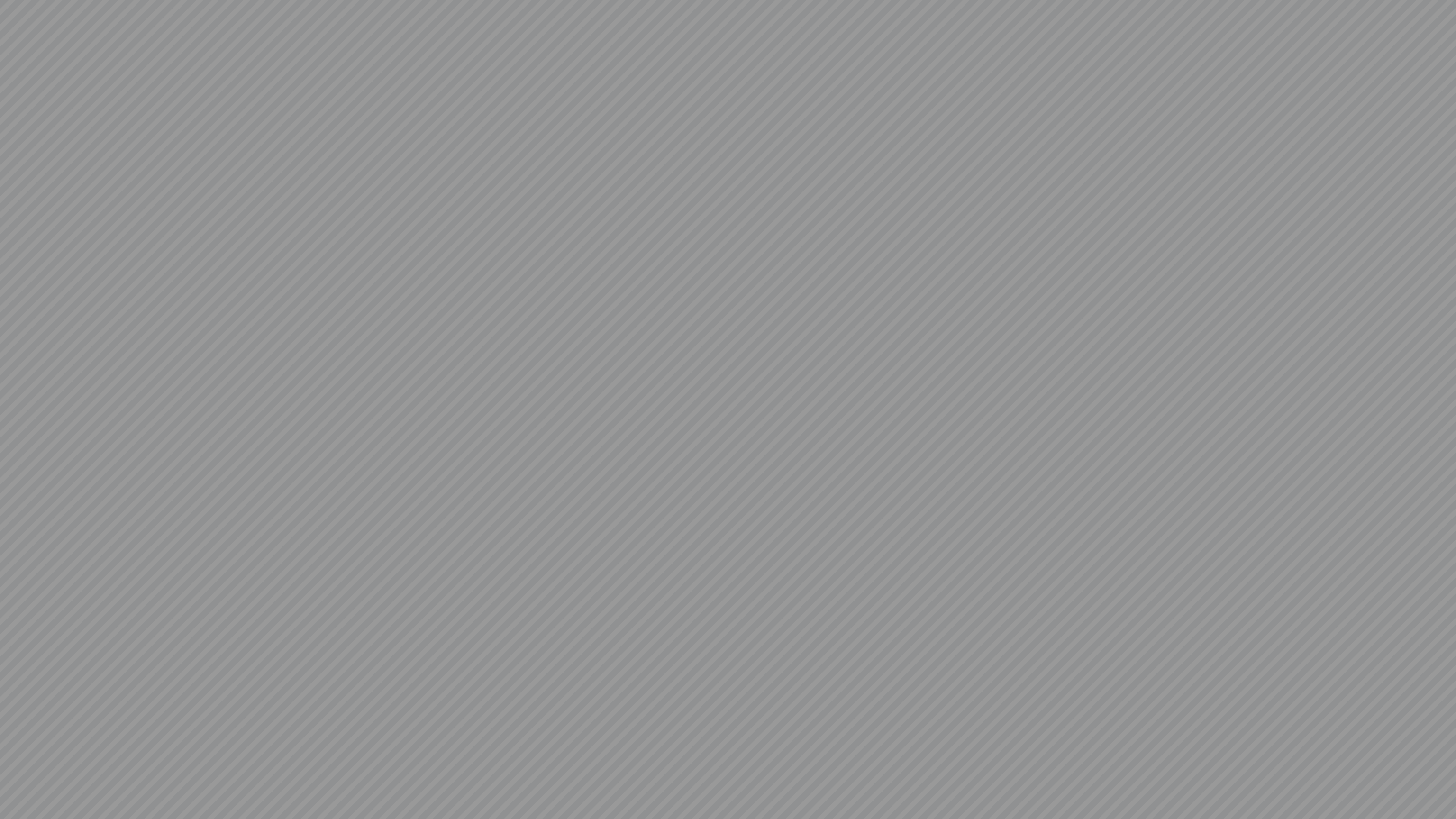
click at [412, 508] on video at bounding box center [728, 409] width 1456 height 819
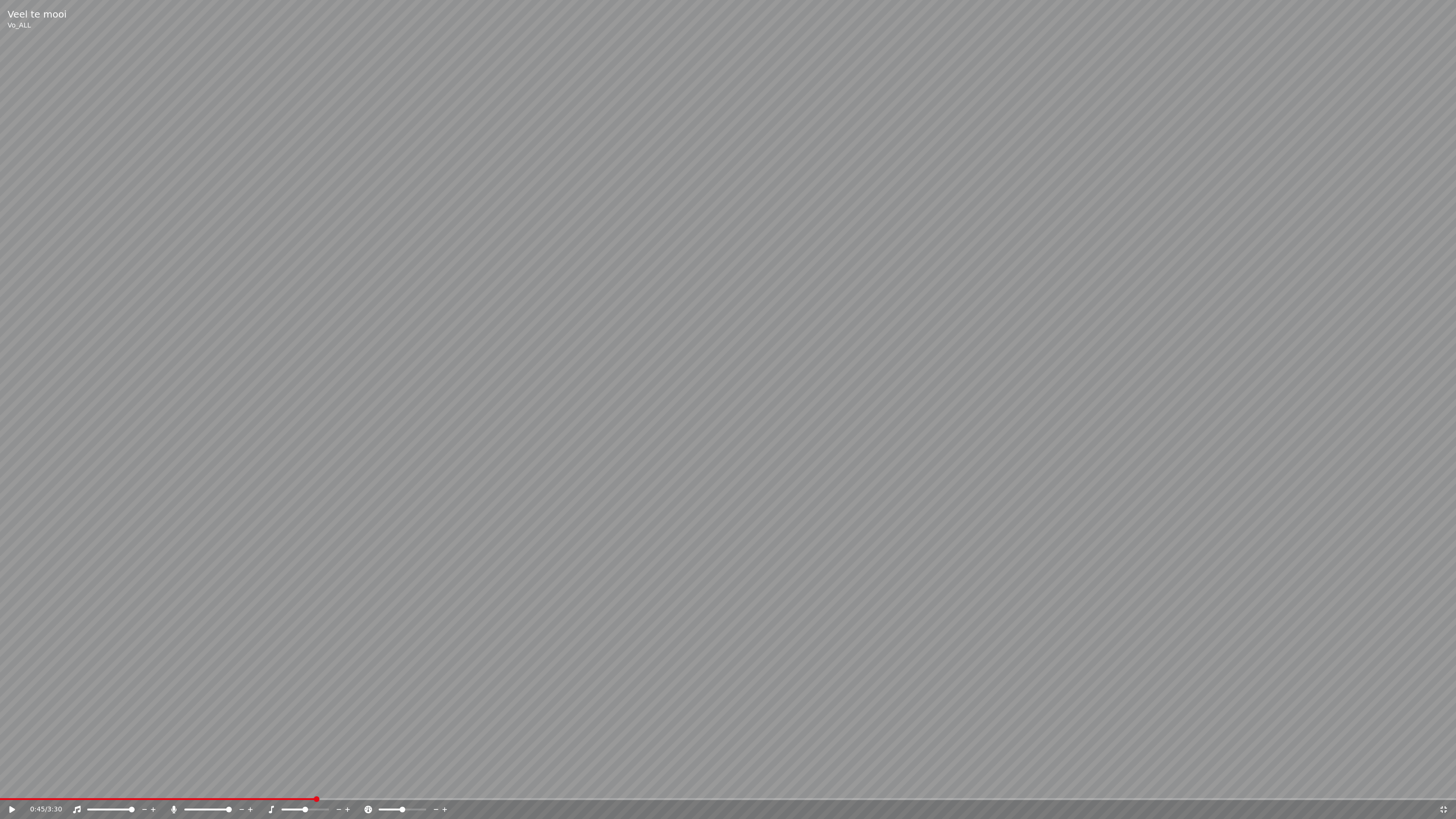
click at [1443, 785] on icon at bounding box center [1443, 810] width 10 height 8
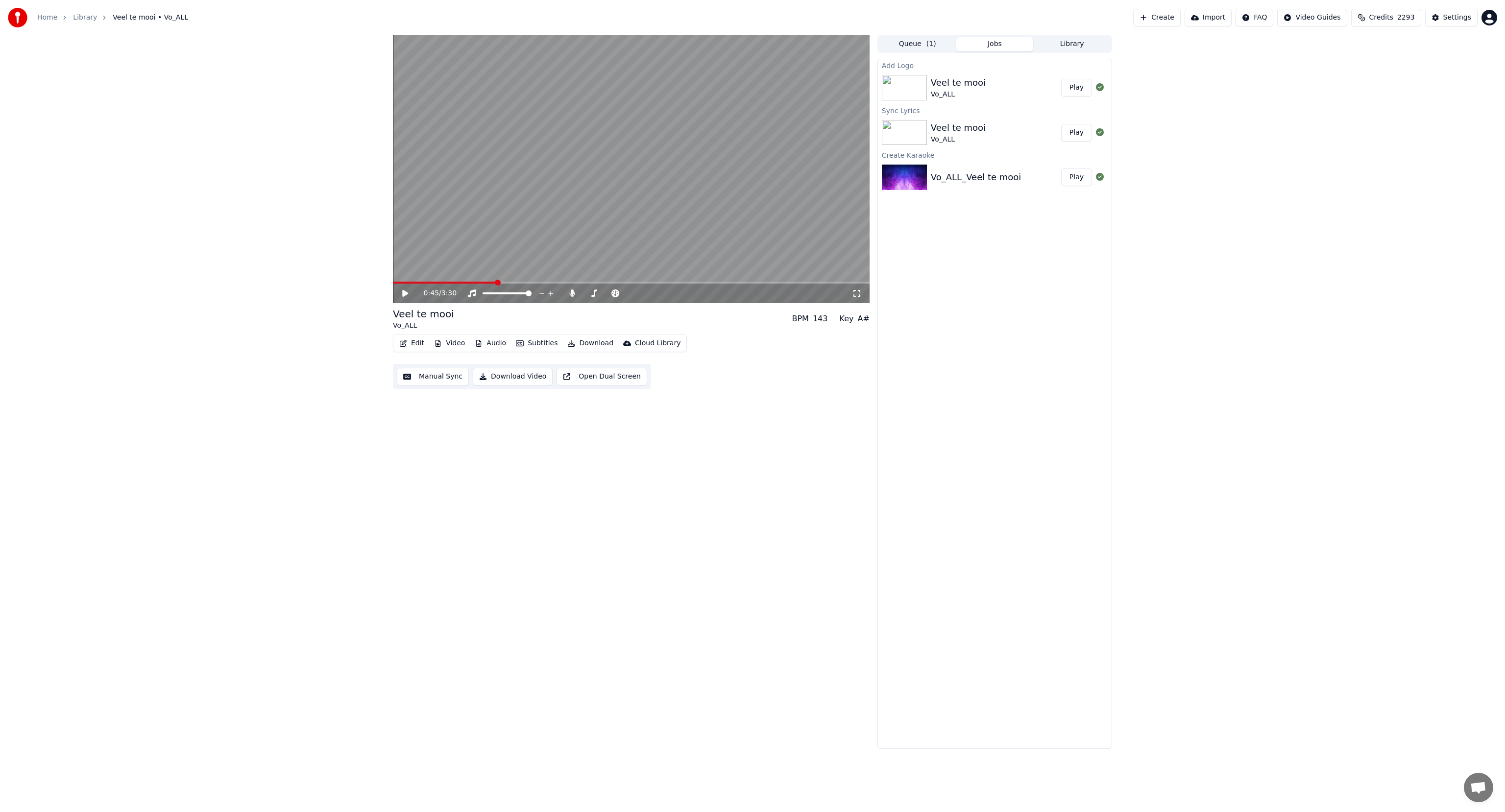
click at [519, 378] on button "Download Video" at bounding box center [513, 377] width 80 height 17
click at [416, 341] on button "Edit" at bounding box center [411, 343] width 33 height 14
click at [446, 384] on div "Edit Metadata" at bounding box center [439, 380] width 48 height 10
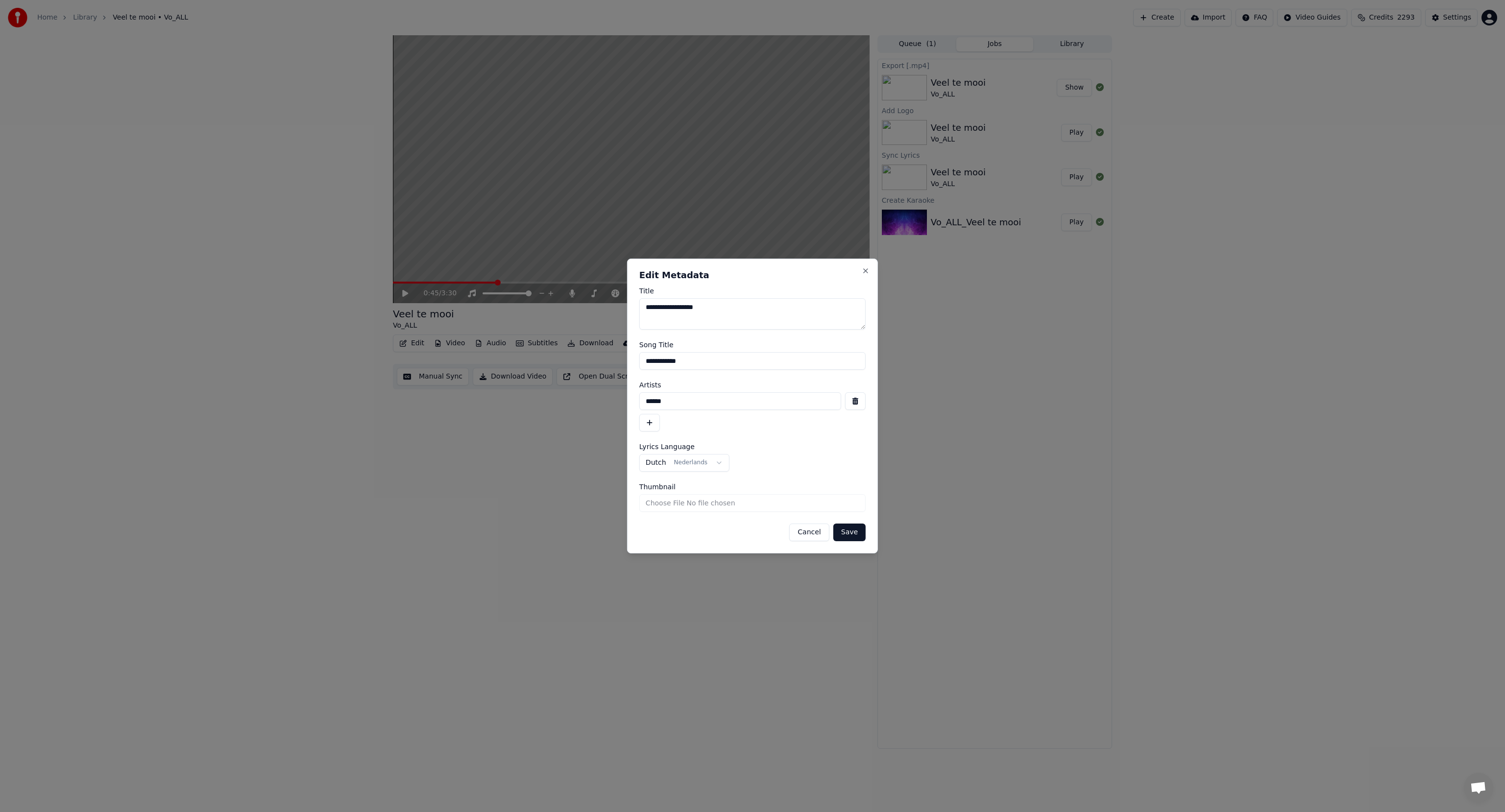
drag, startPoint x: 657, startPoint y: 308, endPoint x: 621, endPoint y: 310, distance: 36.1
click at [621, 310] on body "**********" at bounding box center [752, 406] width 1505 height 812
drag, startPoint x: 670, startPoint y: 397, endPoint x: 598, endPoint y: 380, distance: 74.0
click at [598, 381] on body "**********" at bounding box center [752, 406] width 1505 height 812
click at [660, 306] on textarea "**********" at bounding box center [752, 314] width 226 height 31
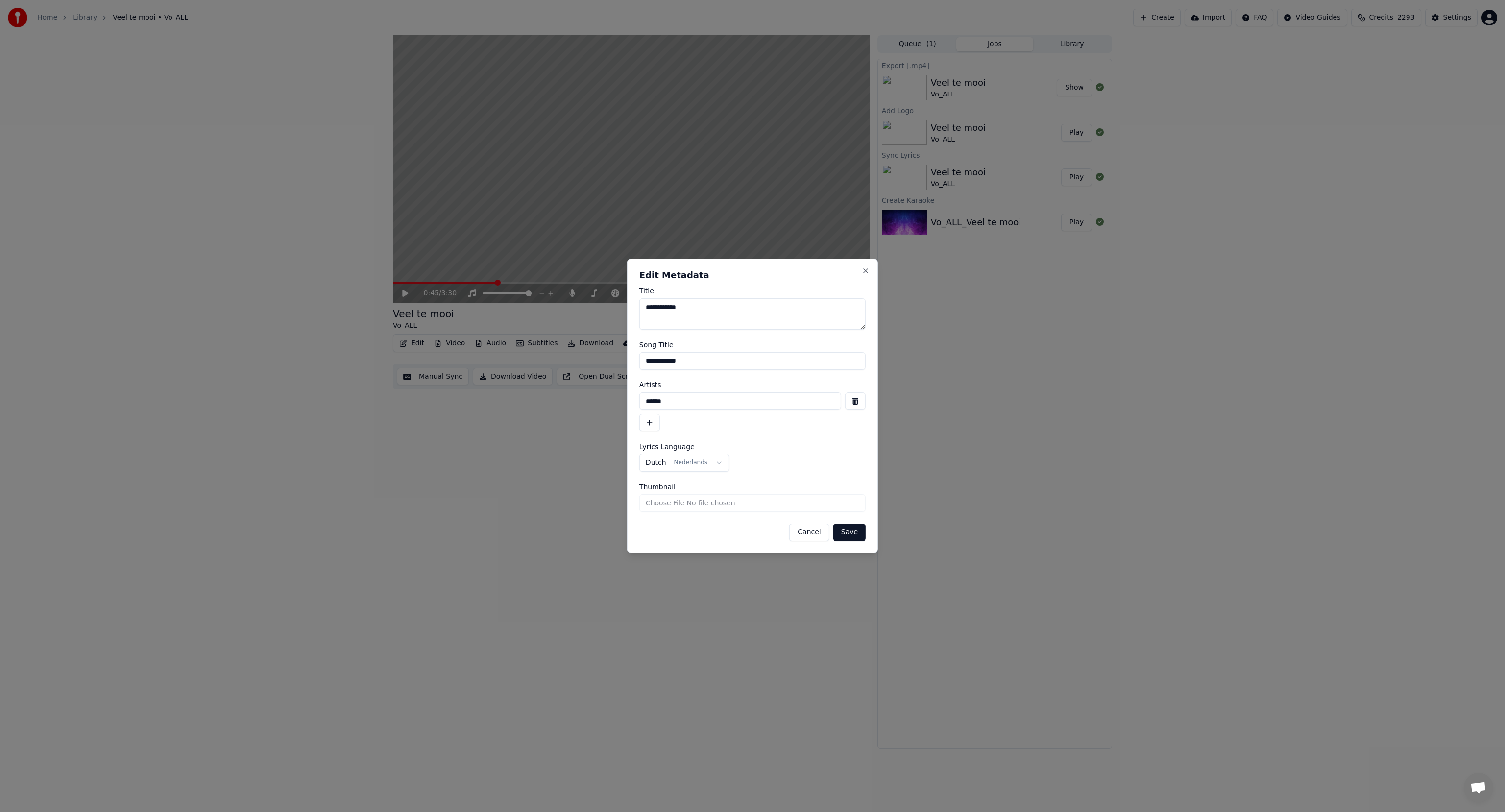
type textarea "**********"
drag, startPoint x: 682, startPoint y: 403, endPoint x: 605, endPoint y: 397, distance: 77.2
click at [606, 397] on body "**********" at bounding box center [752, 406] width 1505 height 812
type input "**********"
click at [846, 529] on button "Save" at bounding box center [849, 532] width 32 height 17
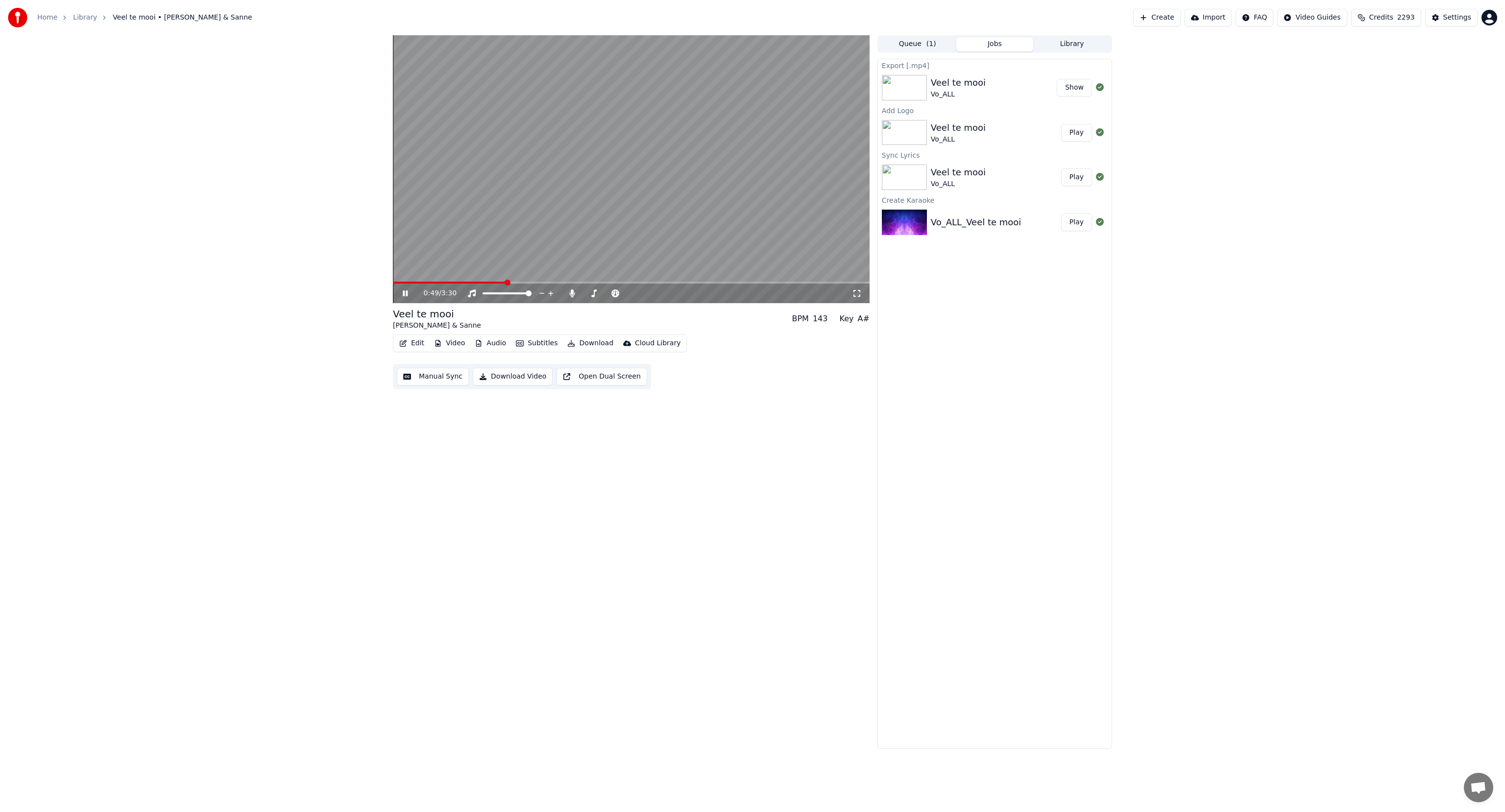
click at [403, 294] on icon at bounding box center [405, 293] width 5 height 6
click at [1059, 45] on button "Library" at bounding box center [1071, 44] width 77 height 14
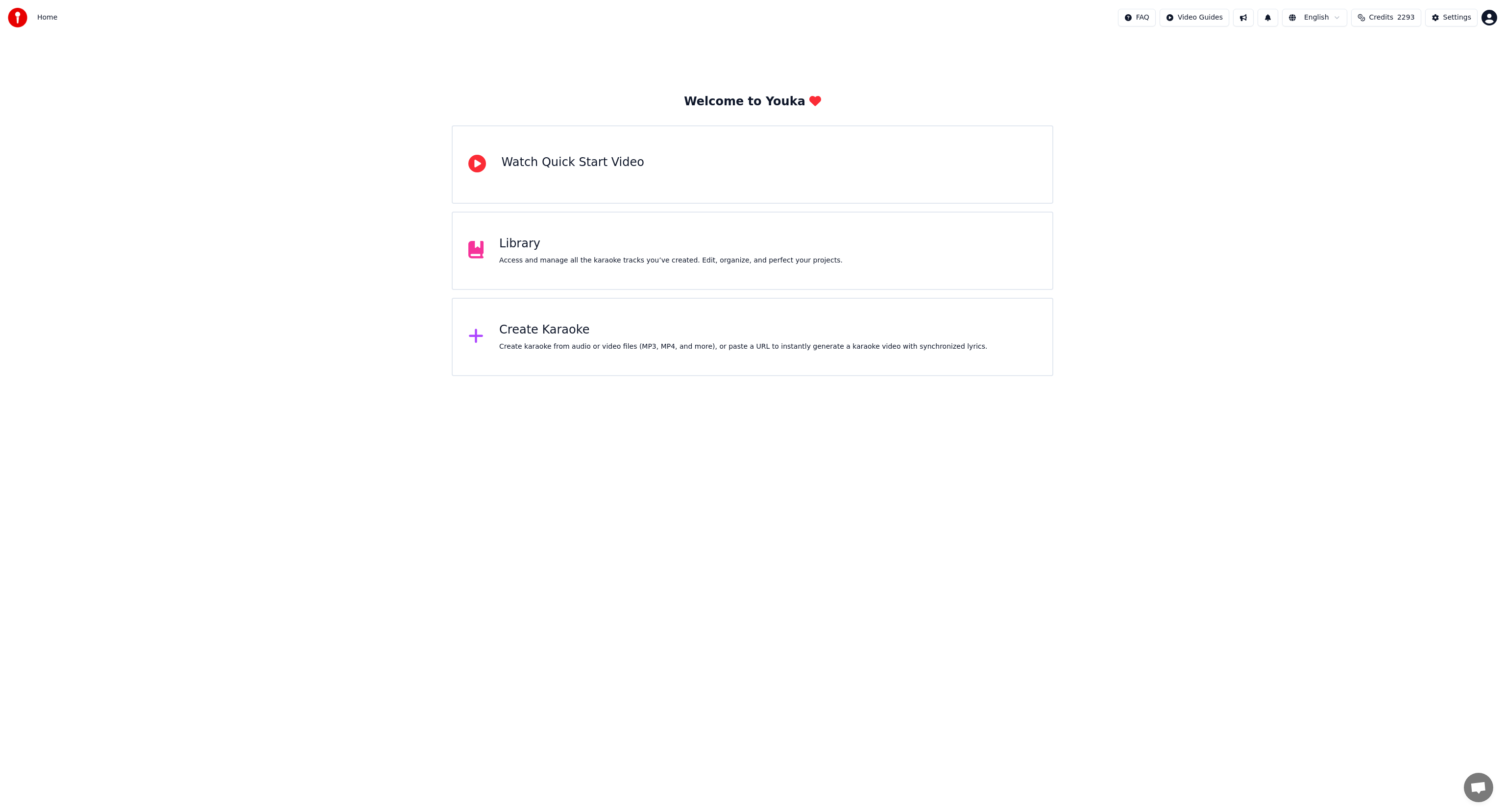
click at [552, 258] on div "Access and manage all the karaoke tracks you’ve created. Edit, organize, and pe…" at bounding box center [671, 260] width 343 height 10
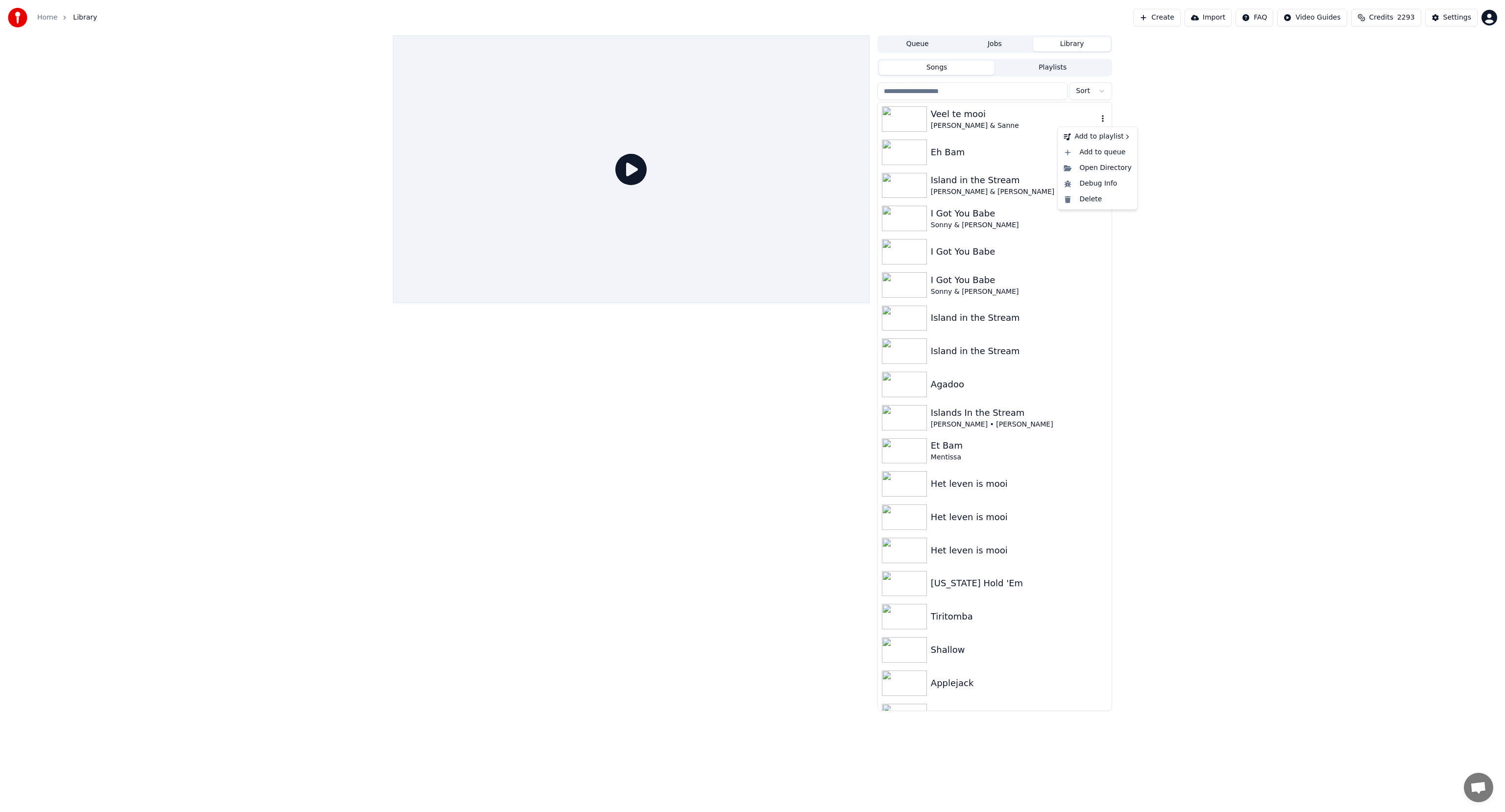
click at [1098, 122] on icon "button" at bounding box center [1102, 119] width 10 height 8
click at [1008, 112] on div "Veel te mooi" at bounding box center [1014, 114] width 167 height 14
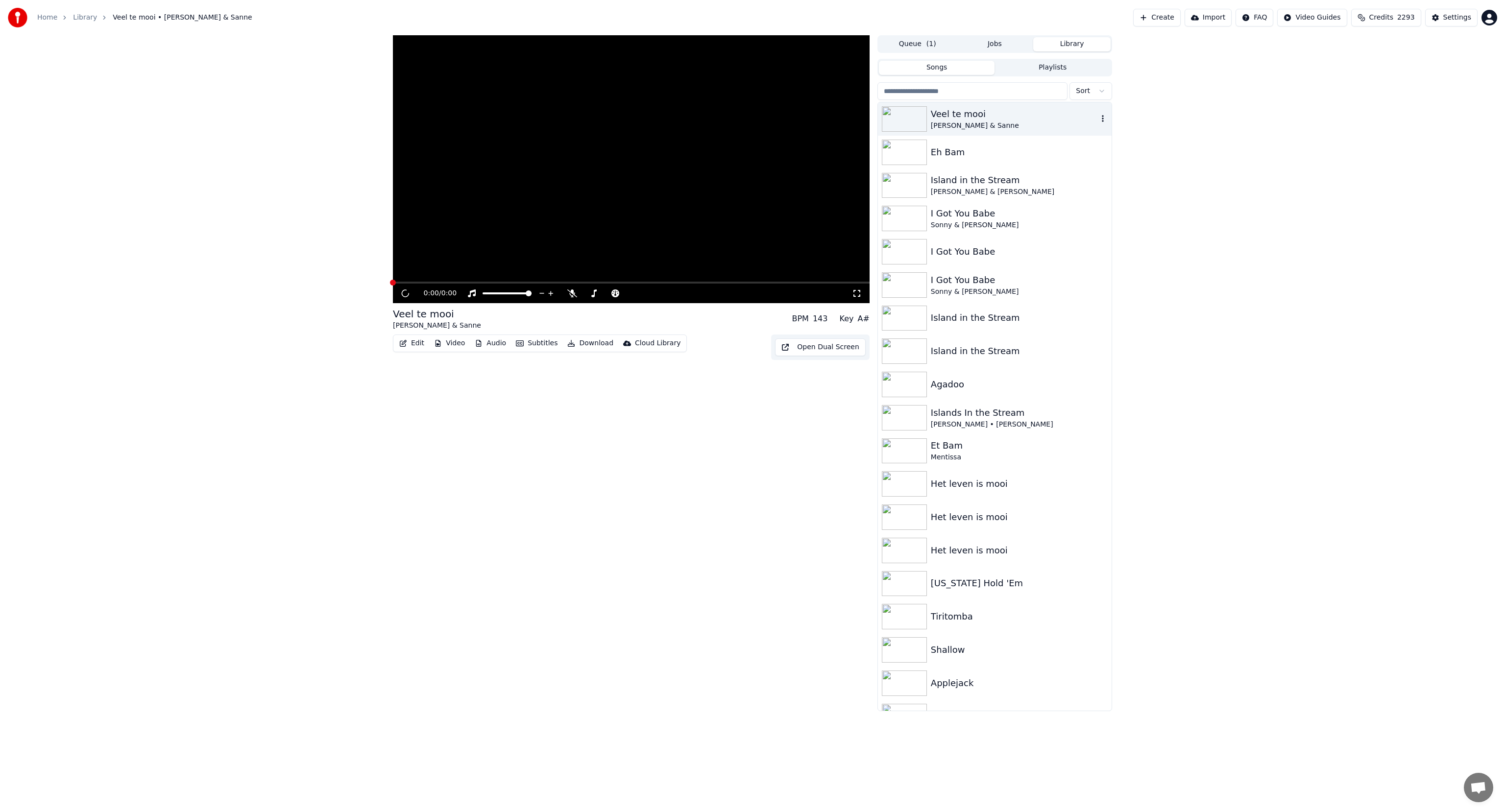
click at [1008, 112] on div "Veel te mooi" at bounding box center [1014, 114] width 167 height 14
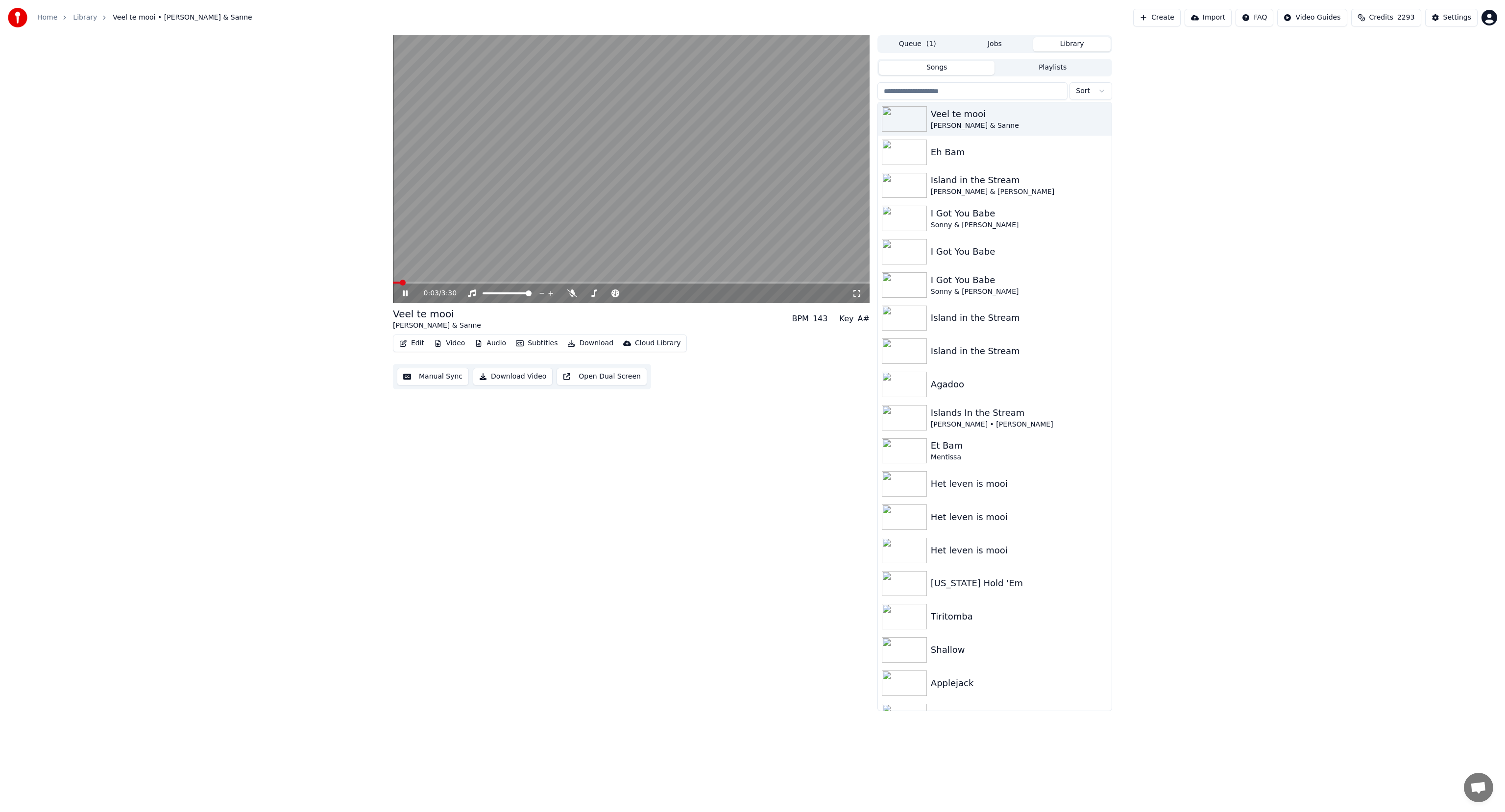
click at [406, 290] on icon at bounding box center [412, 293] width 23 height 8
click at [512, 381] on button "Download Video" at bounding box center [513, 377] width 80 height 17
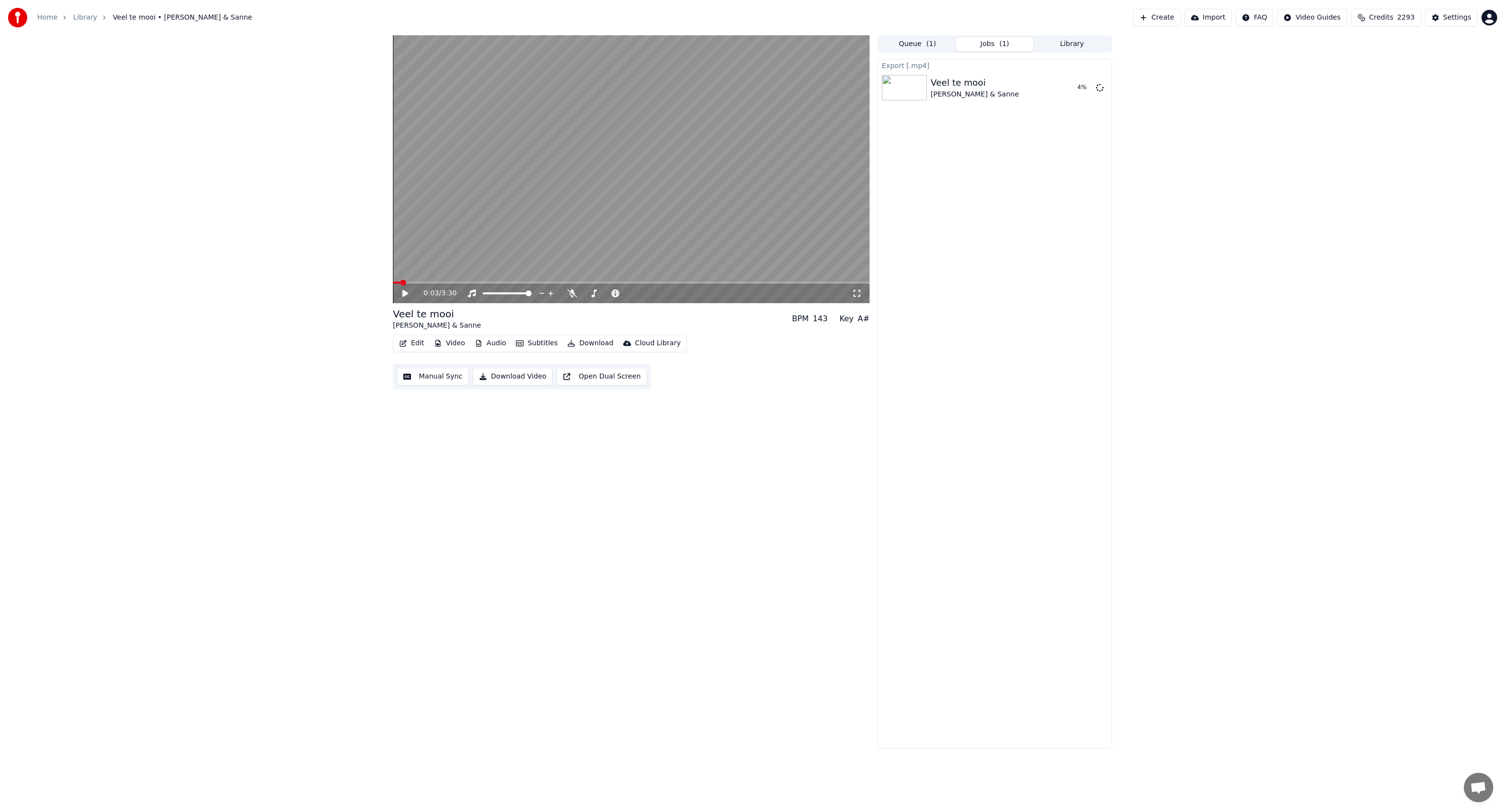
click at [1153, 727] on div "0:03 / 3:30 Veel te mooi Erik Van Neygen & Sanne BPM 143 Key A# Edit Video Audi…" at bounding box center [752, 392] width 1505 height 713
